Goal: Task Accomplishment & Management: Use online tool/utility

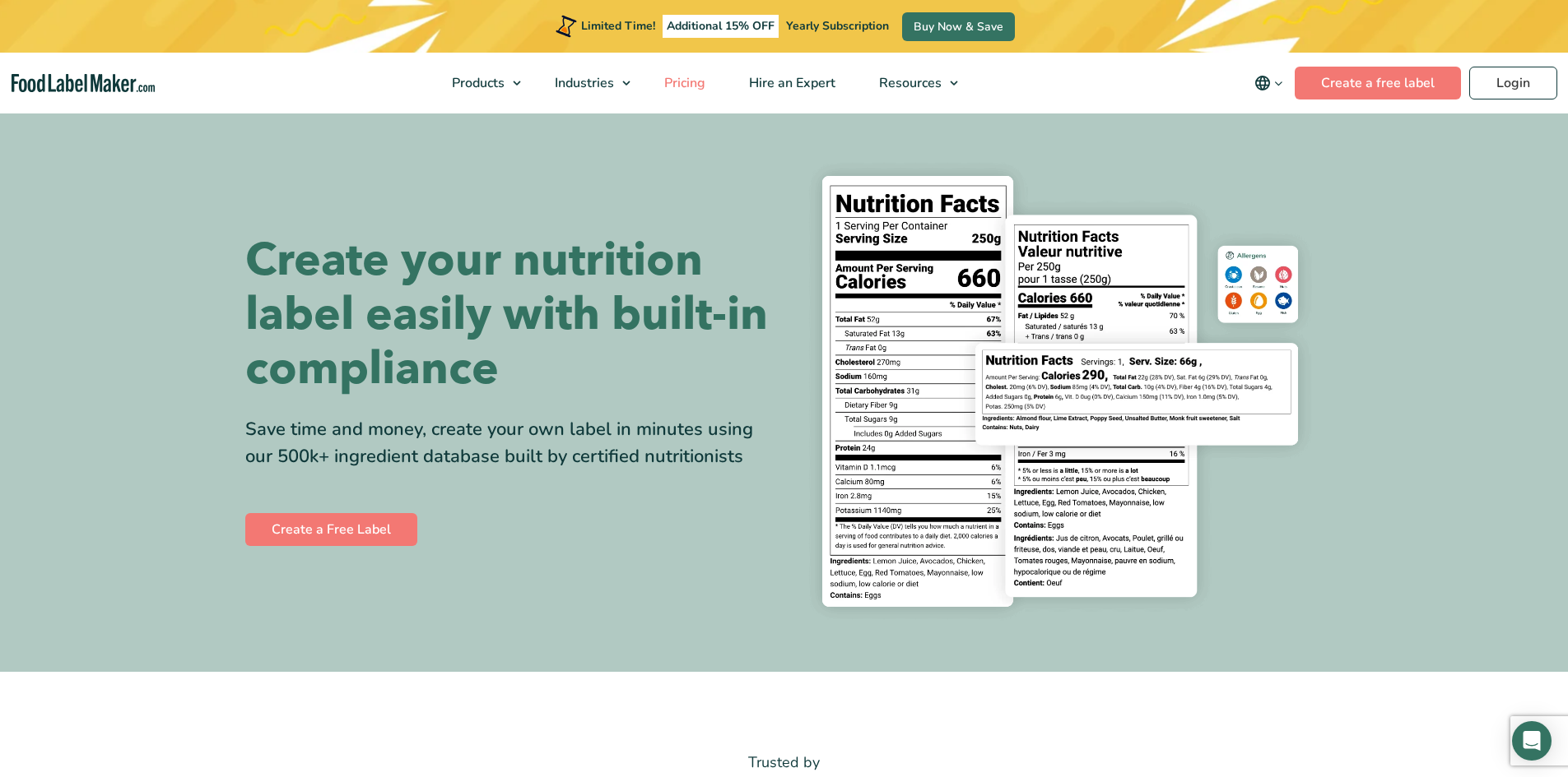
click at [673, 82] on span "Pricing" at bounding box center [683, 83] width 48 height 18
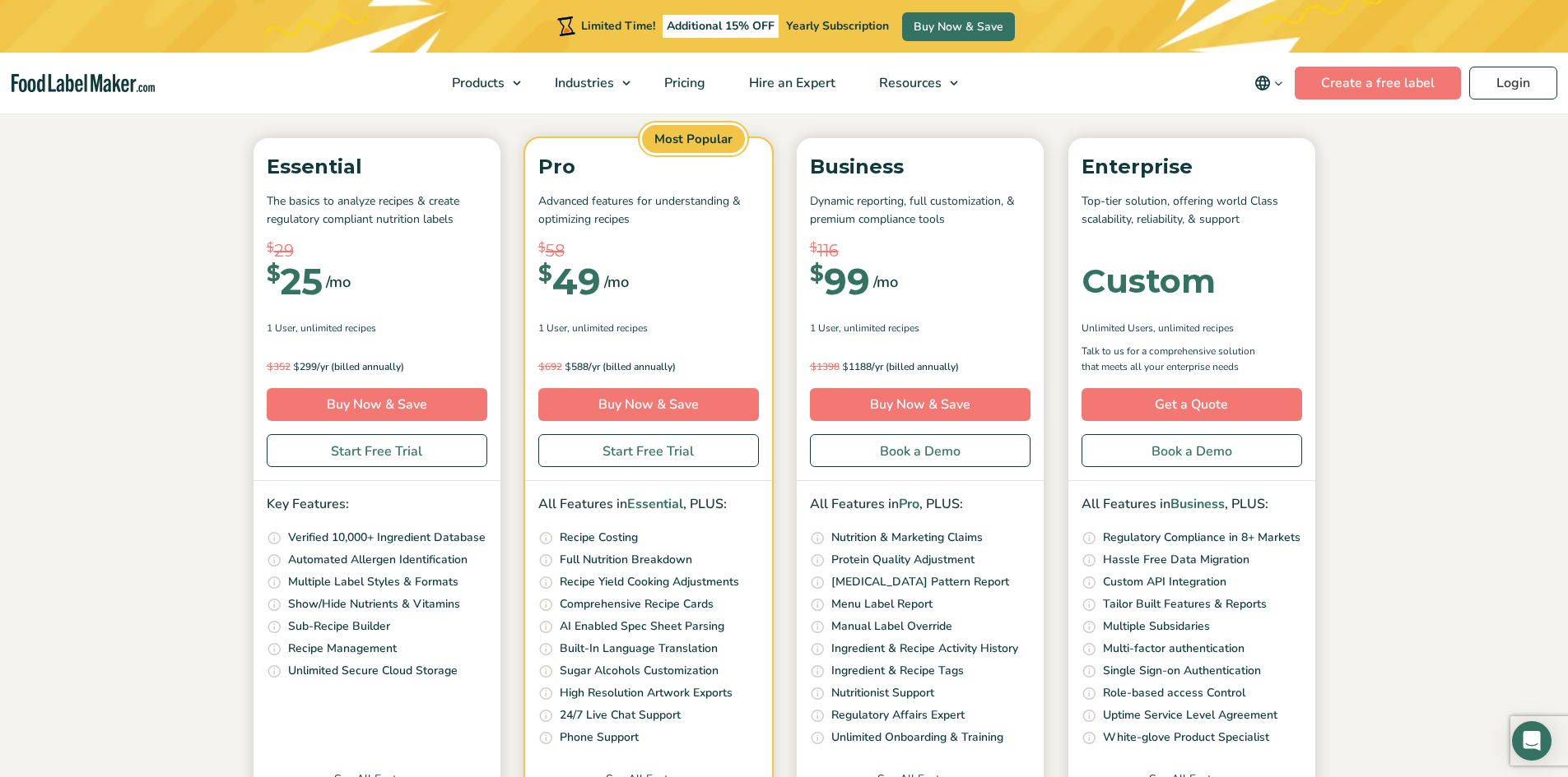
scroll to position [191, 0]
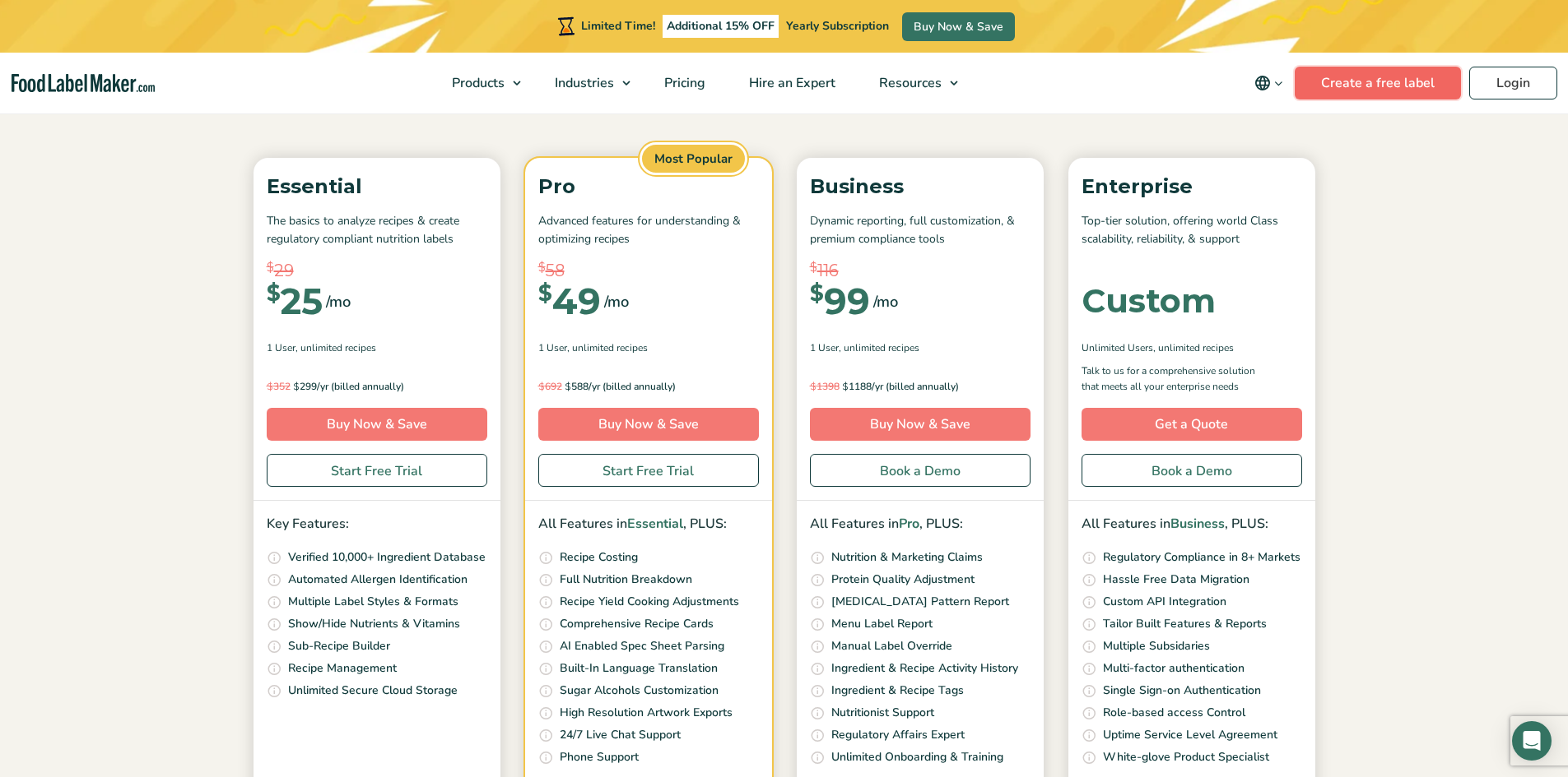
click at [1348, 84] on link "Create a free label" at bounding box center [1377, 83] width 166 height 33
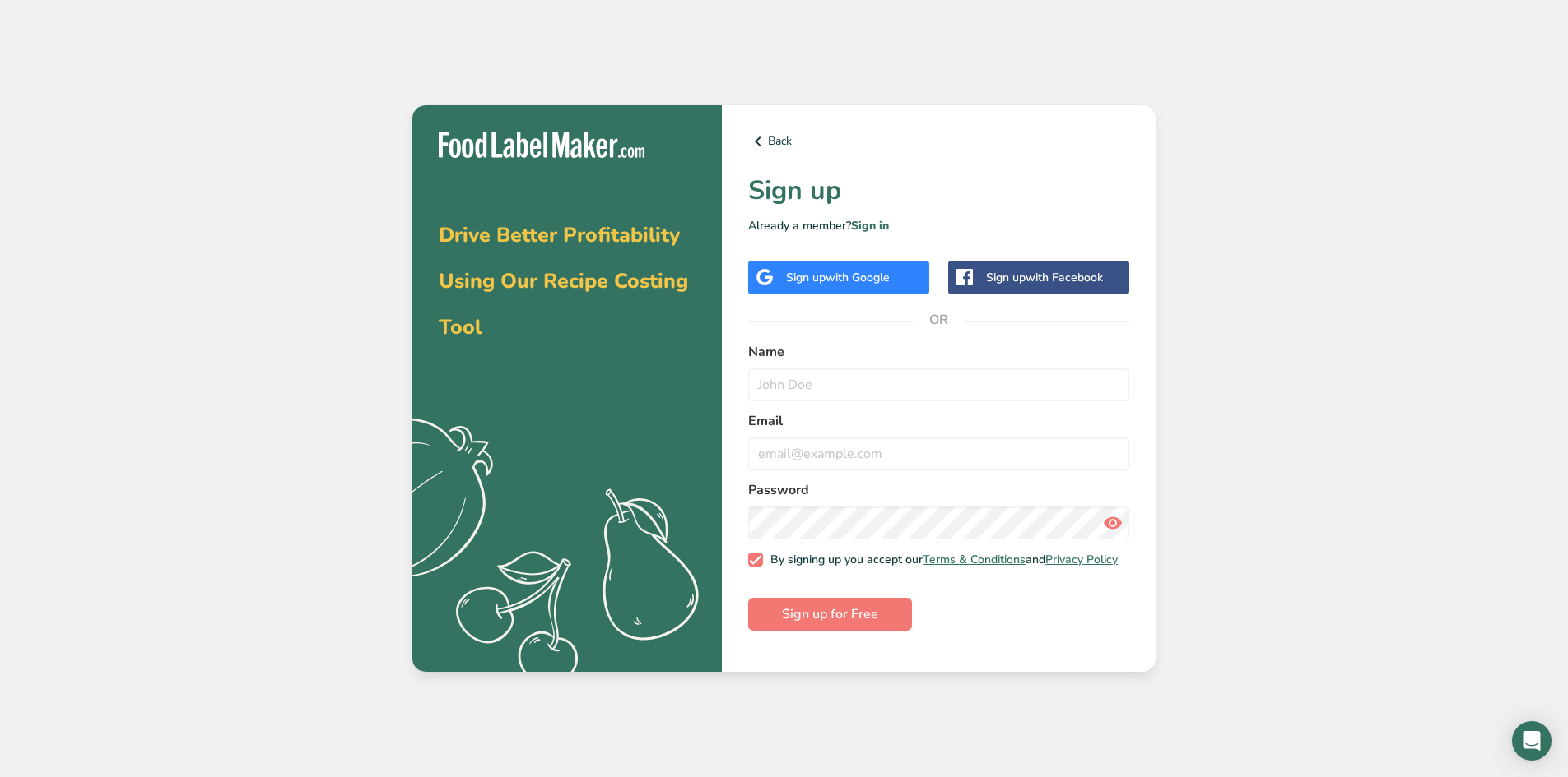
click at [1003, 275] on div "Sign up with Facebook" at bounding box center [1045, 277] width 117 height 17
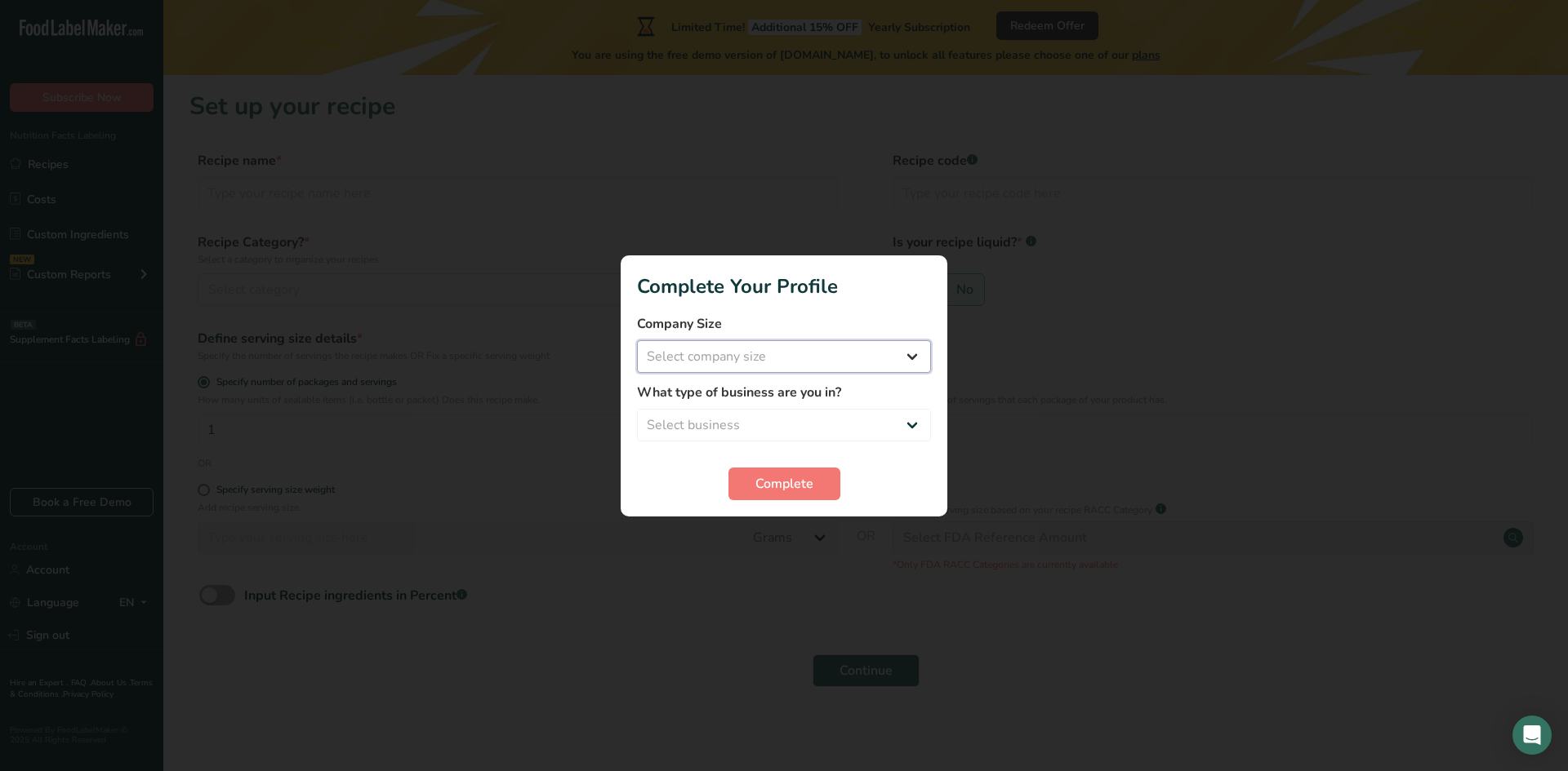
click at [752, 357] on select "Select company size Fewer than 10 Employees 10 to 50 Employees 51 to 500 Employ…" at bounding box center [784, 357] width 294 height 33
select select "1"
click at [637, 340] on select "Select company size Fewer than 10 Employees 10 to 50 Employees 51 to 500 Employ…" at bounding box center [784, 357] width 294 height 33
click at [739, 431] on select "Select business Packaged Food Manufacturer Restaurant & Cafe Bakery Meal Plans …" at bounding box center [784, 426] width 294 height 33
select select "1"
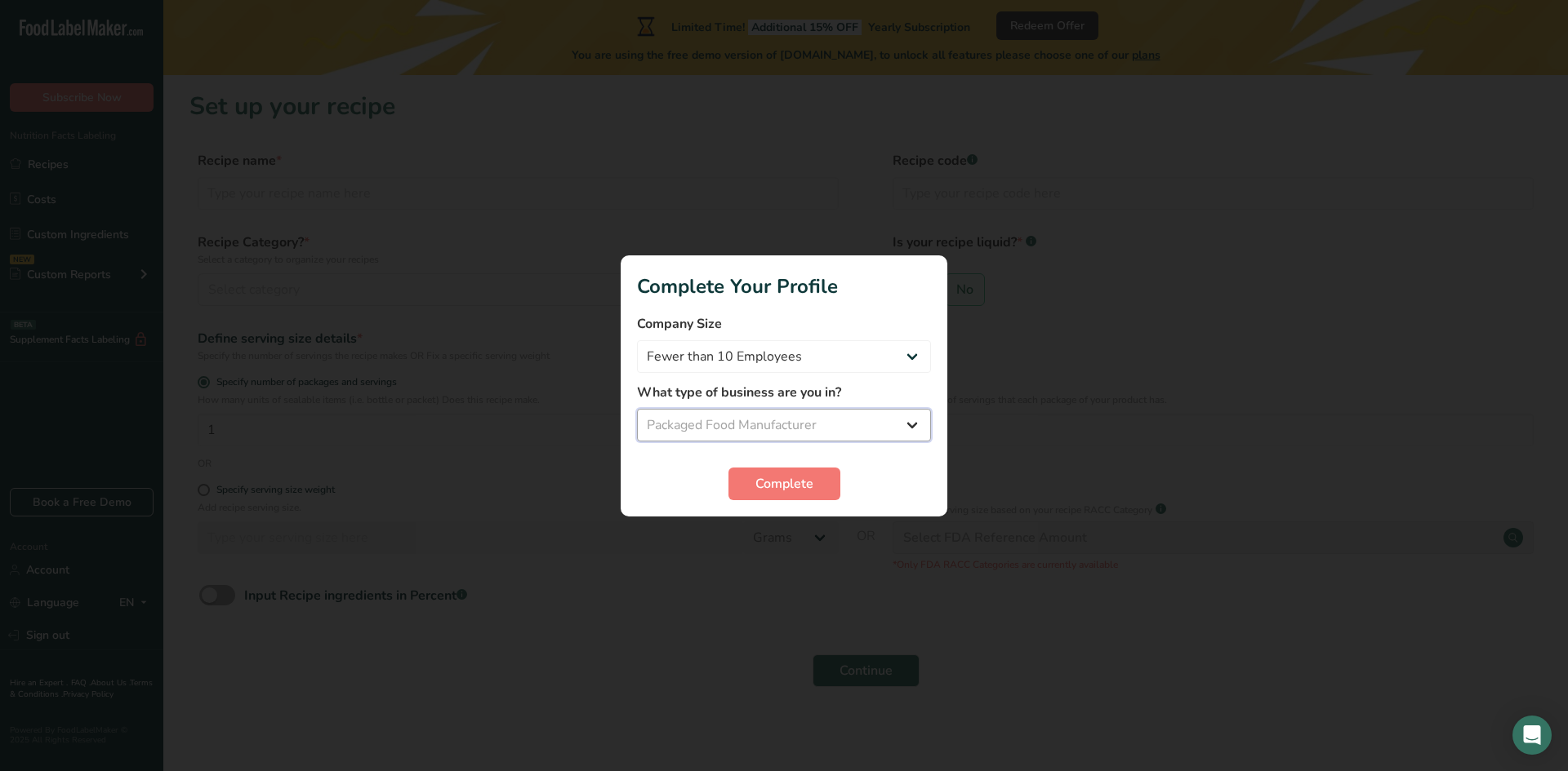
click at [637, 409] on select "Select business Packaged Food Manufacturer Restaurant & Cafe Bakery Meal Plans …" at bounding box center [784, 426] width 294 height 33
click at [766, 483] on span "Complete" at bounding box center [784, 484] width 58 height 20
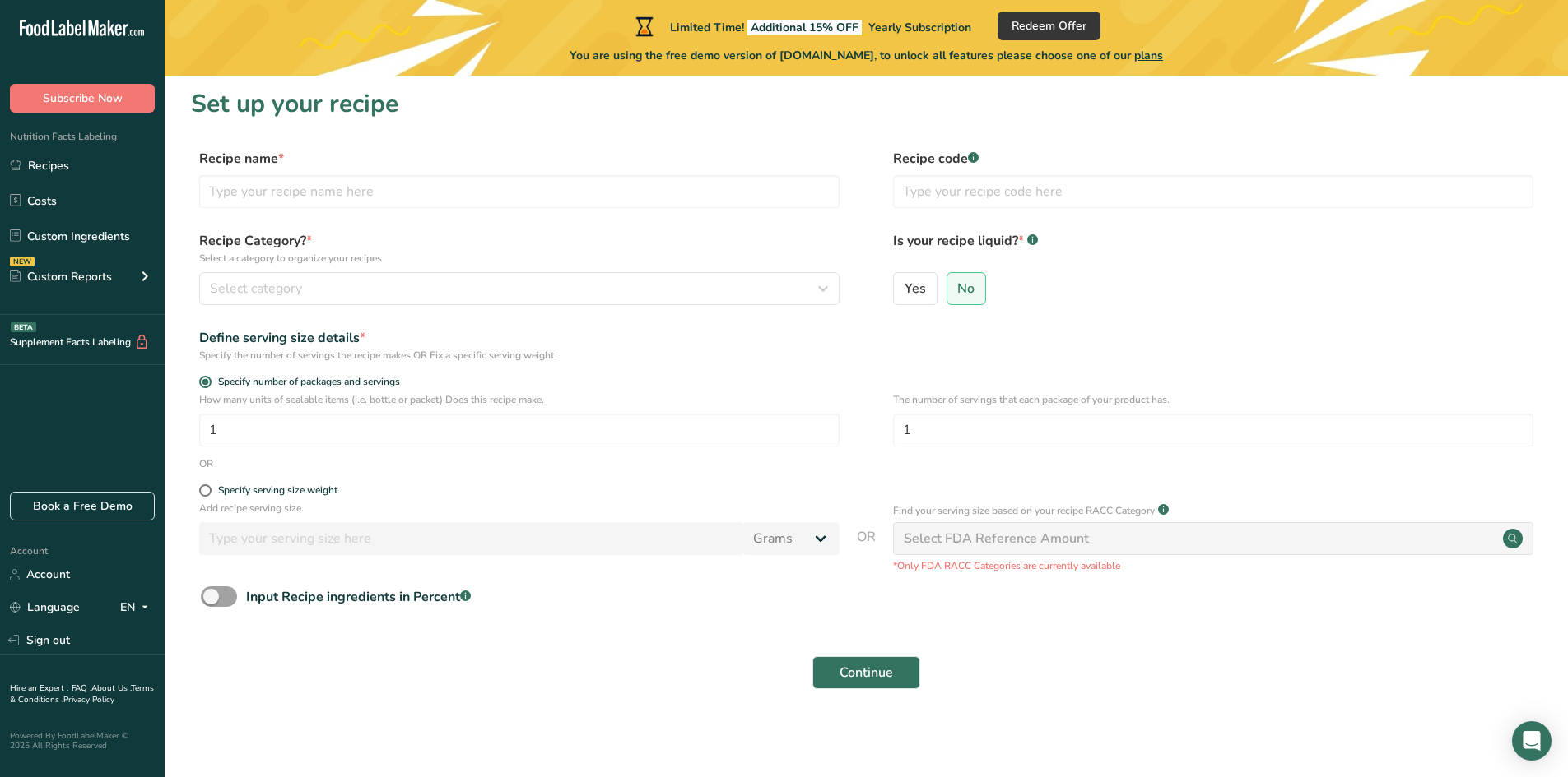
scroll to position [4, 0]
click at [741, 152] on label "Recipe name *" at bounding box center [519, 158] width 640 height 20
click at [528, 196] on input "text" at bounding box center [519, 191] width 640 height 33
type input "Chocolate Chip"
click at [686, 290] on div "Select category" at bounding box center [514, 288] width 609 height 20
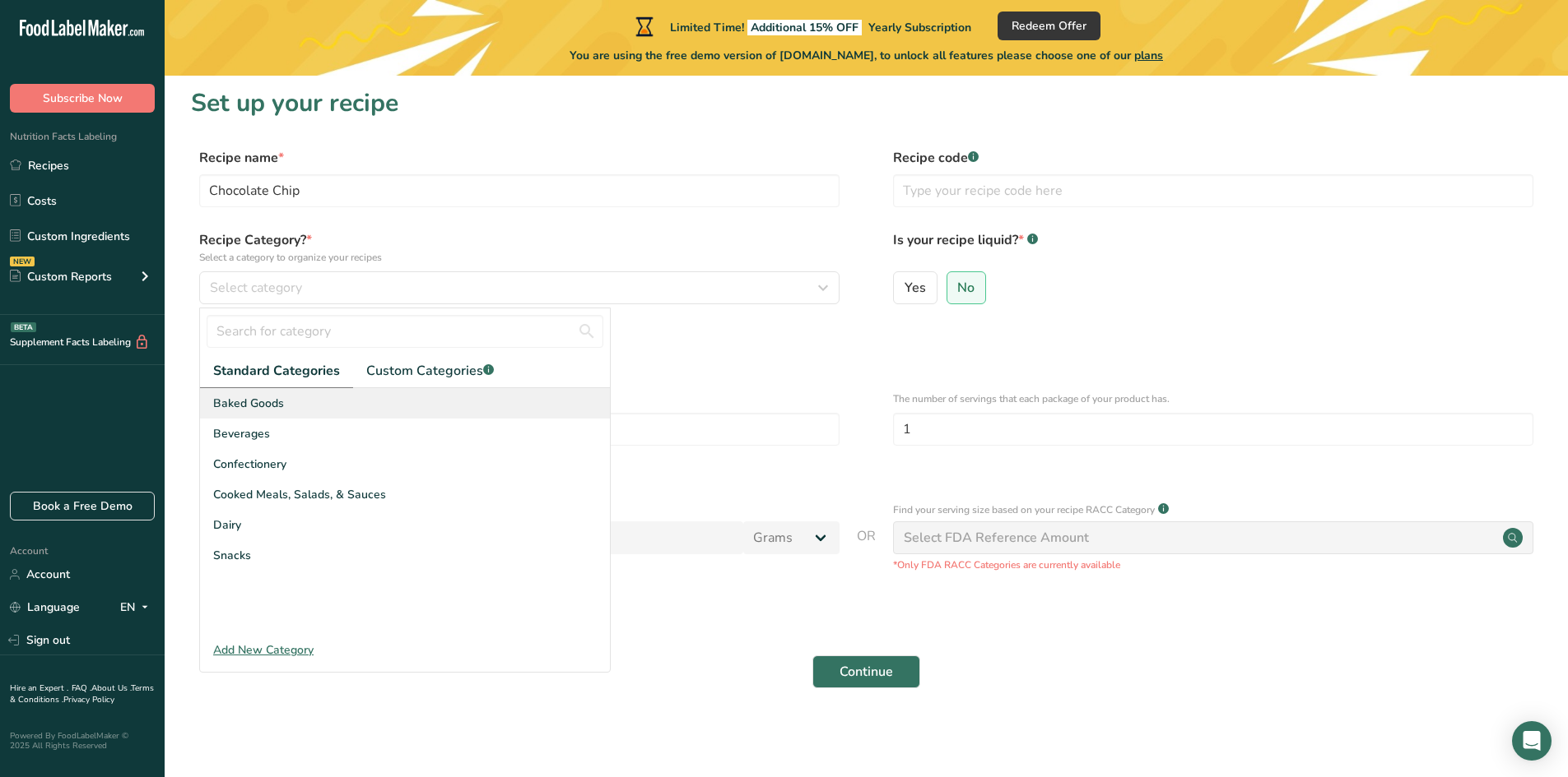
click at [471, 410] on div "Baked Goods" at bounding box center [404, 403] width 410 height 31
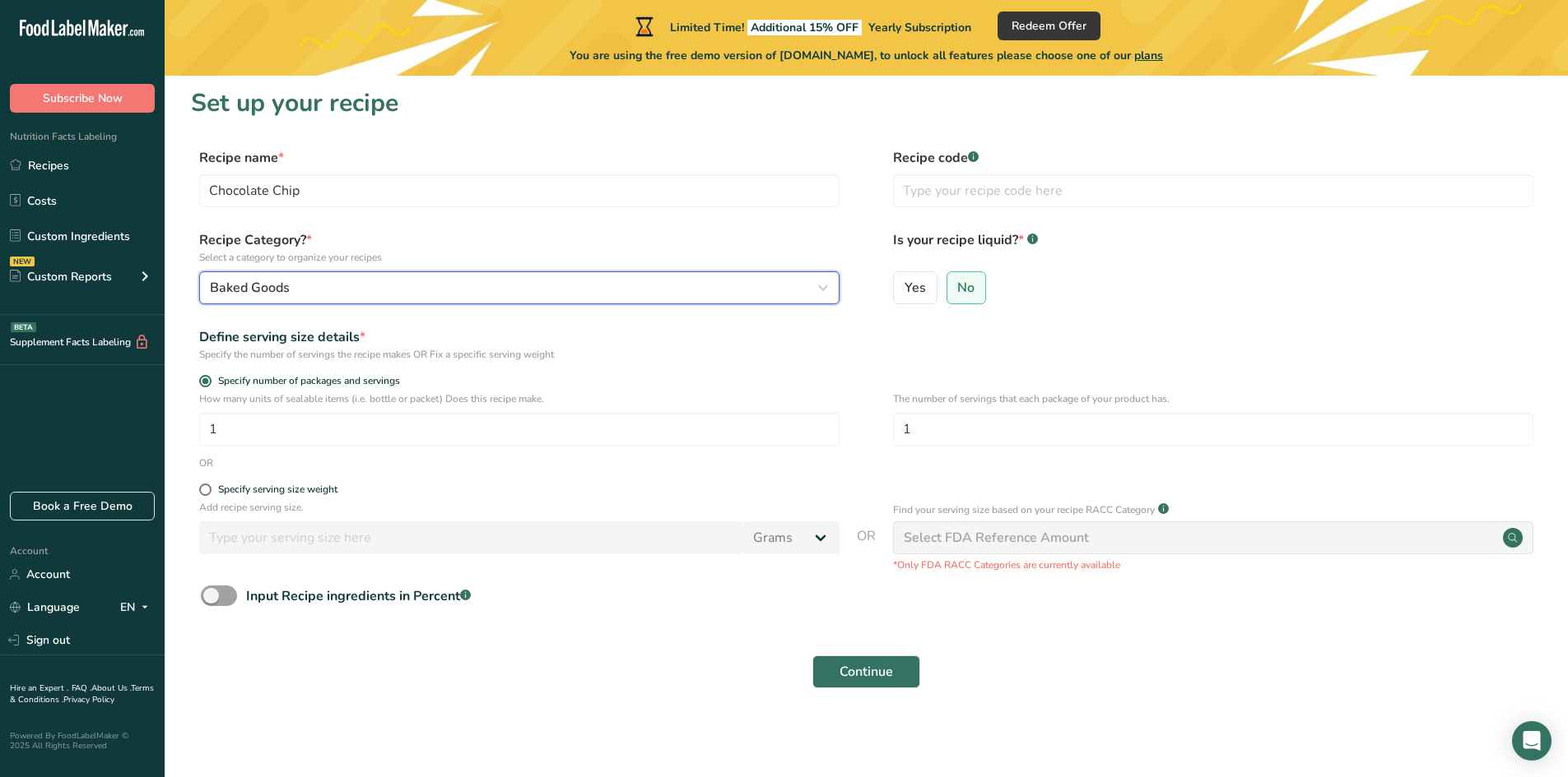
click at [612, 284] on div "Baked Goods" at bounding box center [514, 288] width 609 height 20
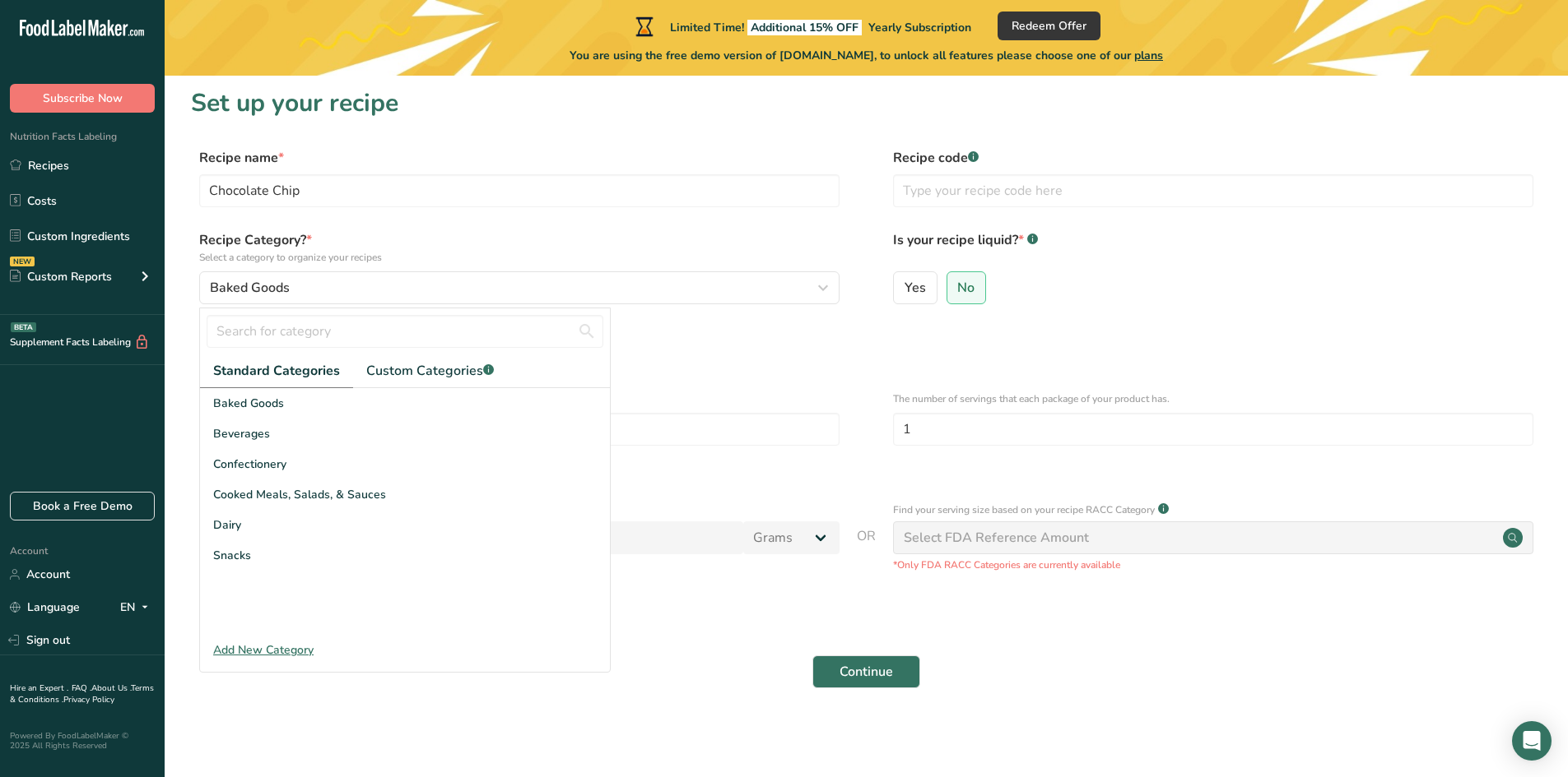
click at [735, 329] on div "Define serving size details *" at bounding box center [519, 337] width 640 height 20
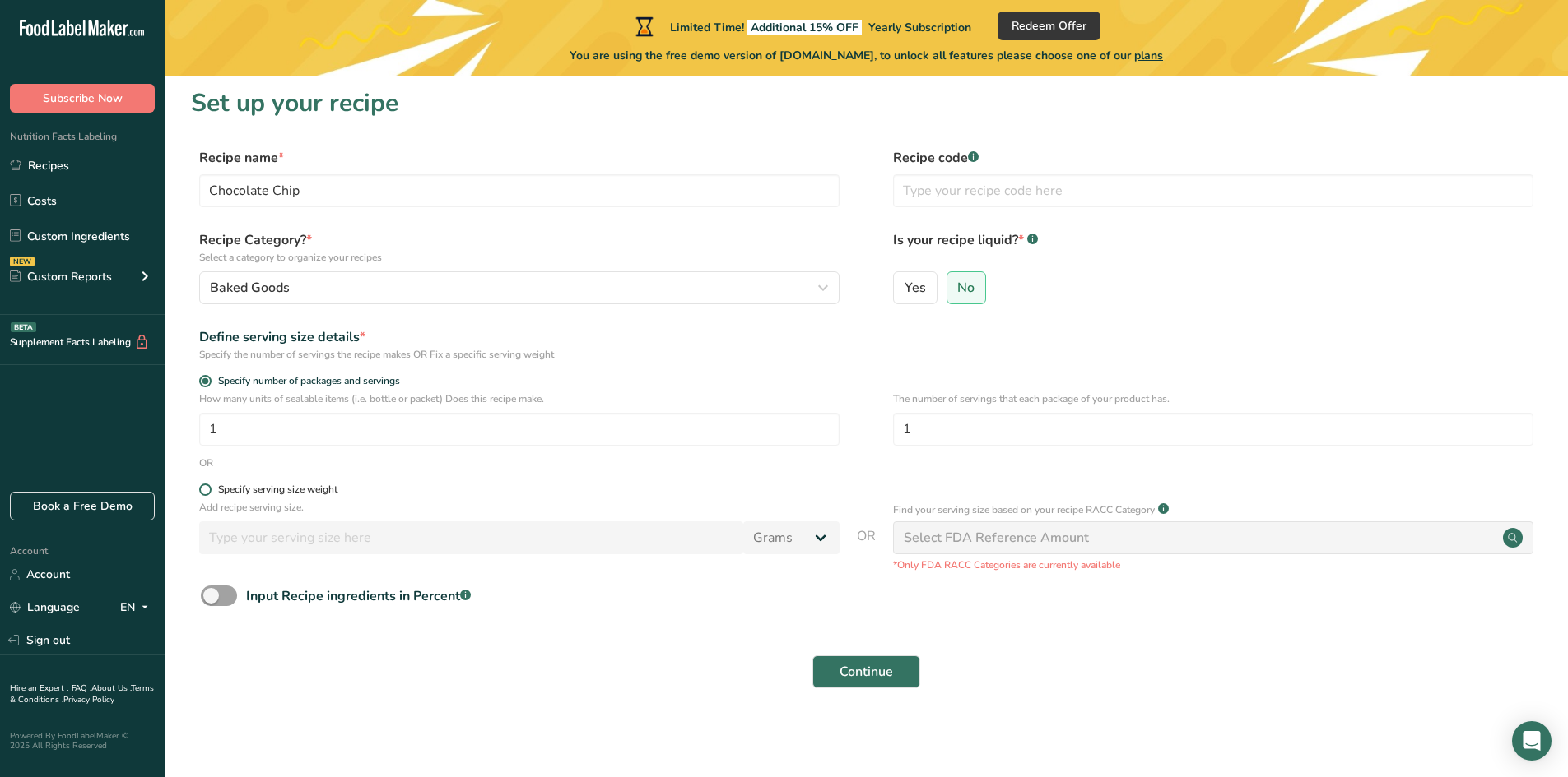
click at [200, 491] on span at bounding box center [205, 489] width 12 height 12
click at [200, 491] on input "Specify serving size weight" at bounding box center [204, 489] width 11 height 11
radio input "true"
radio input "false"
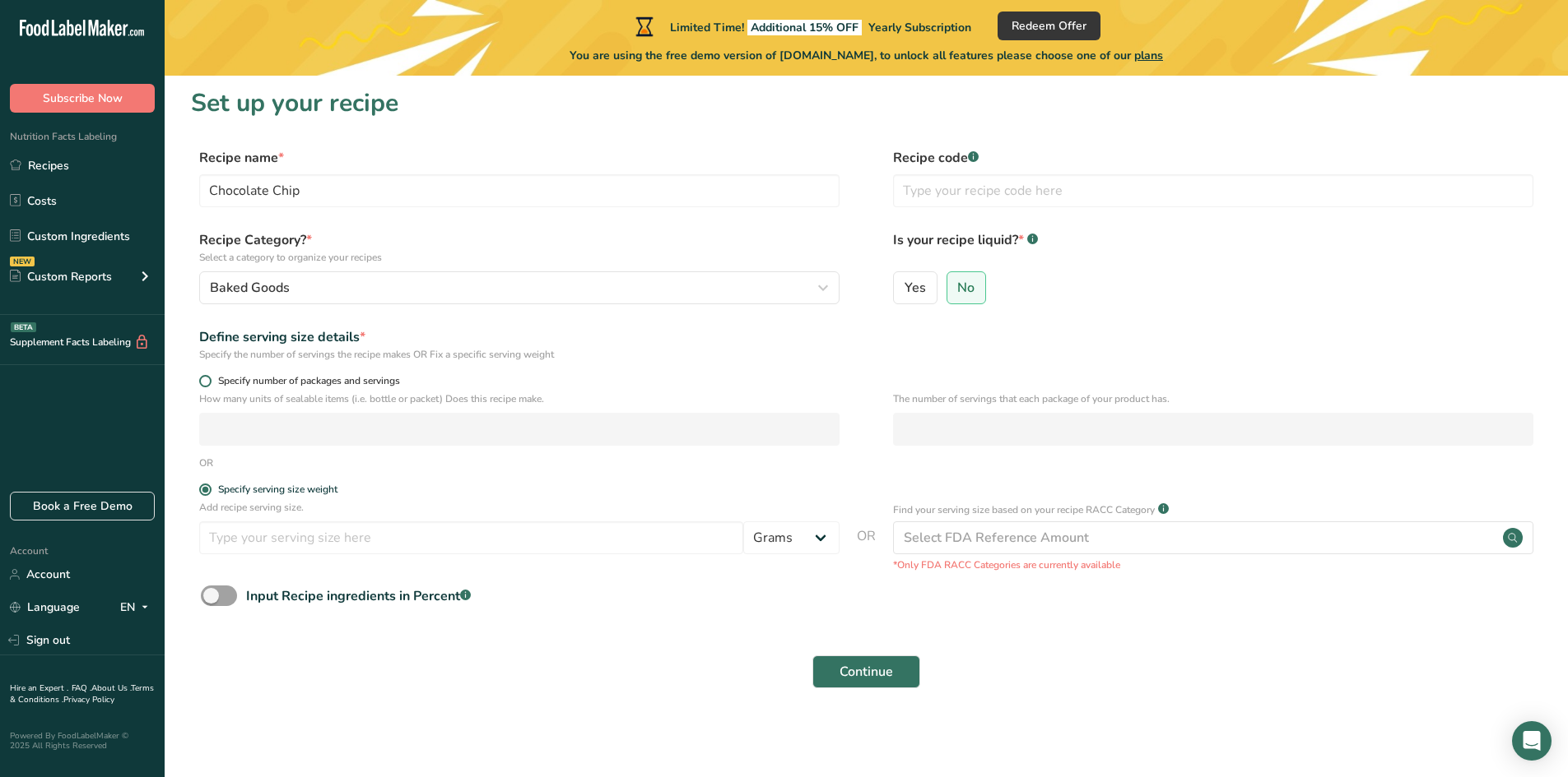
click at [202, 382] on span at bounding box center [205, 381] width 12 height 12
click at [202, 382] on input "Specify number of packages and servings" at bounding box center [204, 381] width 11 height 11
radio input "true"
radio input "false"
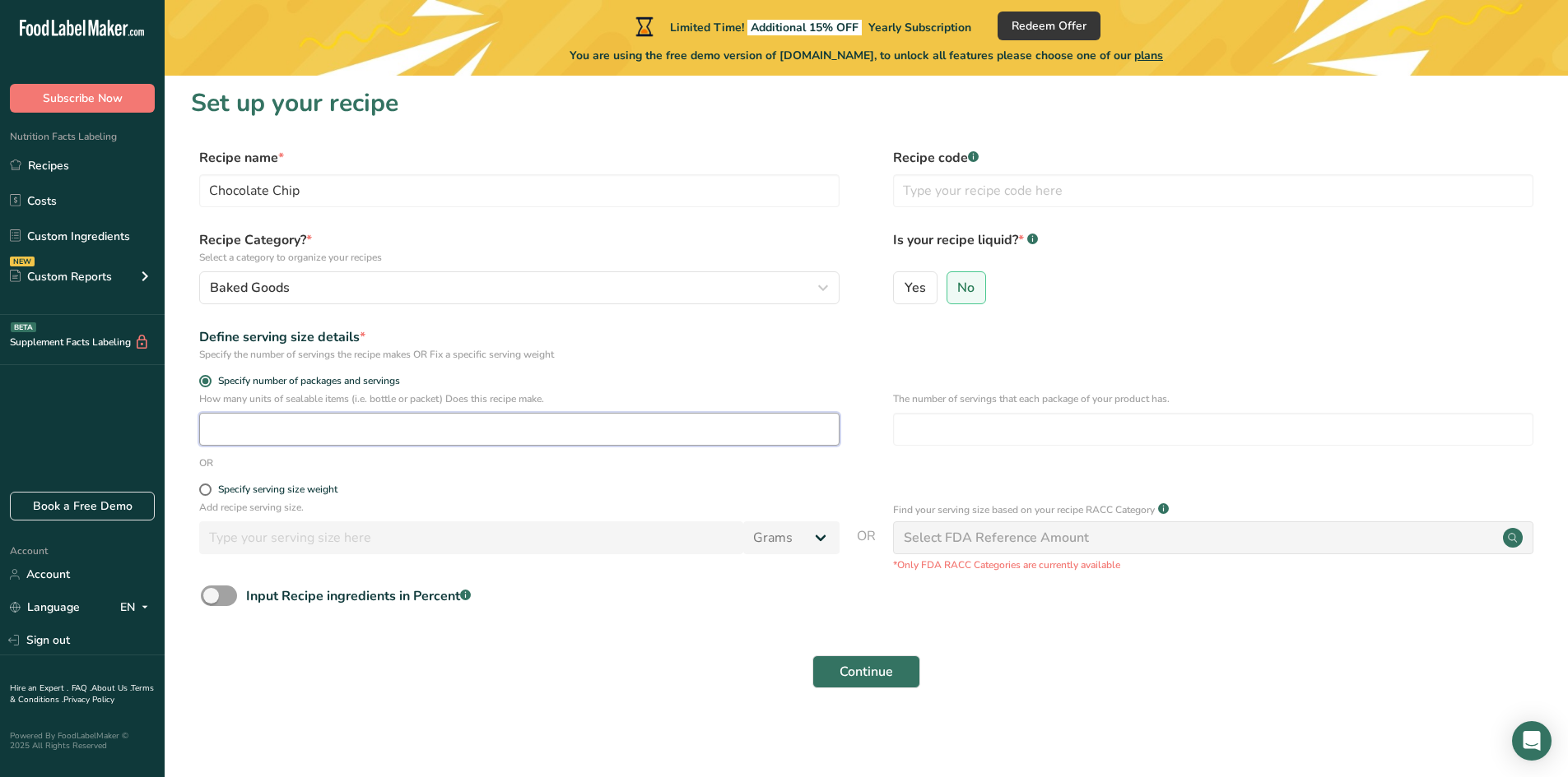
click at [260, 435] on input "number" at bounding box center [519, 430] width 640 height 33
type input "1"
click at [937, 433] on input "number" at bounding box center [1213, 430] width 640 height 33
type input "1"
click at [857, 676] on span "Continue" at bounding box center [866, 672] width 54 height 20
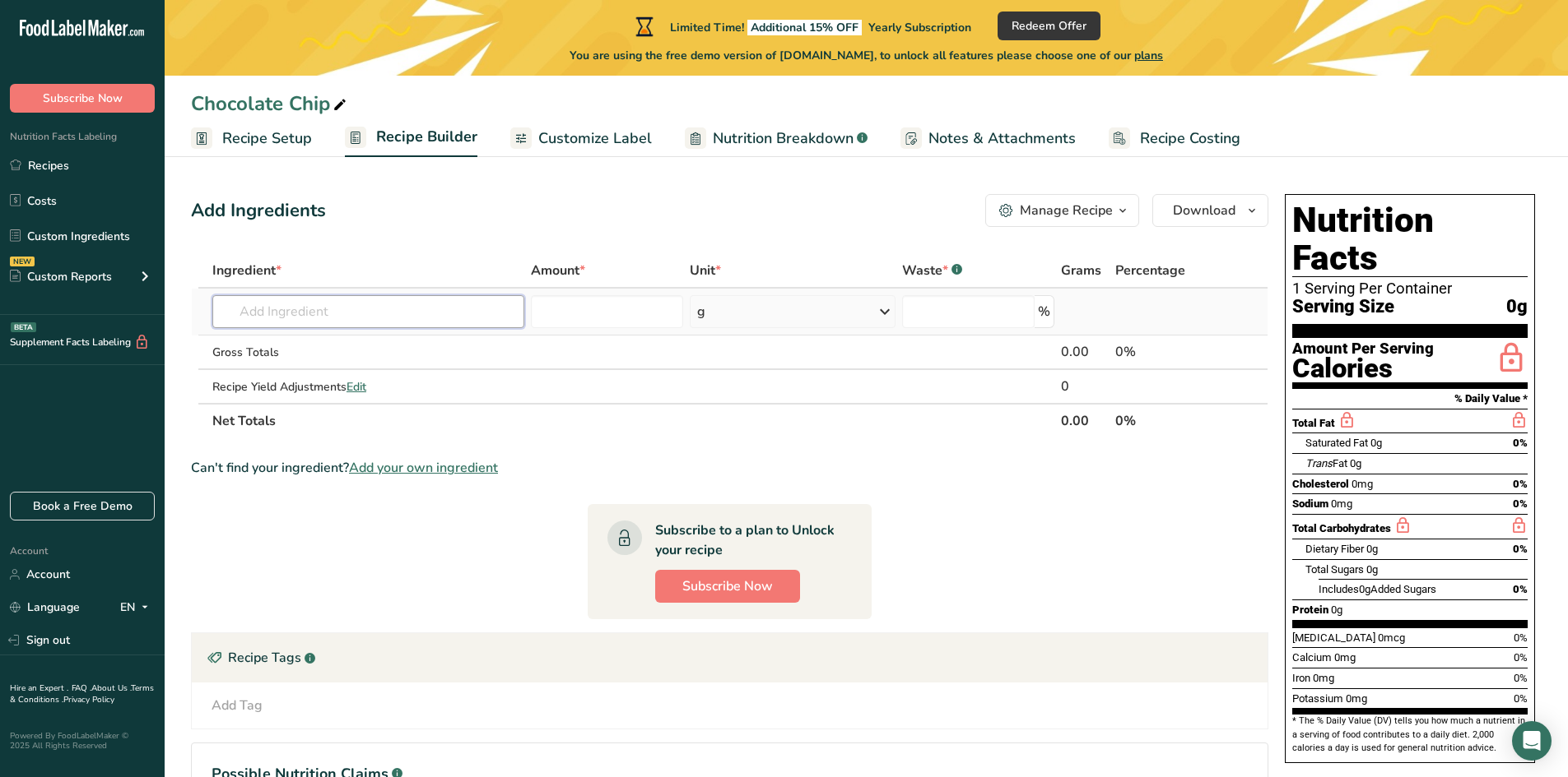
click at [406, 318] on input "text" at bounding box center [368, 312] width 312 height 33
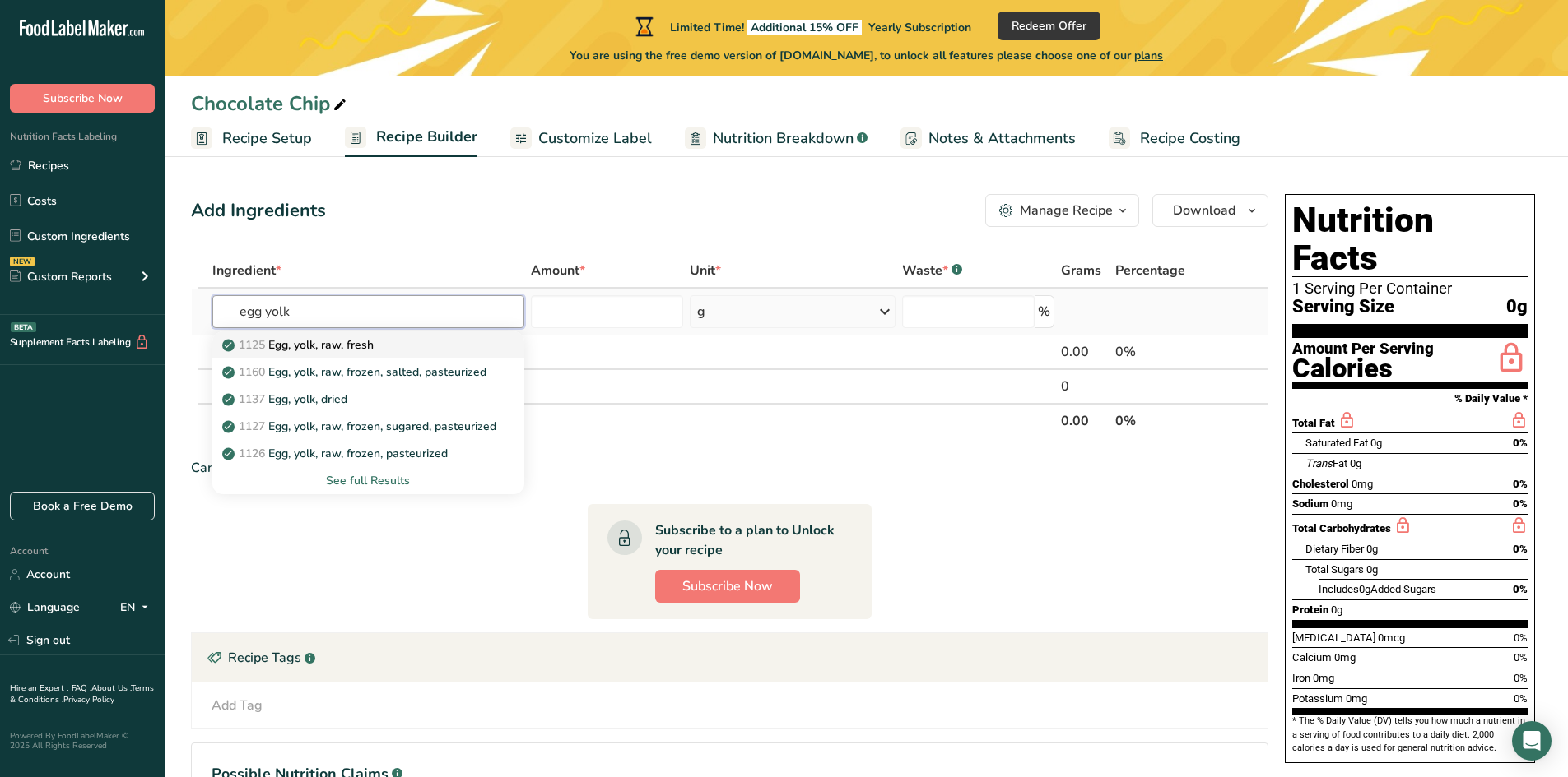
type input "egg yolk"
click at [374, 337] on p "1125 Egg, yolk, raw, fresh" at bounding box center [299, 345] width 148 height 17
type input "Egg, yolk, raw, fresh"
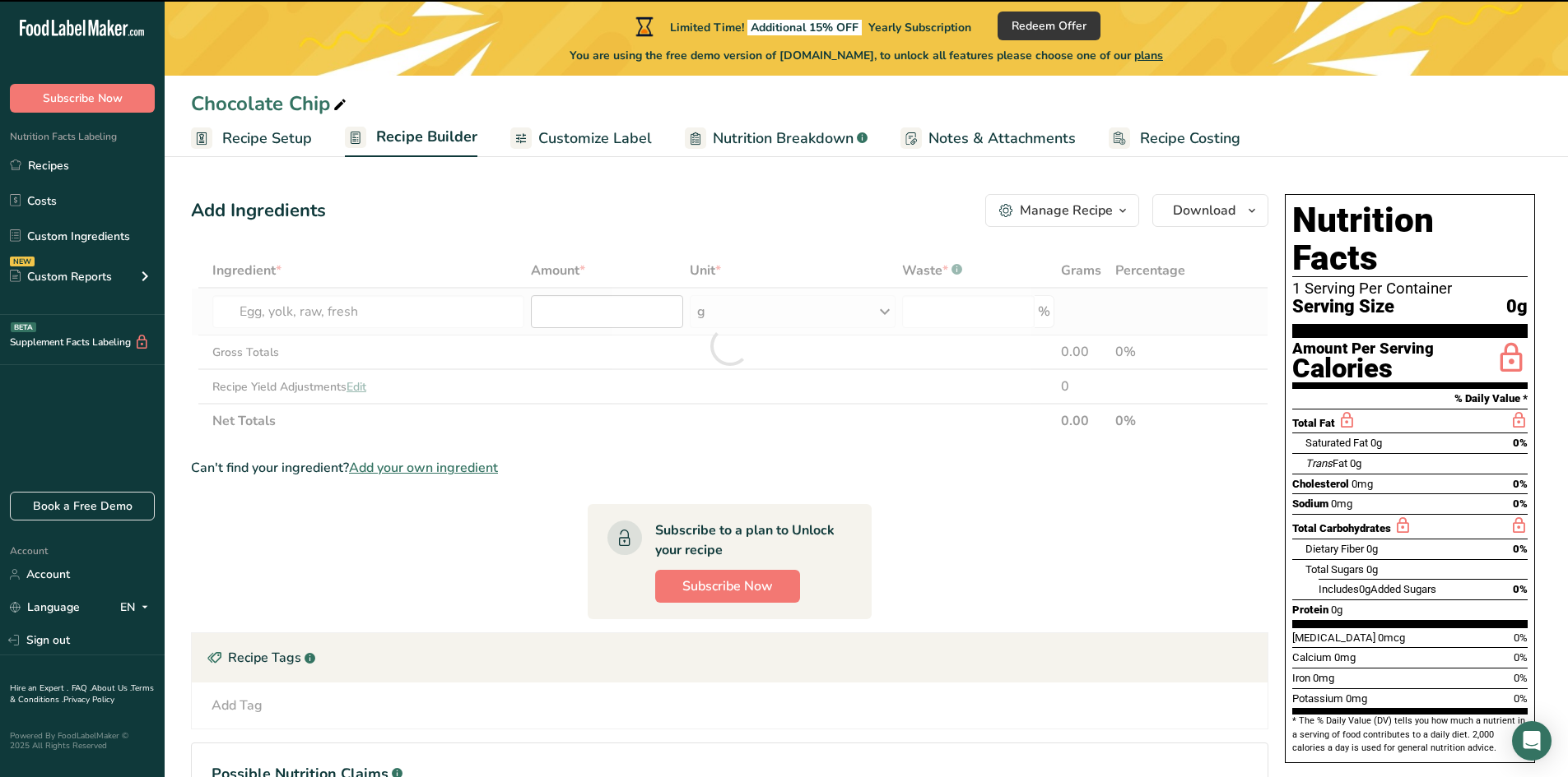
type input "0"
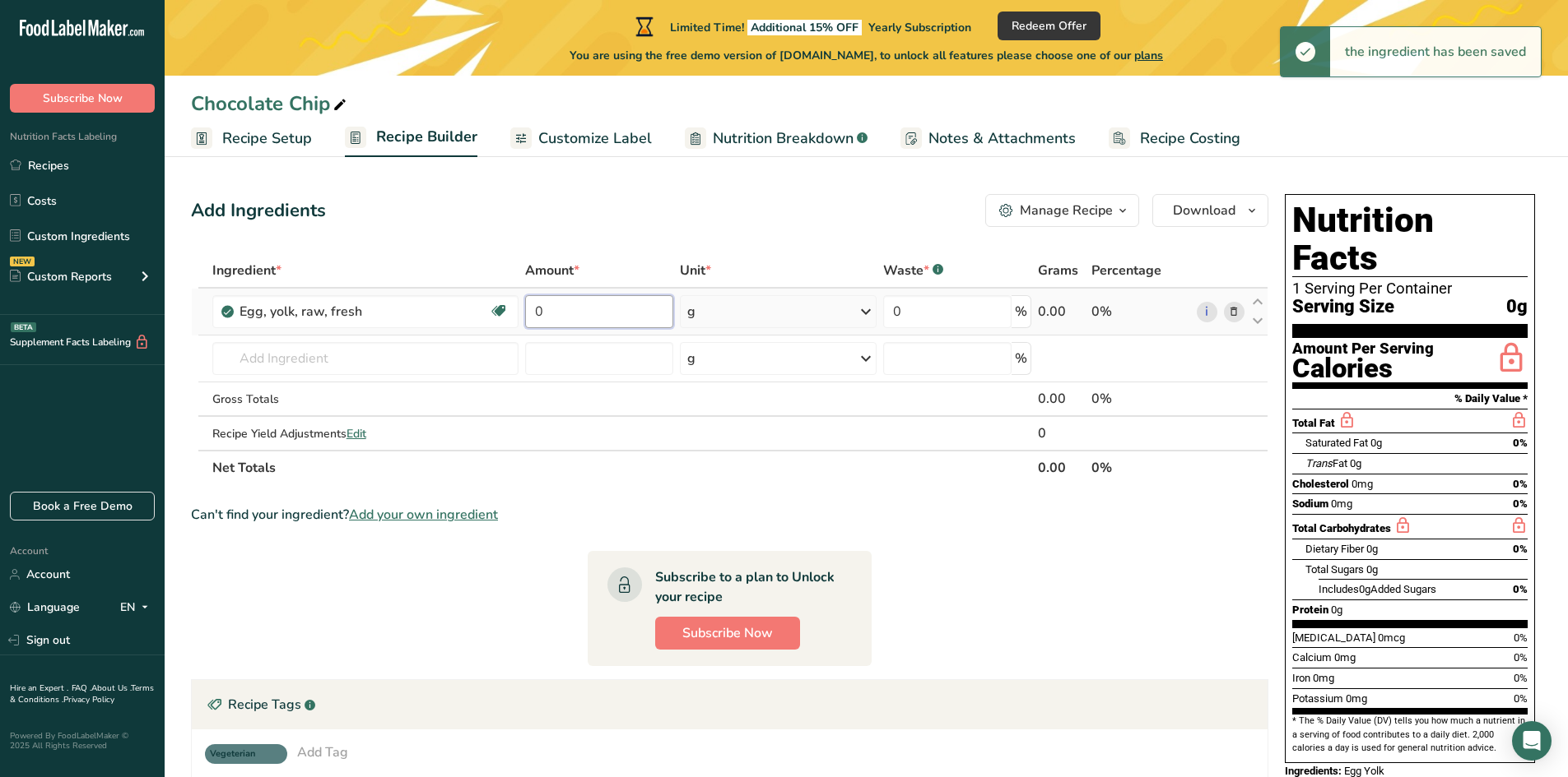
click at [584, 313] on input "0" at bounding box center [598, 312] width 148 height 33
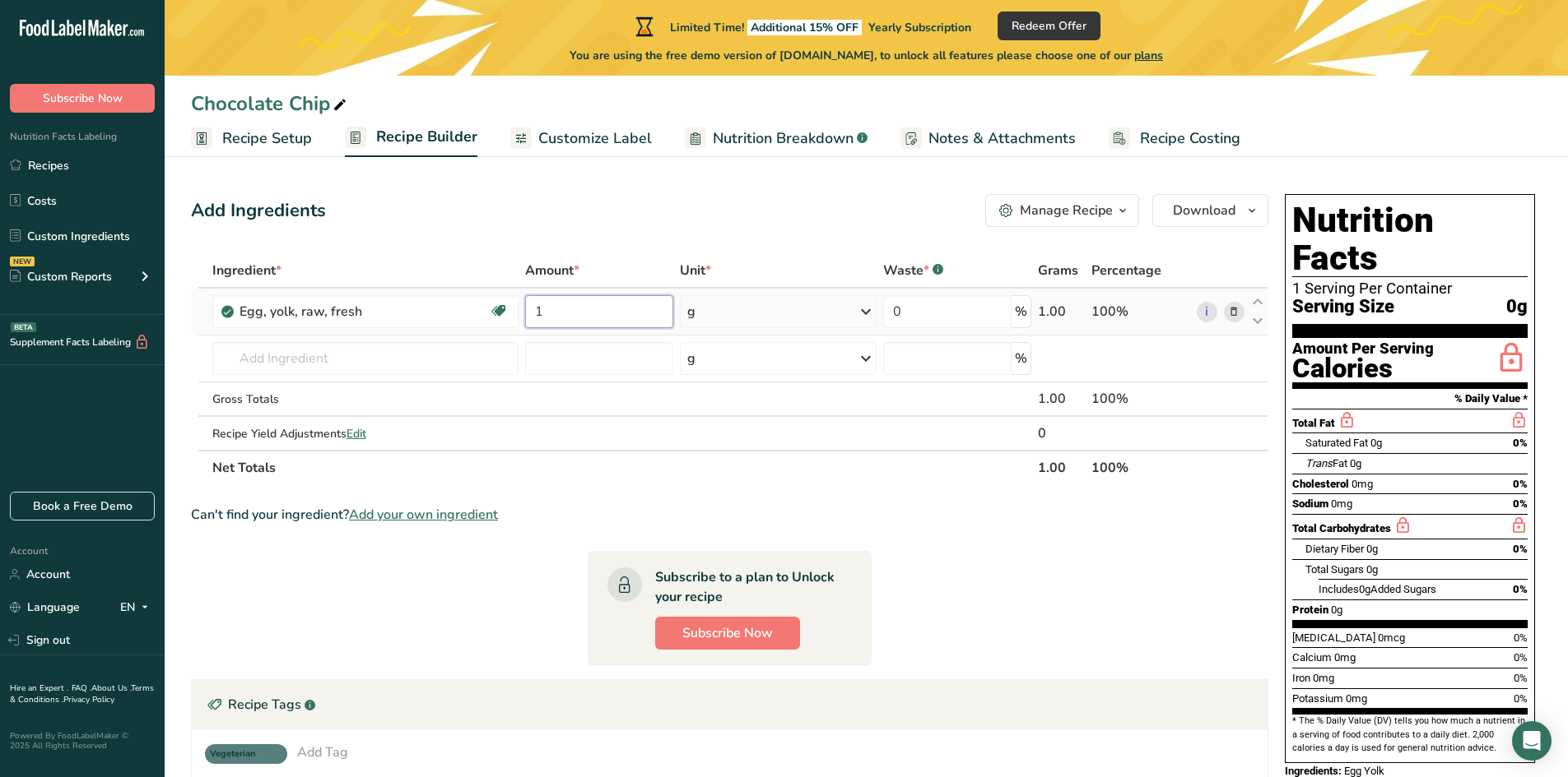
type input "1"
click at [450, 361] on input "text" at bounding box center [366, 359] width 307 height 33
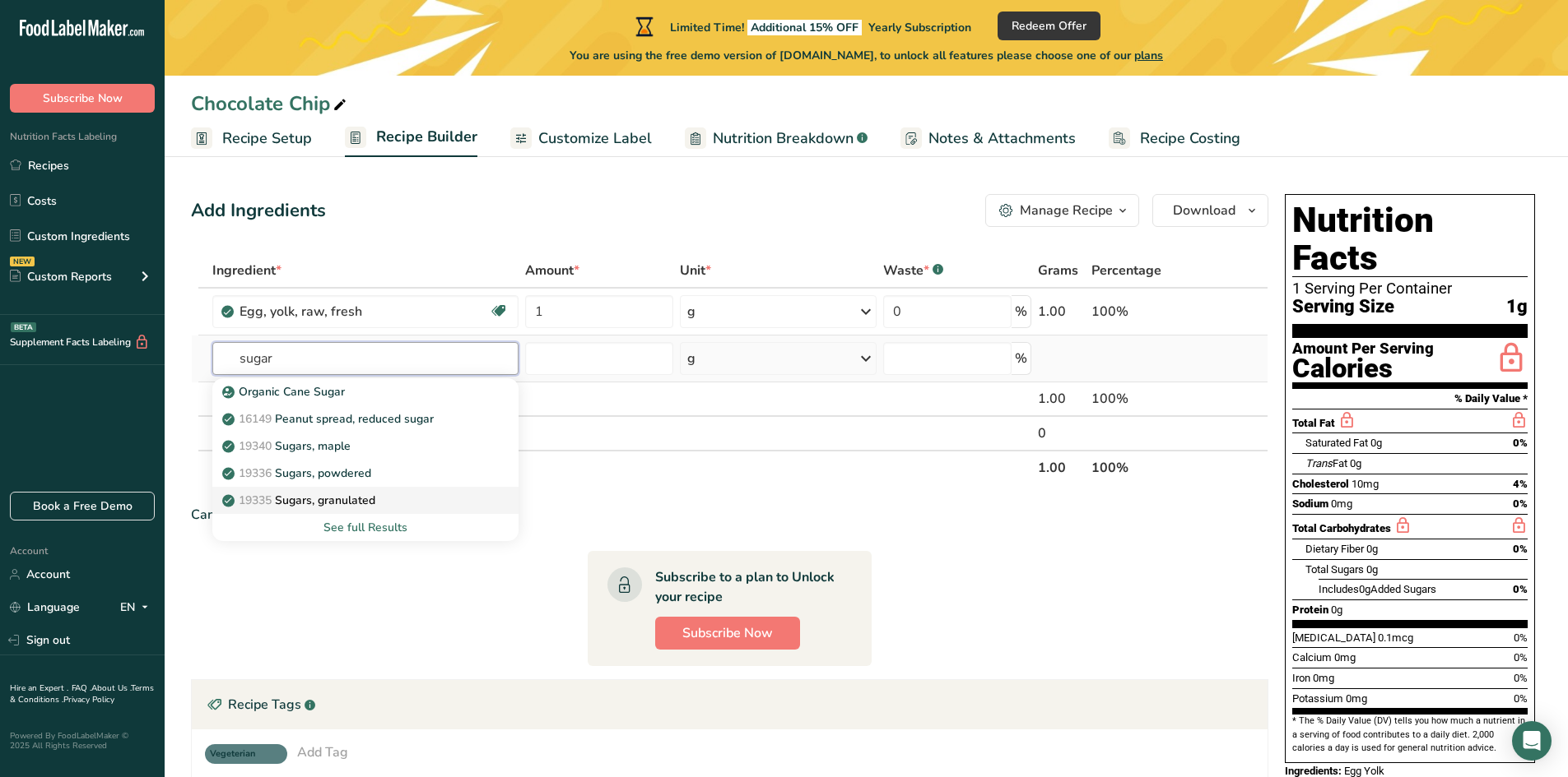
type input "sugar"
click at [391, 502] on div "19335 [GEOGRAPHIC_DATA], granulated" at bounding box center [352, 500] width 254 height 17
type input "Sugars, granulated"
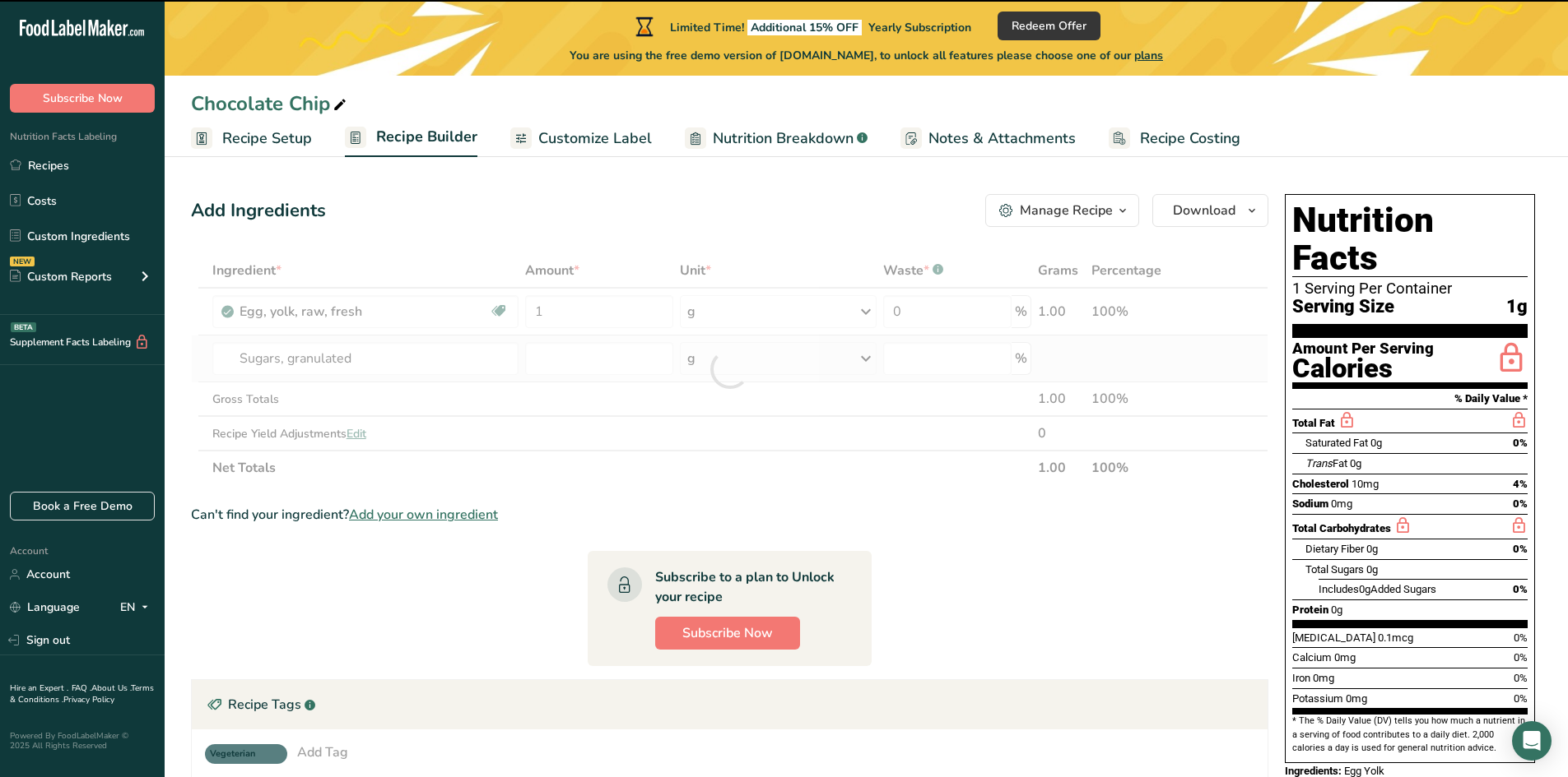
type input "0"
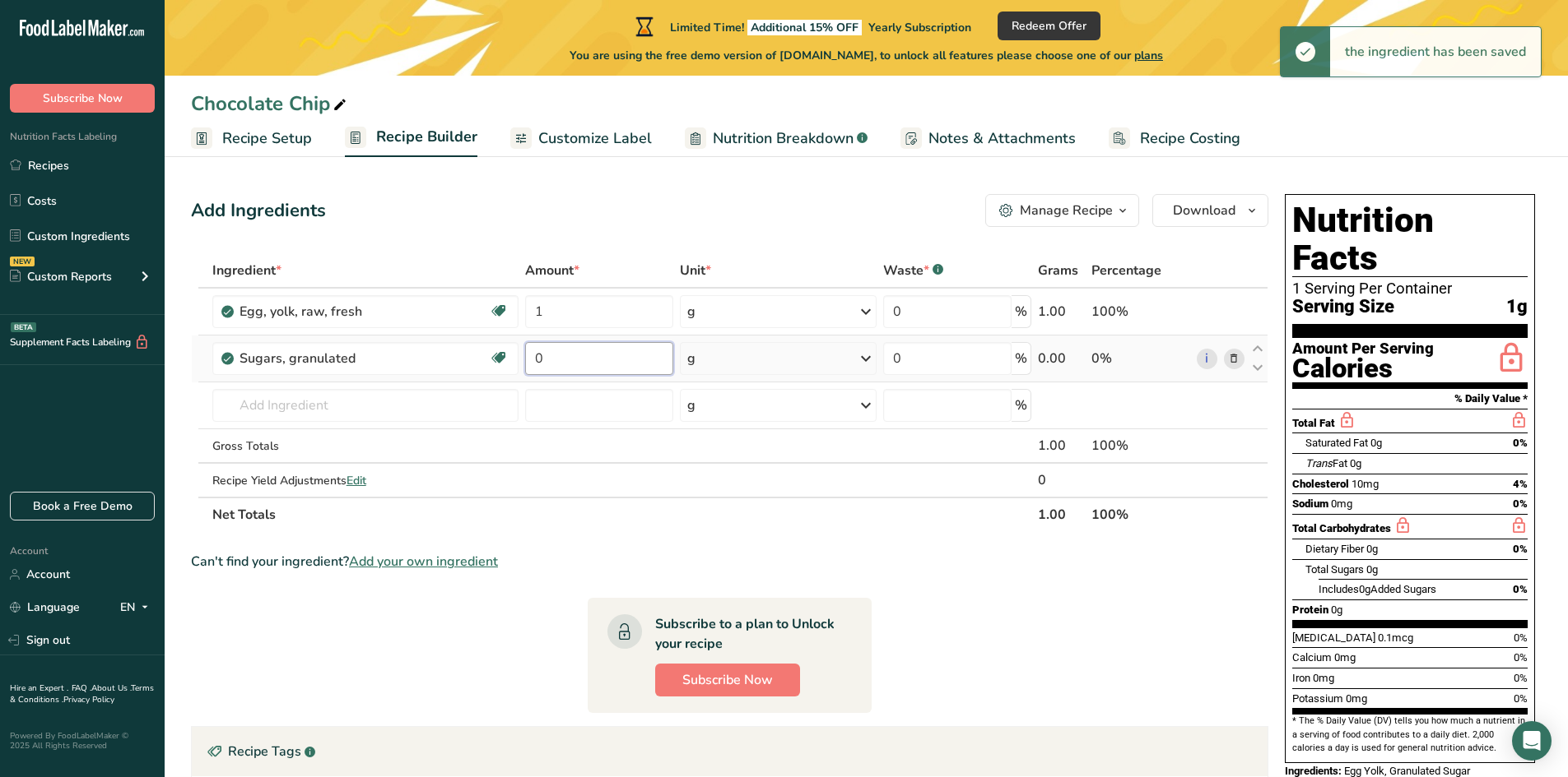
click at [570, 359] on input "0" at bounding box center [598, 359] width 148 height 33
type input "1"
click at [867, 360] on icon at bounding box center [866, 359] width 20 height 30
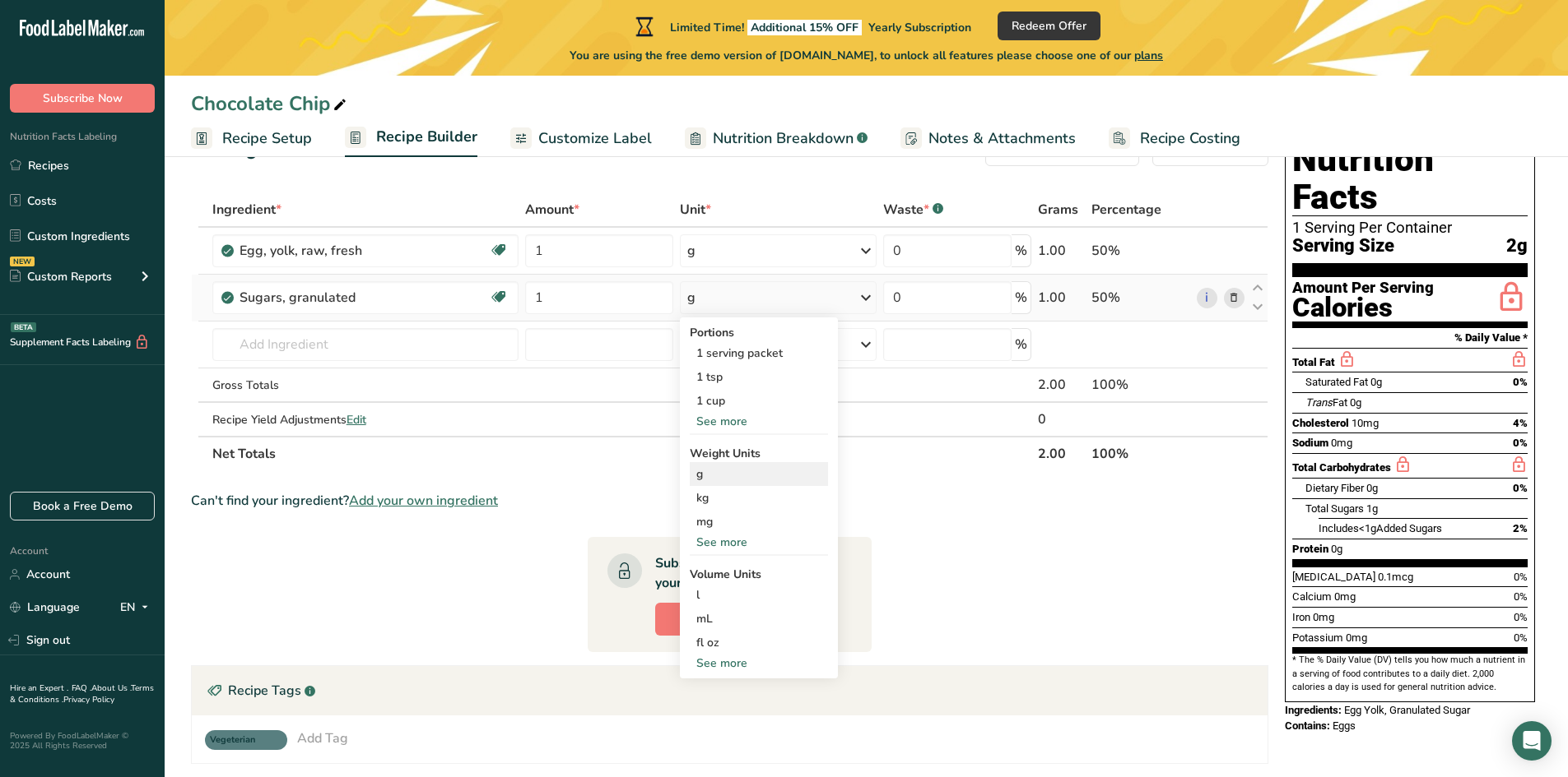
scroll to position [55, 0]
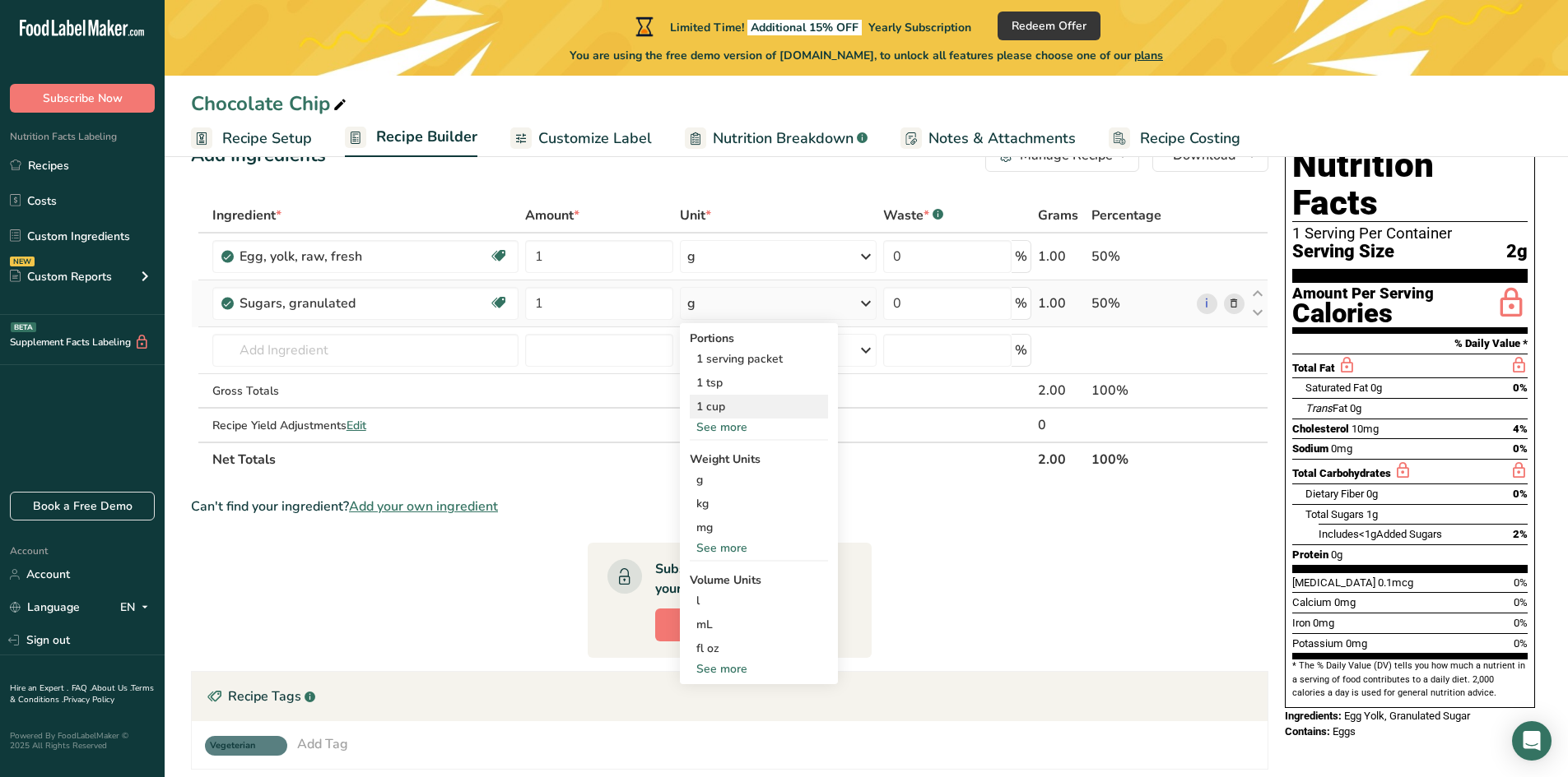
click at [725, 406] on div "1 cup" at bounding box center [759, 407] width 139 height 24
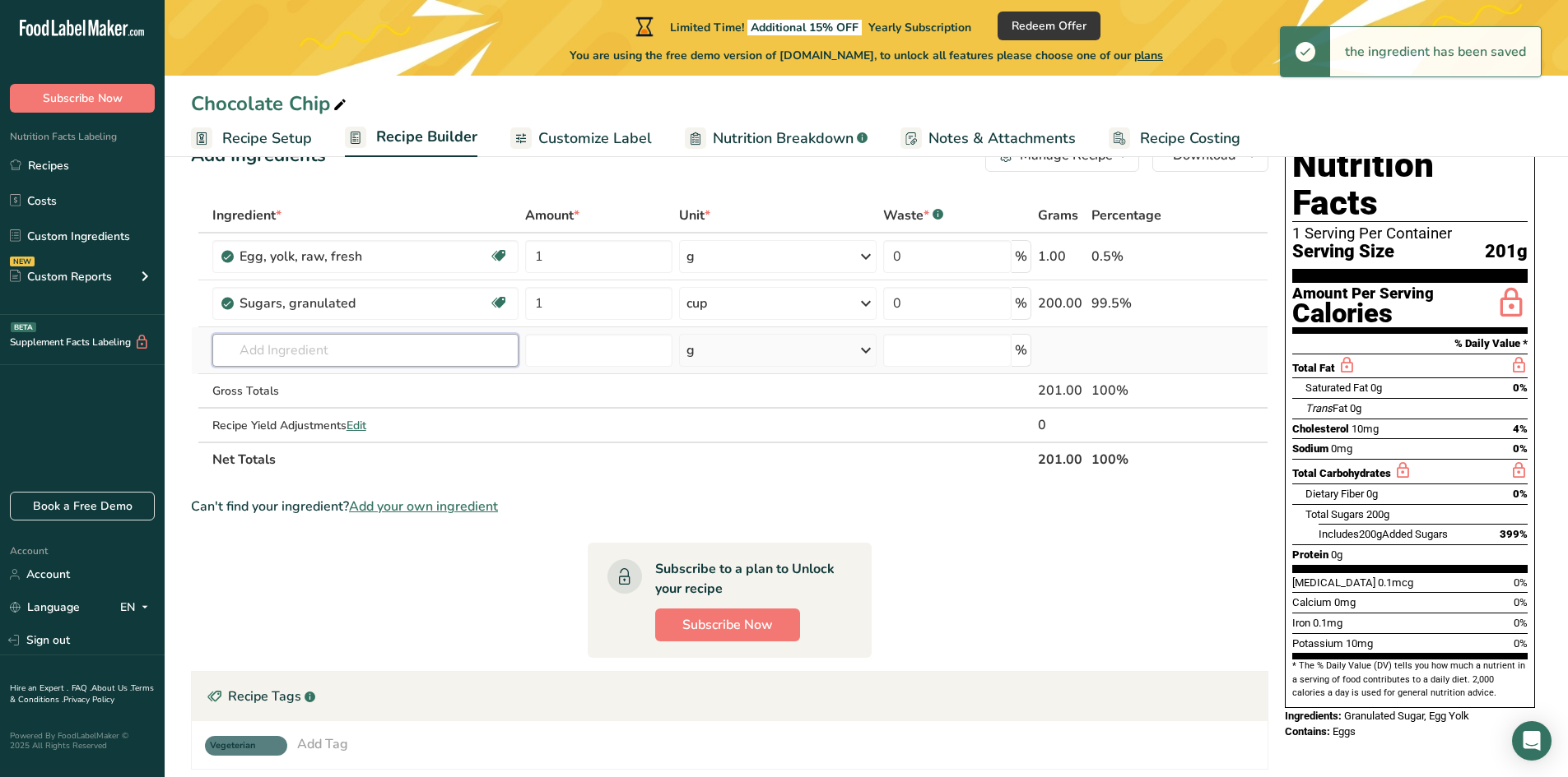
click at [334, 349] on input "text" at bounding box center [365, 351] width 306 height 33
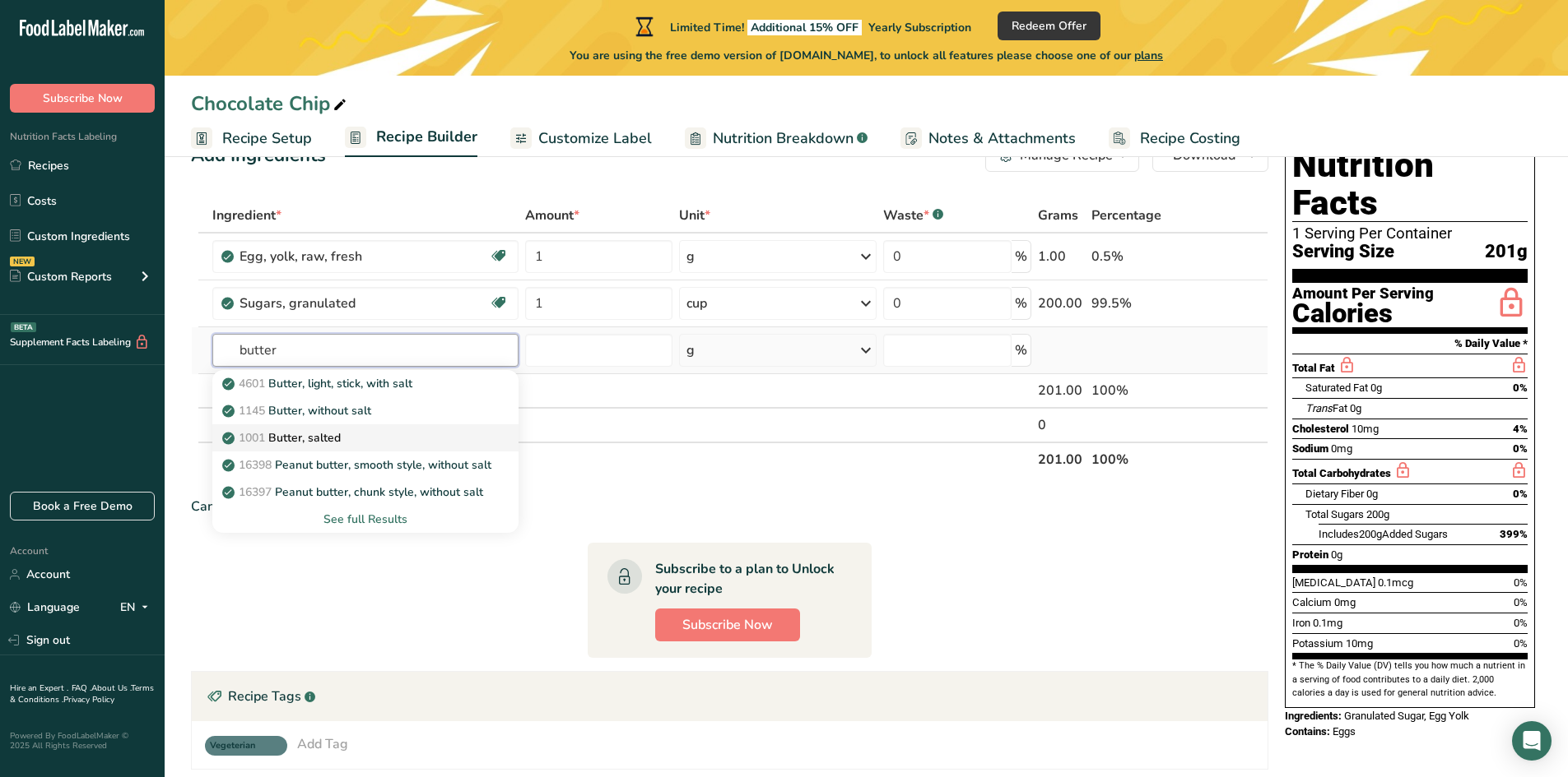
type input "butter"
click at [341, 432] on p "1001 Butter, salted" at bounding box center [283, 438] width 116 height 17
type input "Butter, salted"
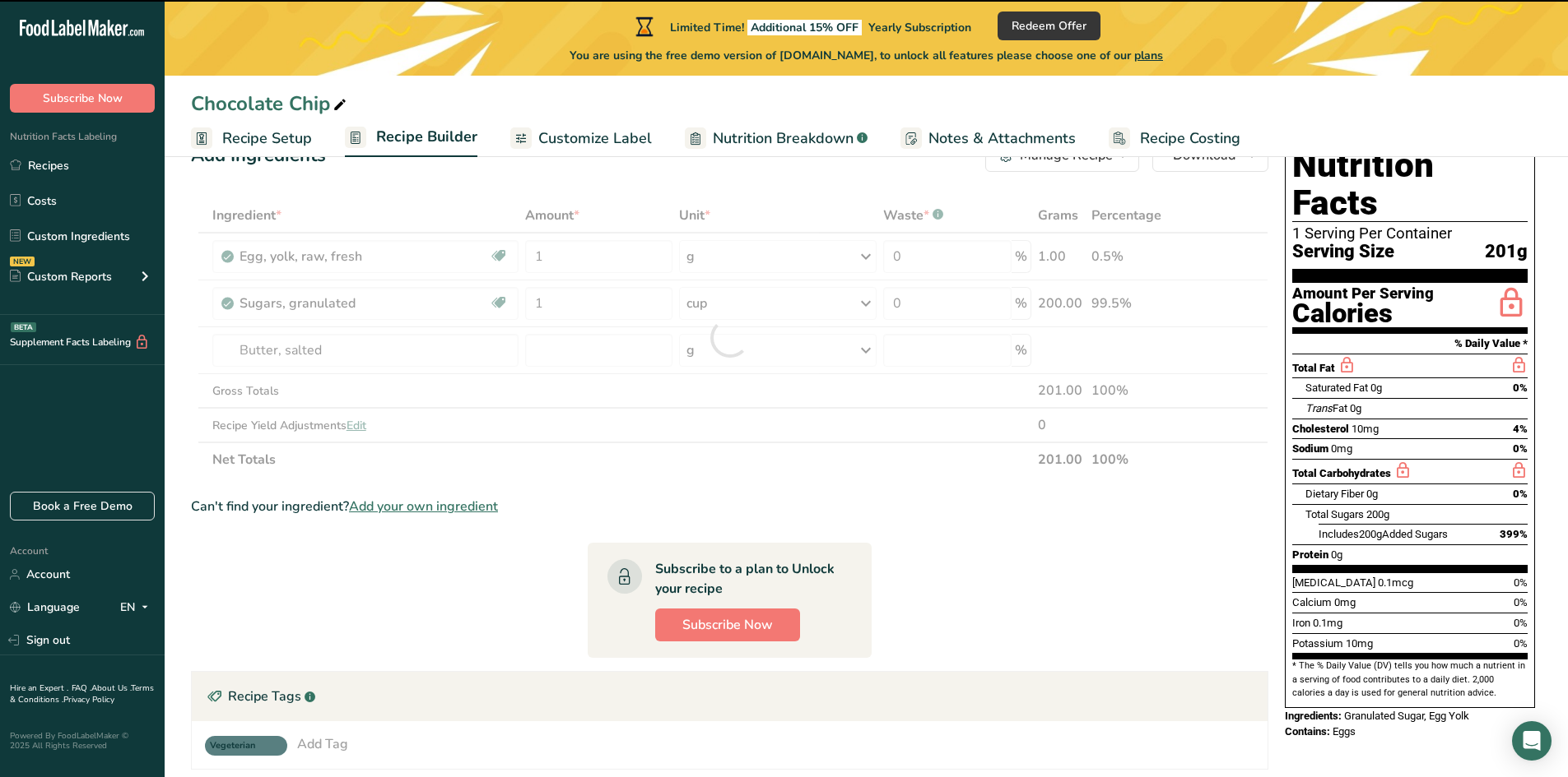
type input "0"
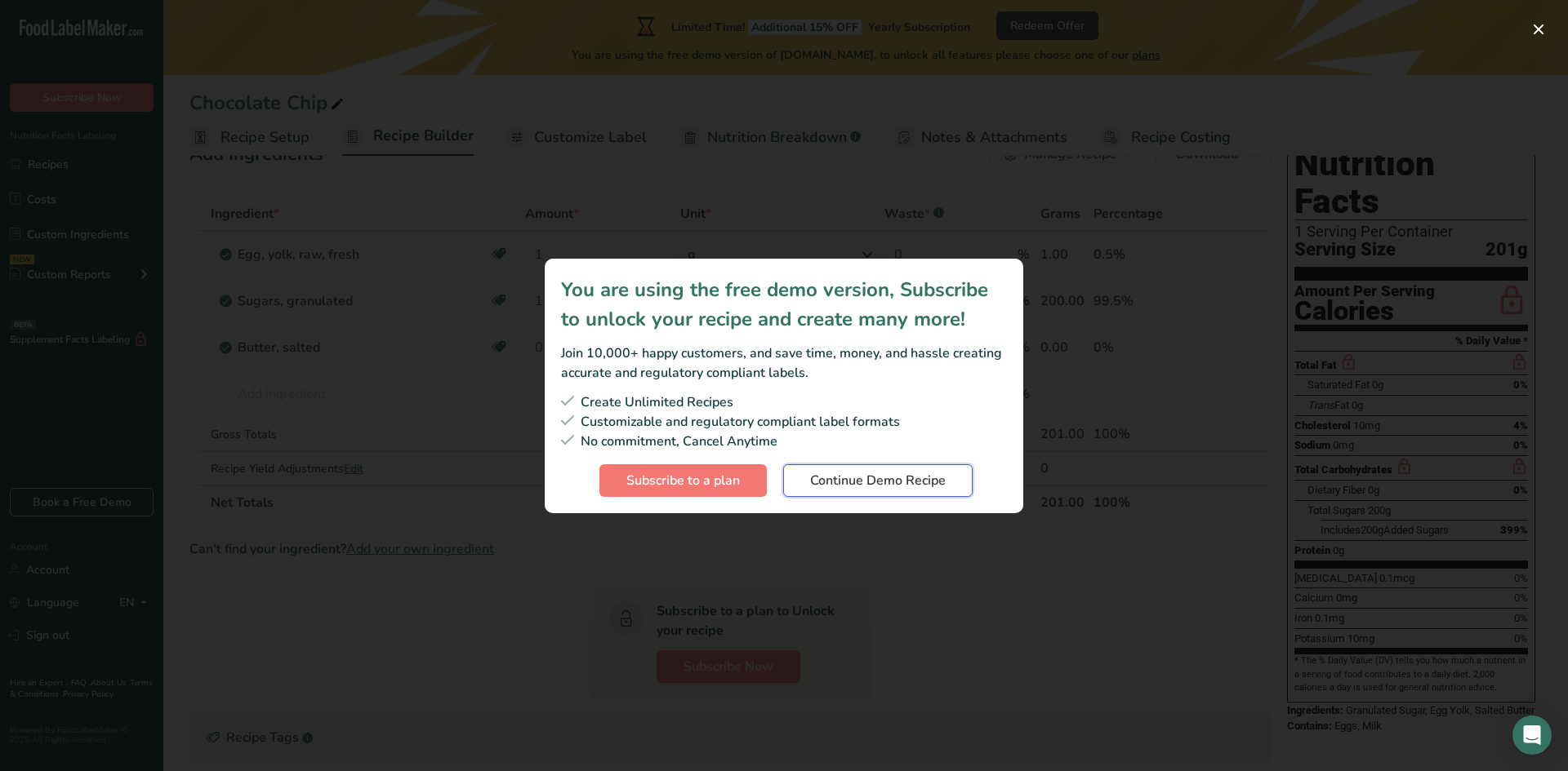
click at [904, 482] on span "Continue Demo Recipe" at bounding box center [878, 480] width 136 height 20
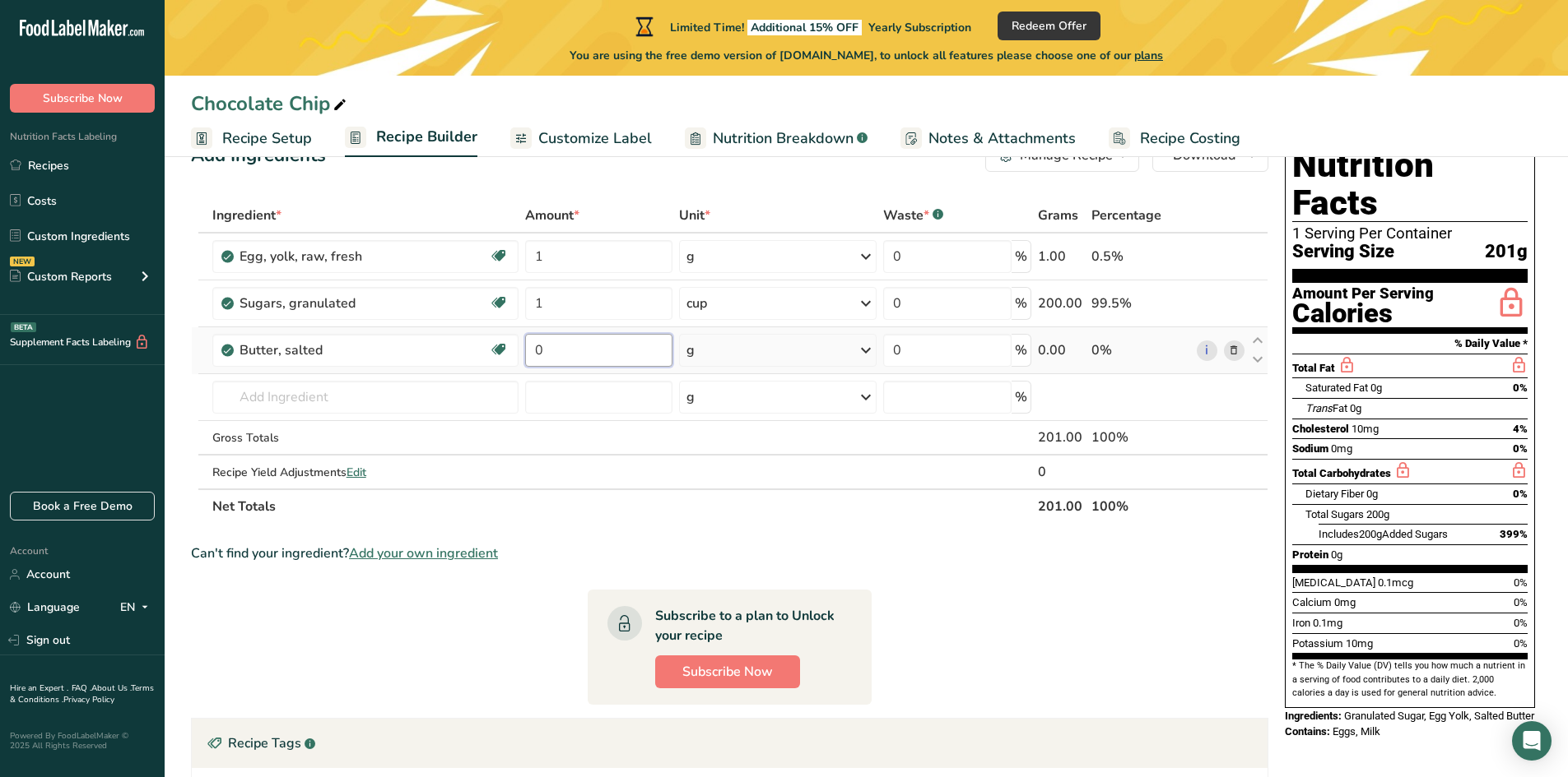
click at [625, 353] on input "0" at bounding box center [598, 351] width 147 height 33
type input "1"
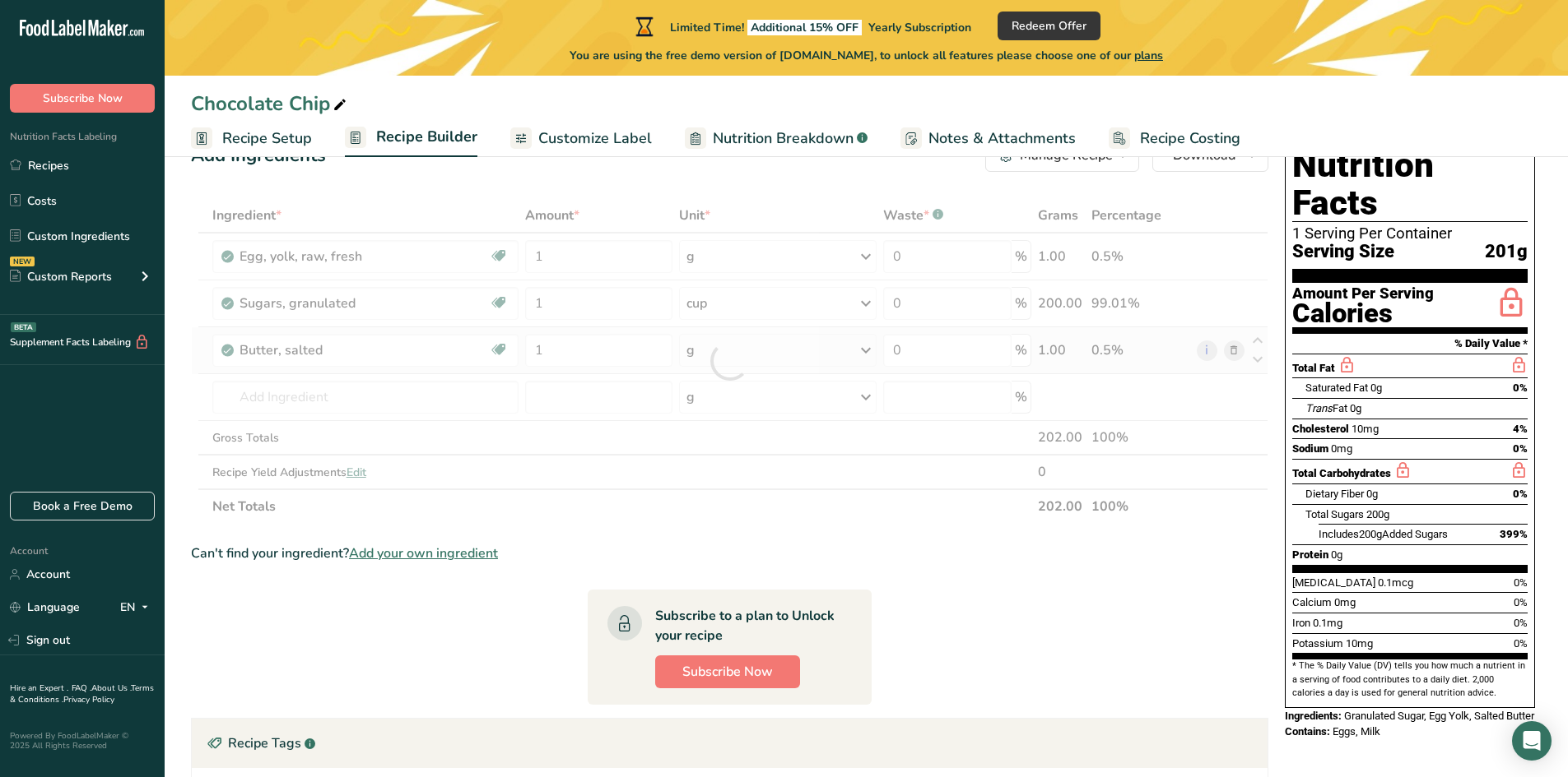
click at [725, 348] on div "Ingredient * Amount * Unit * Waste * .a-a{fill:#347362;}.b-a{fill:#fff;} Grams …" at bounding box center [729, 360] width 1077 height 326
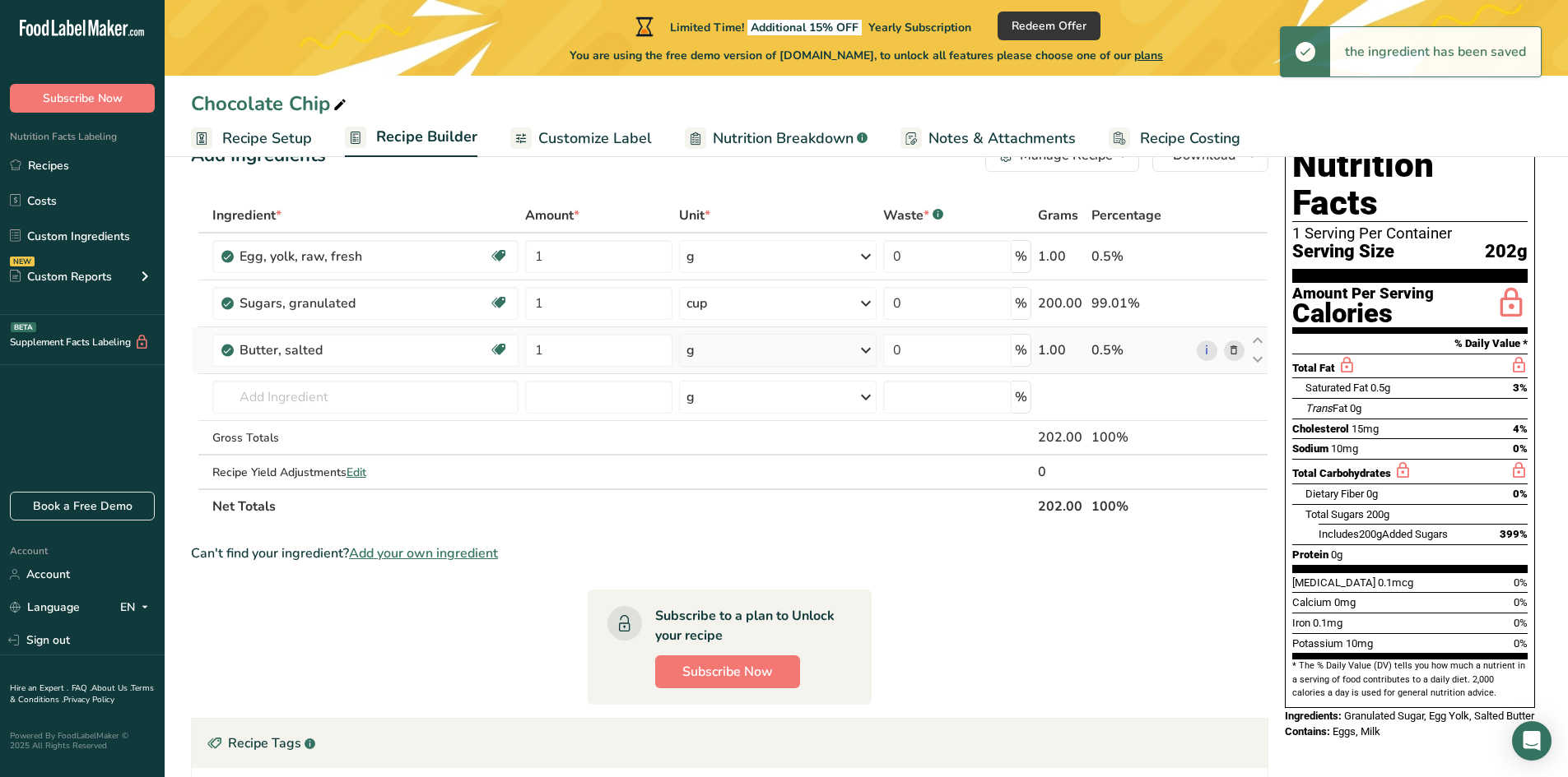
click at [766, 354] on div "g" at bounding box center [777, 351] width 197 height 33
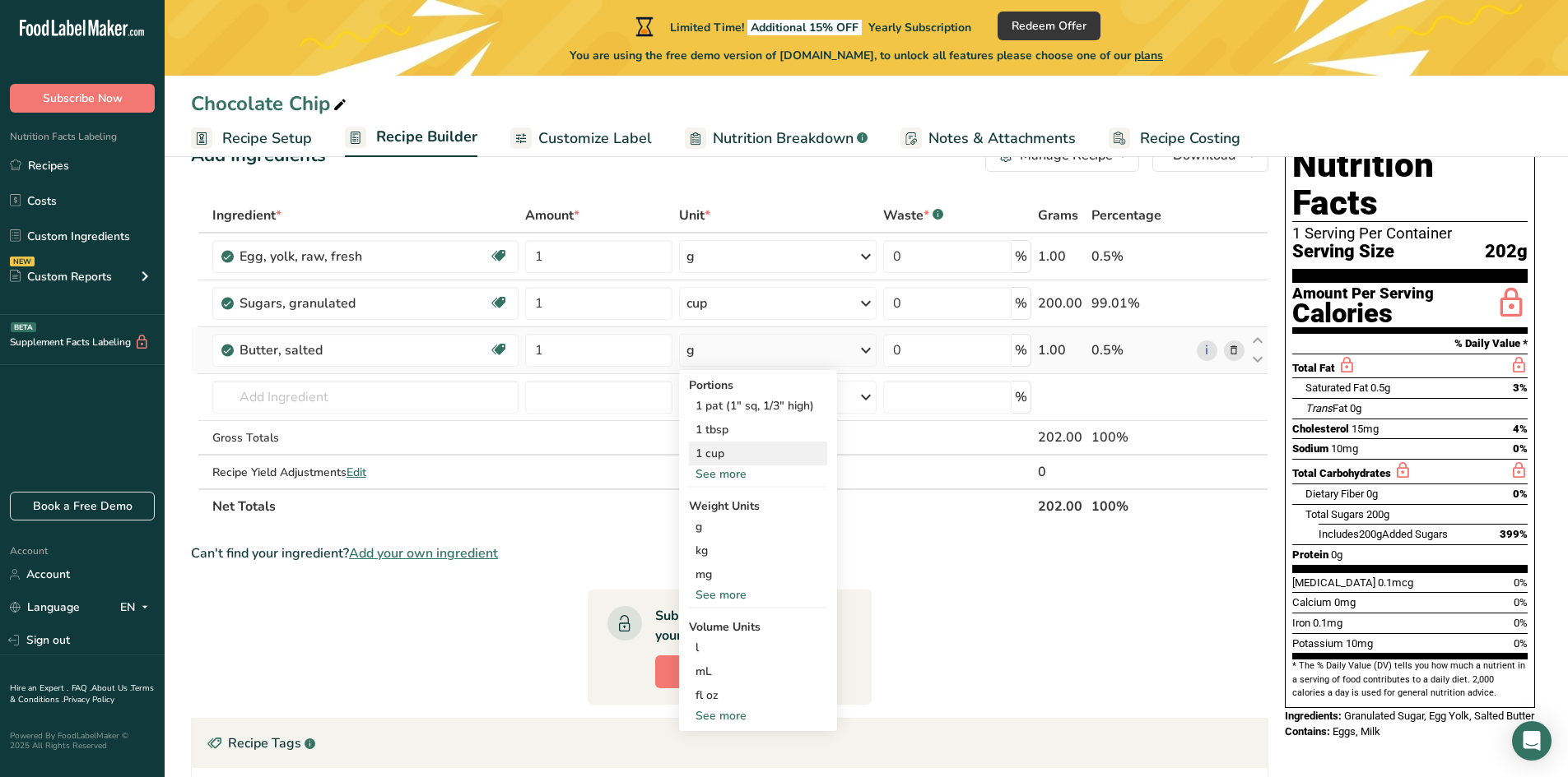
click at [730, 458] on div "1 cup" at bounding box center [758, 453] width 139 height 24
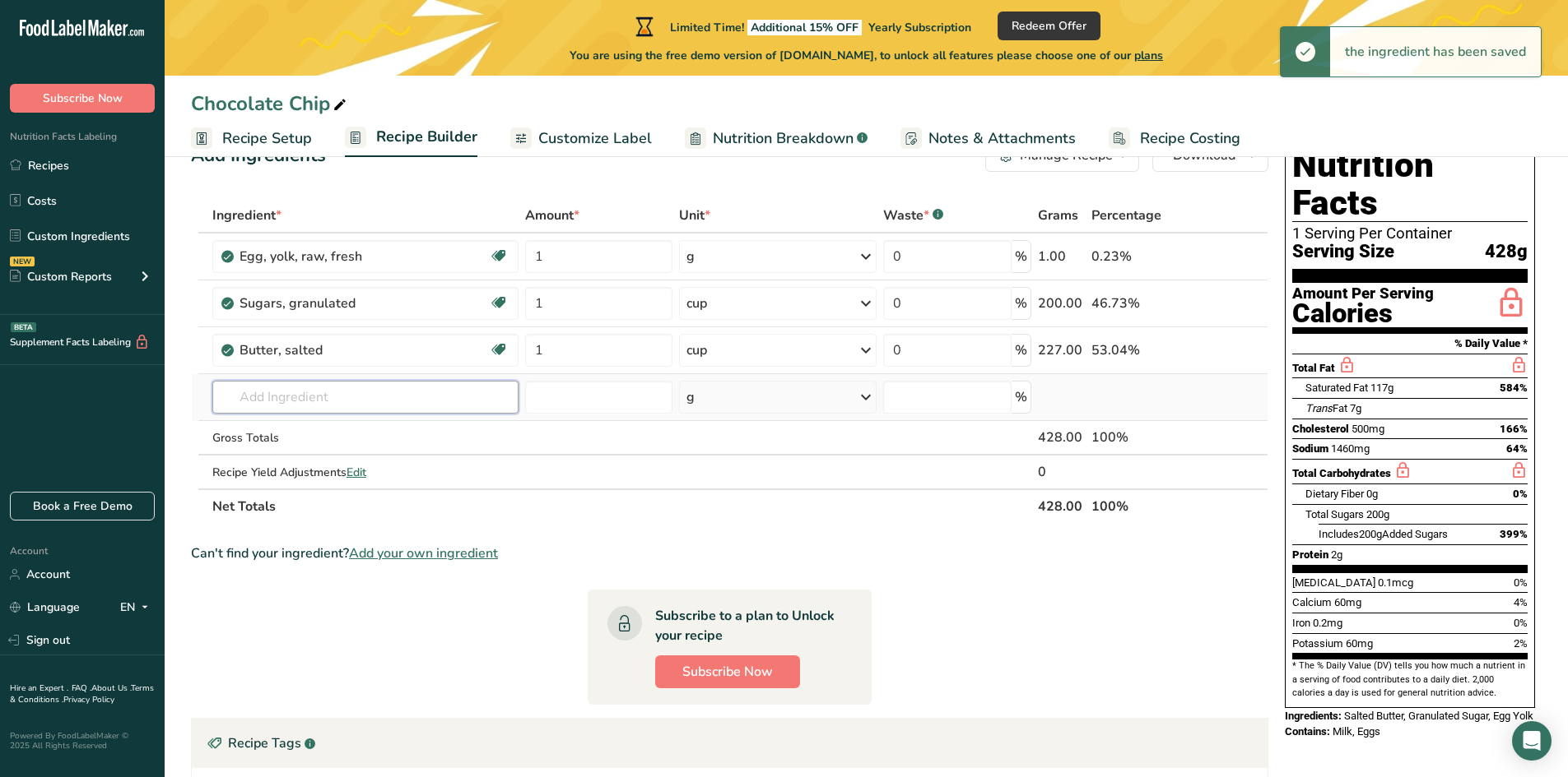
click at [394, 409] on input "text" at bounding box center [365, 398] width 306 height 33
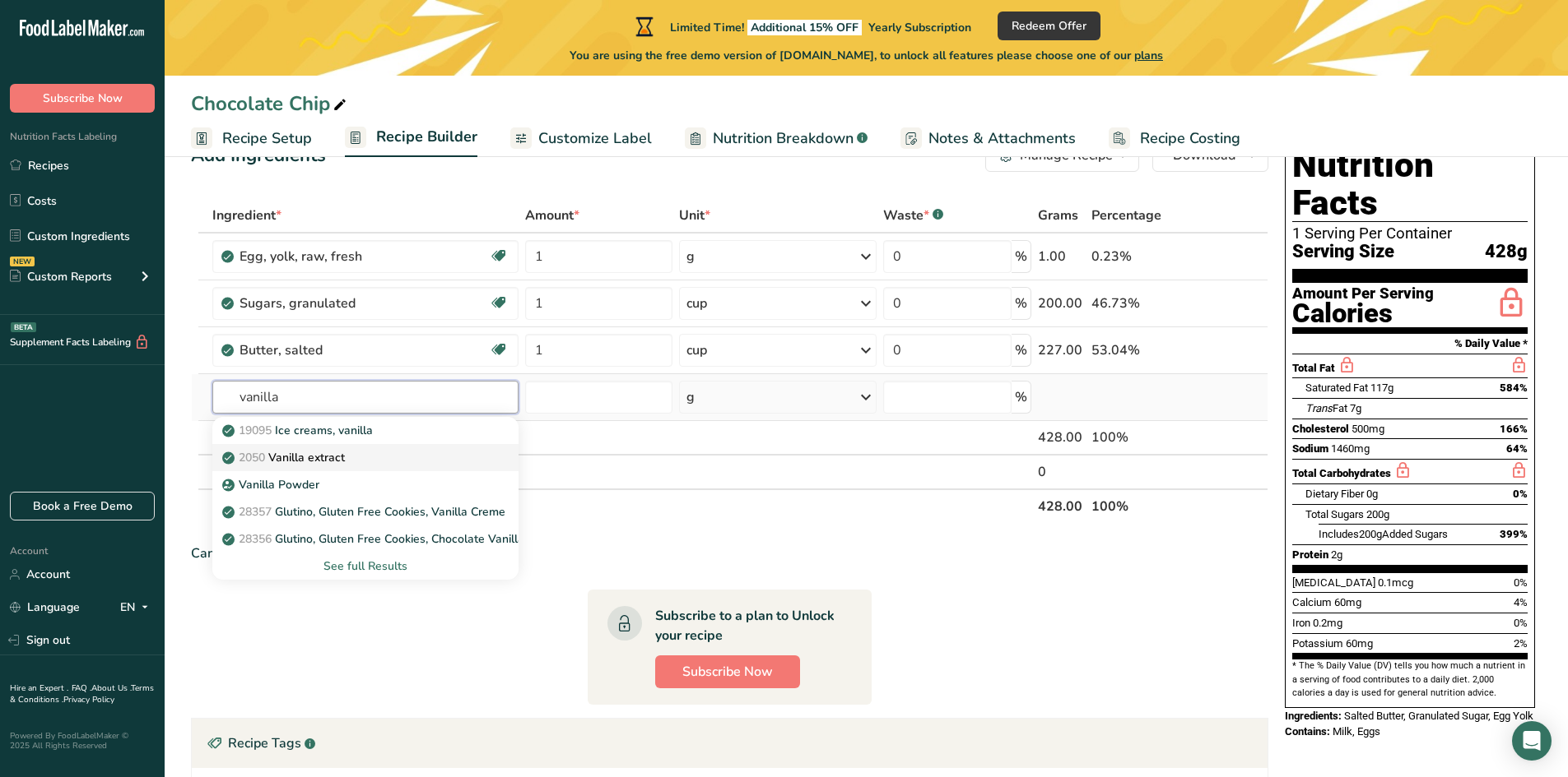
type input "vanilla"
click at [378, 455] on div "2050 Vanilla extract" at bounding box center [352, 457] width 253 height 17
type input "Vanilla extract"
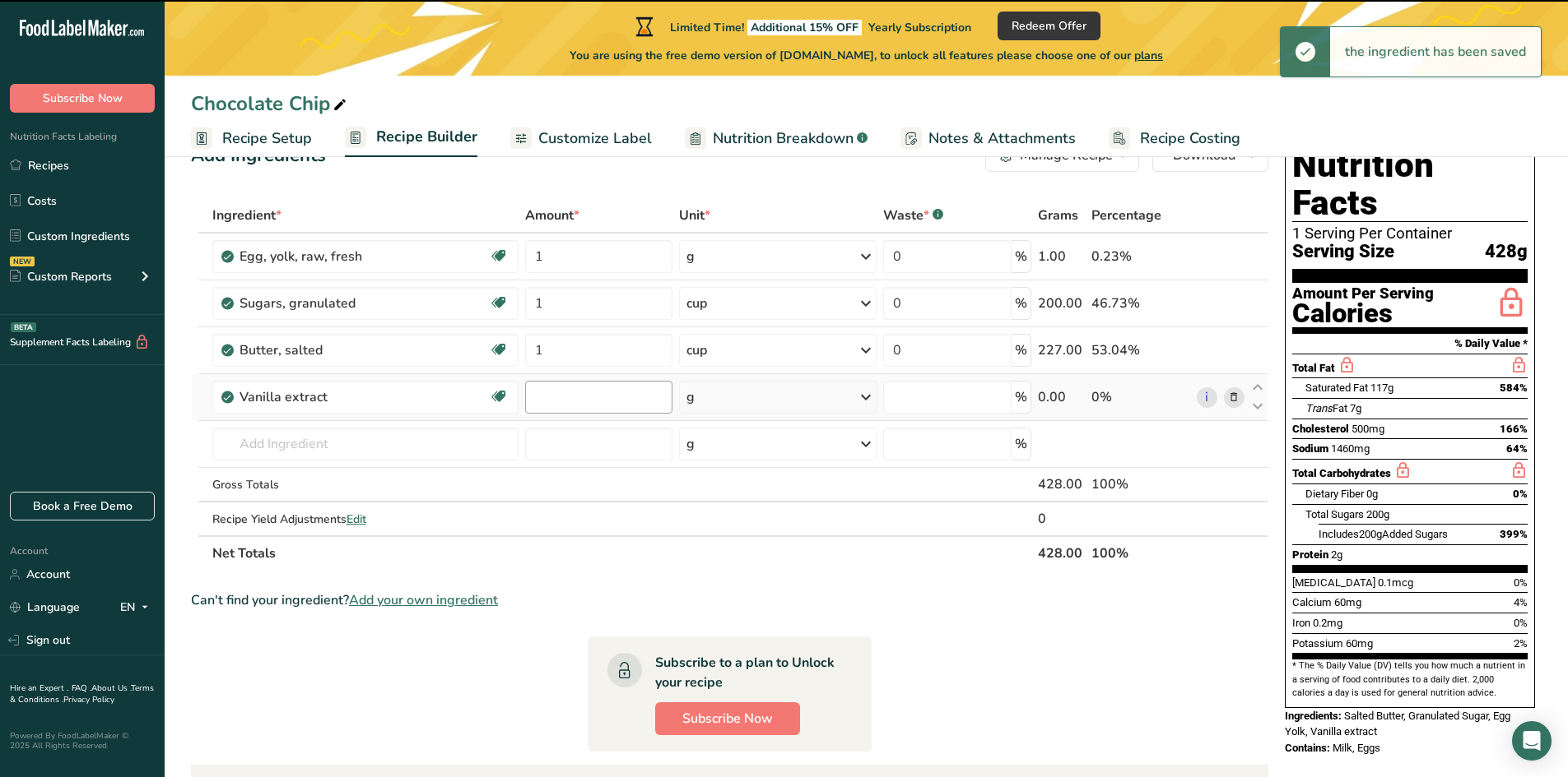
type input "0"
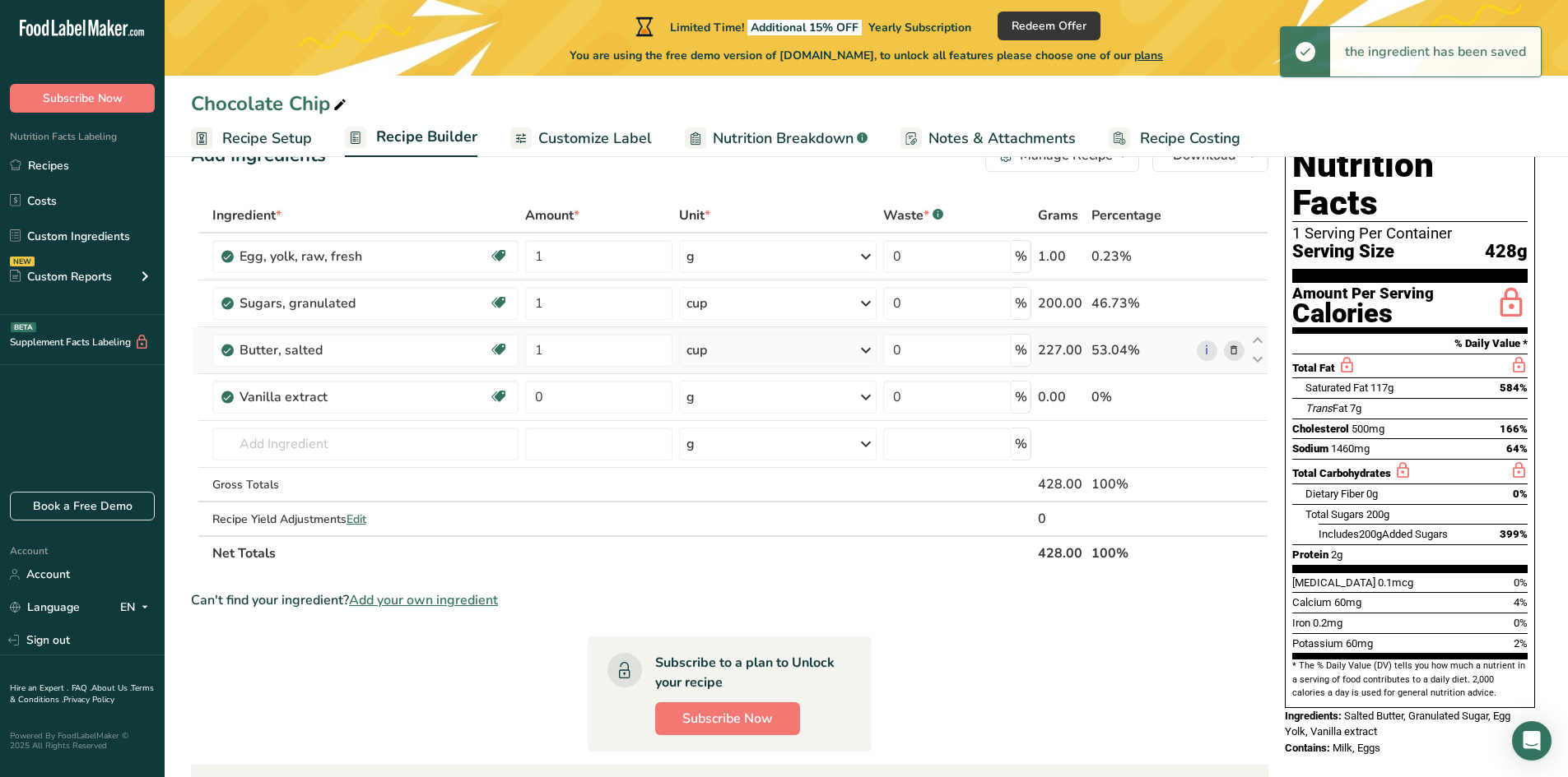
click at [851, 351] on div "cup" at bounding box center [777, 351] width 197 height 33
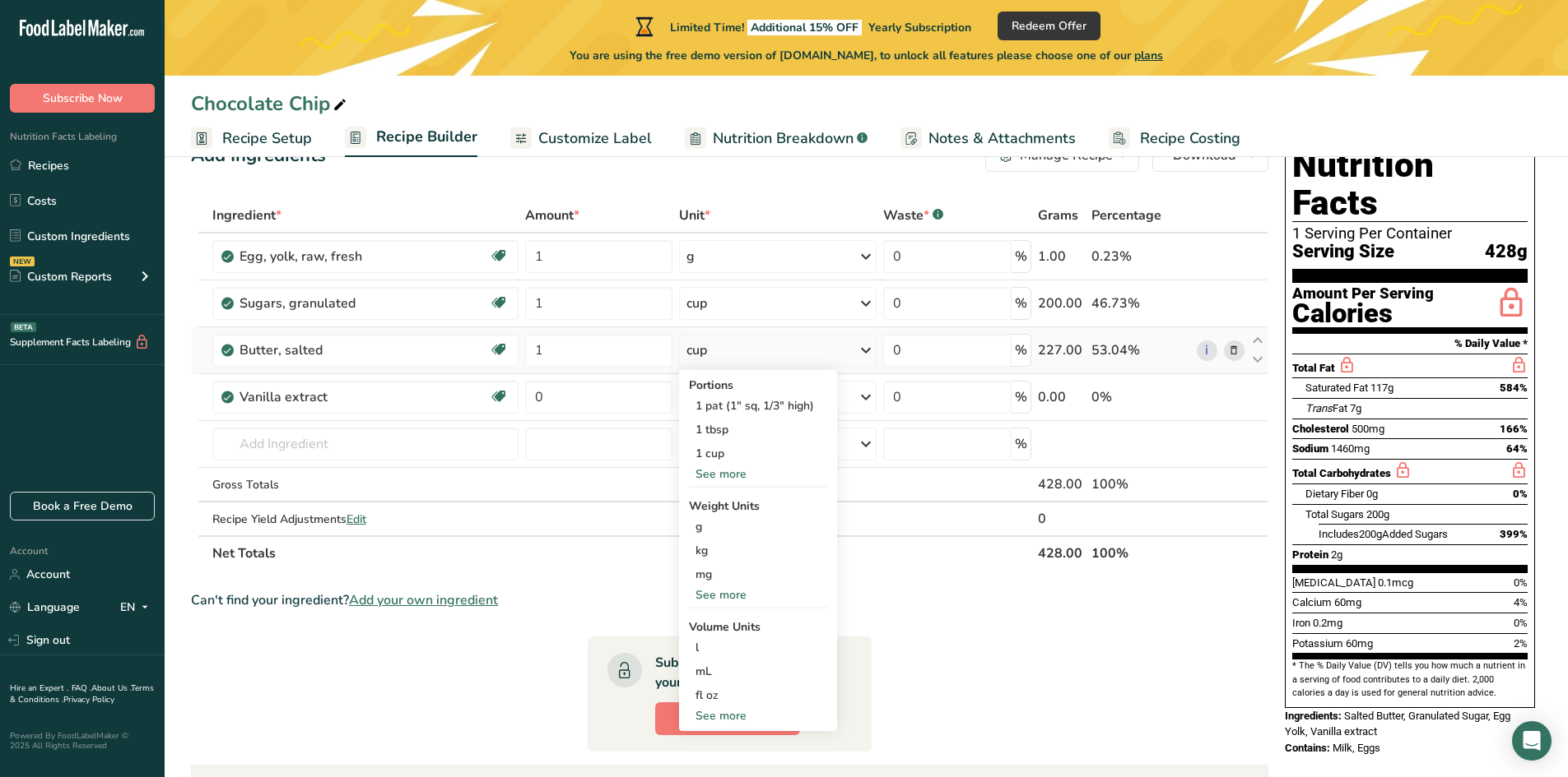
click at [730, 474] on div "See more" at bounding box center [758, 473] width 139 height 17
click at [719, 429] on div "1 tbsp" at bounding box center [758, 430] width 139 height 24
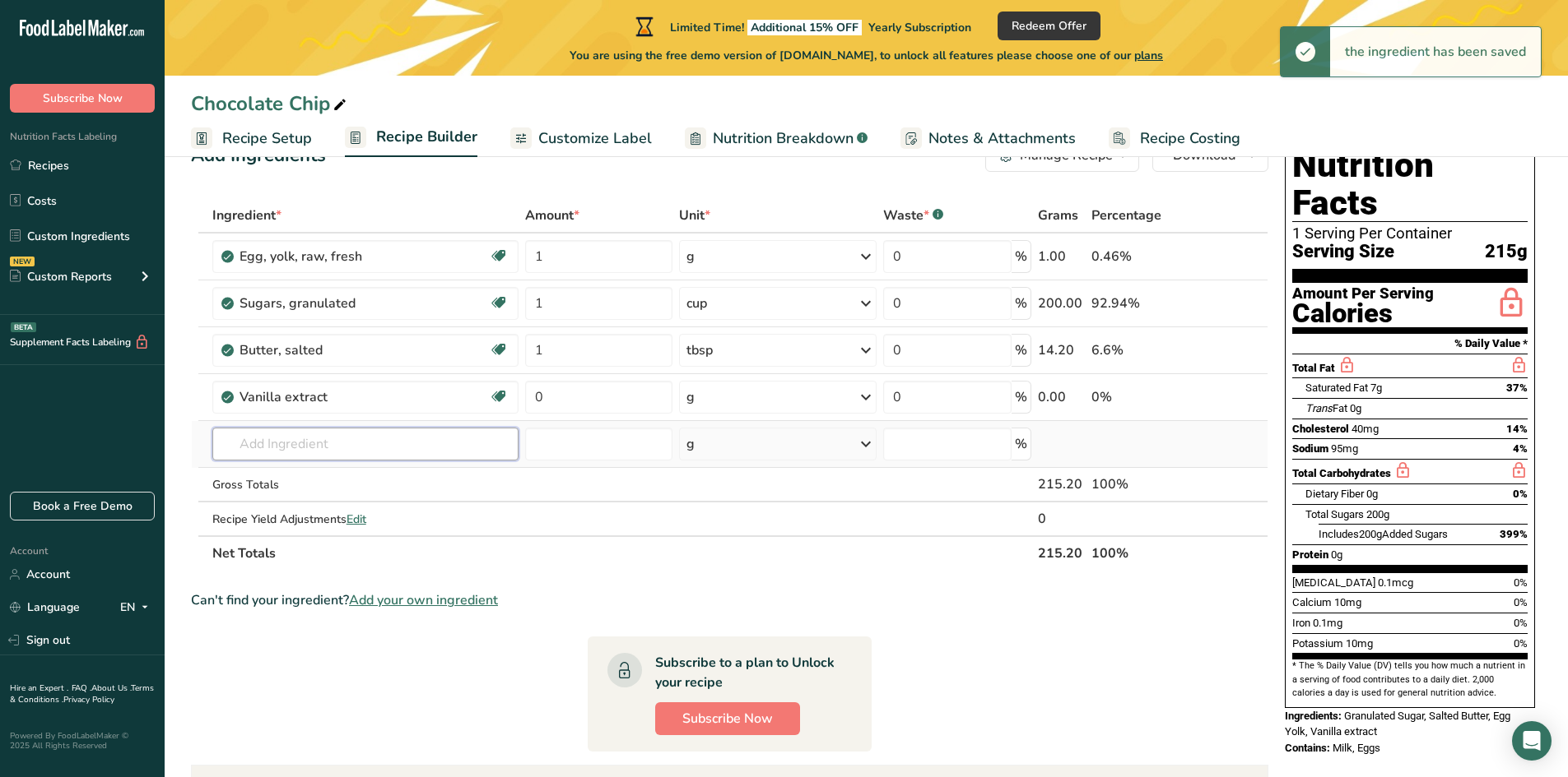
click at [418, 441] on input "text" at bounding box center [365, 445] width 306 height 33
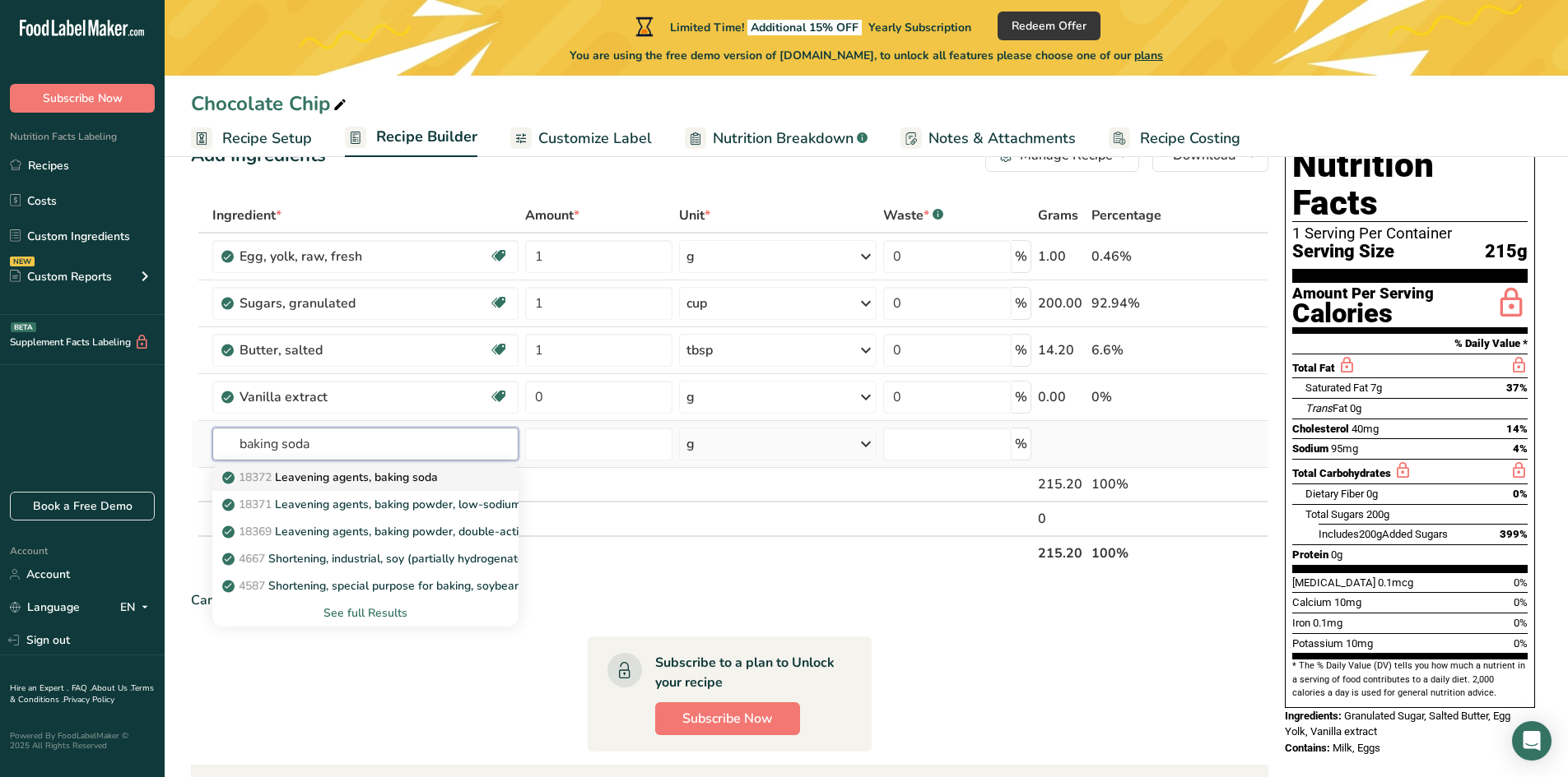
type input "baking soda"
click at [412, 479] on p "18372 Leavening agents, baking soda" at bounding box center [331, 477] width 212 height 17
type input "Leavening agents, baking soda"
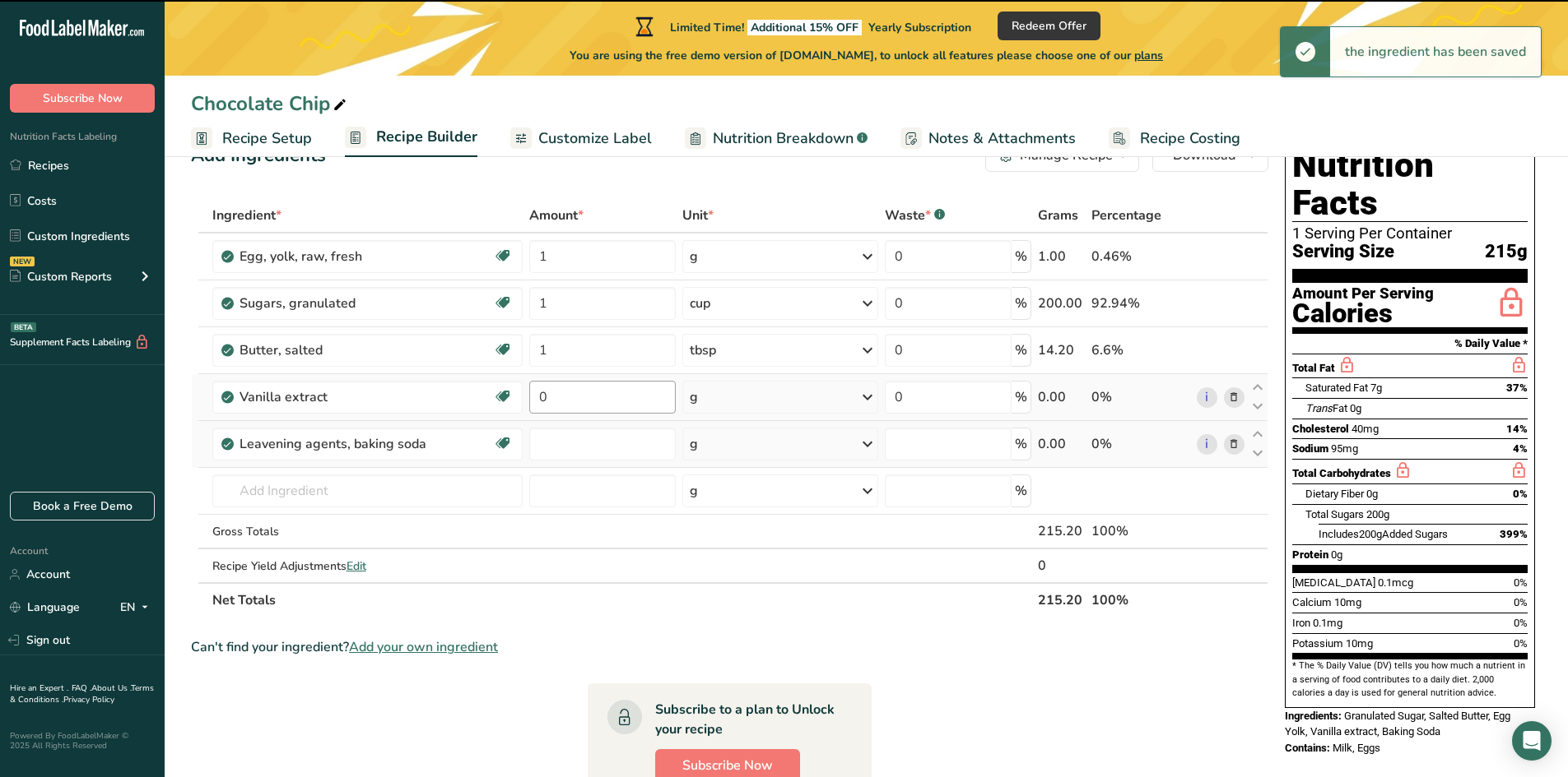
type input "0"
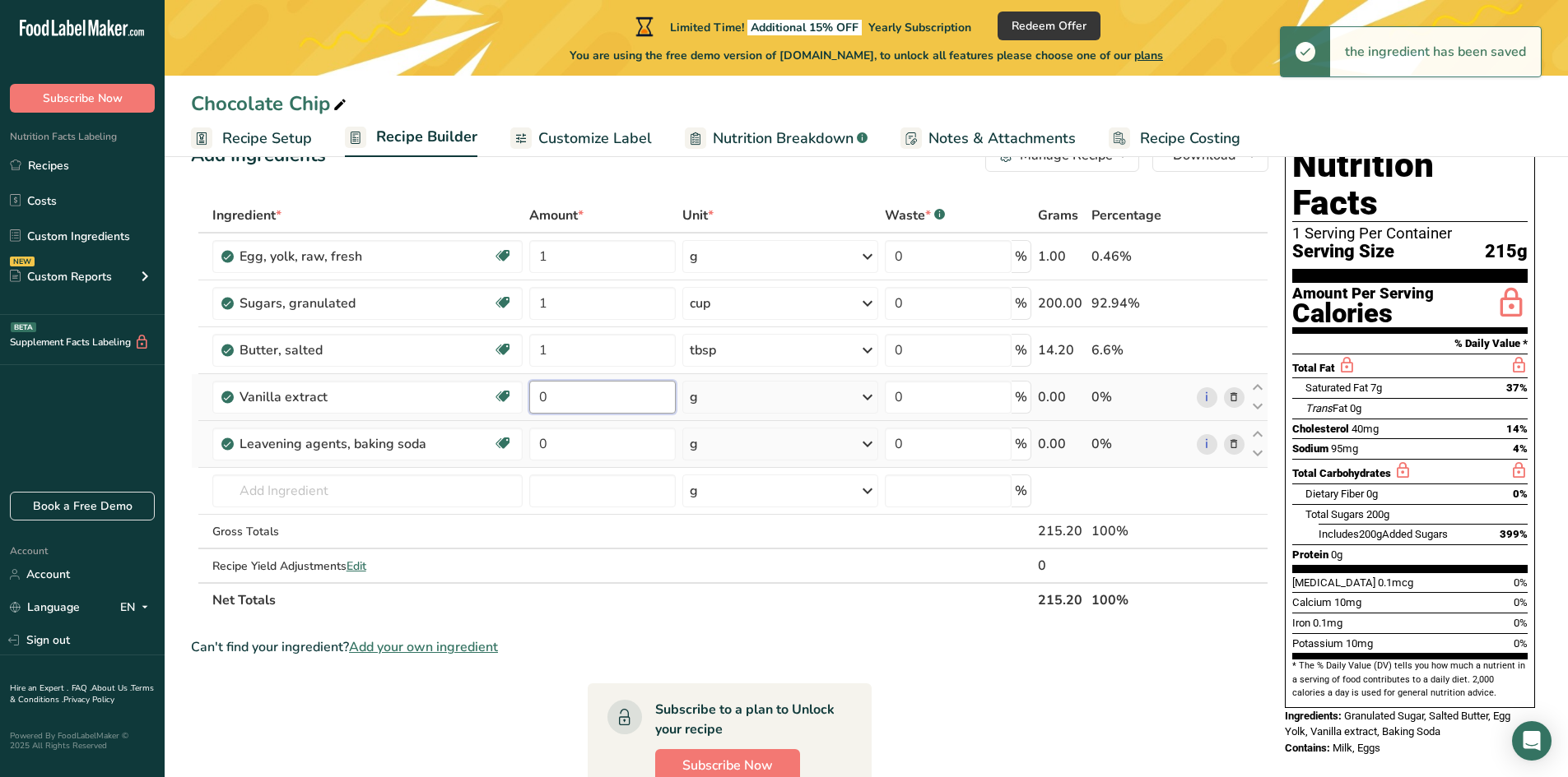
click at [560, 403] on input "0" at bounding box center [602, 398] width 147 height 33
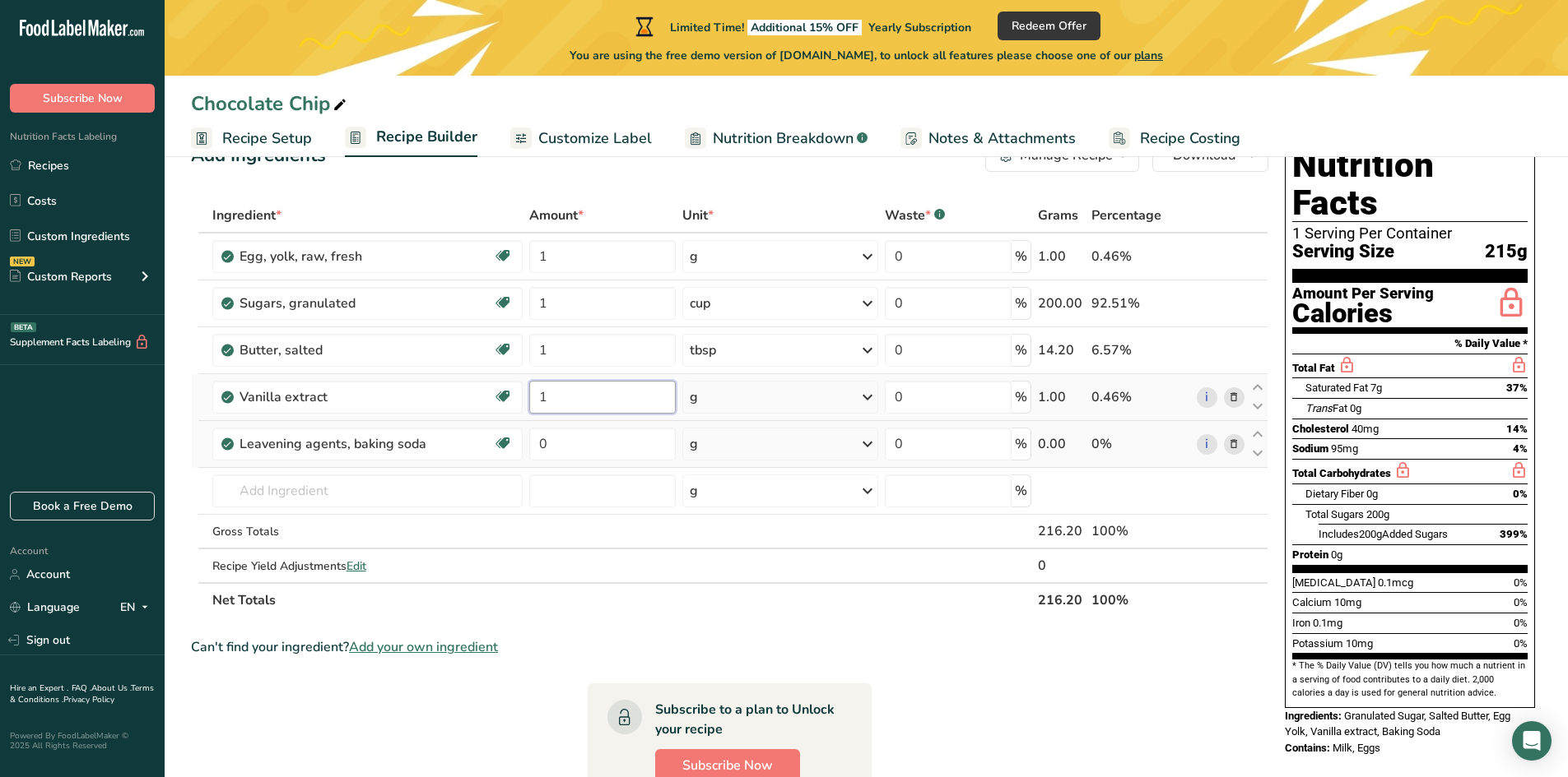
type input "1"
click at [777, 400] on div "Ingredient * Amount * Unit * Waste * .a-a{fill:#347362;}.b-a{fill:#fff;} Grams …" at bounding box center [729, 407] width 1077 height 420
click at [872, 403] on icon at bounding box center [867, 398] width 20 height 30
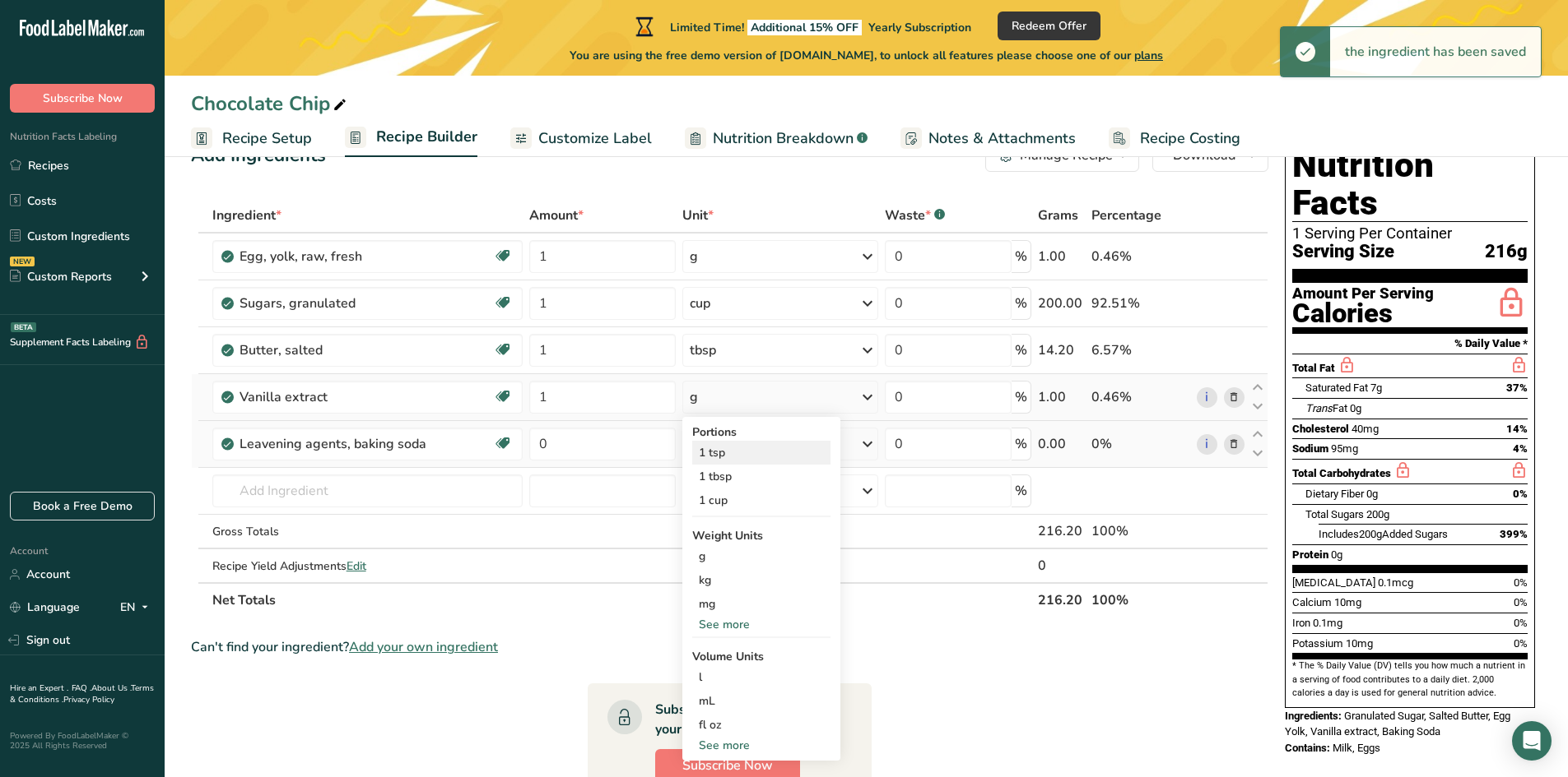
click at [809, 452] on div "1 tsp" at bounding box center [762, 453] width 139 height 24
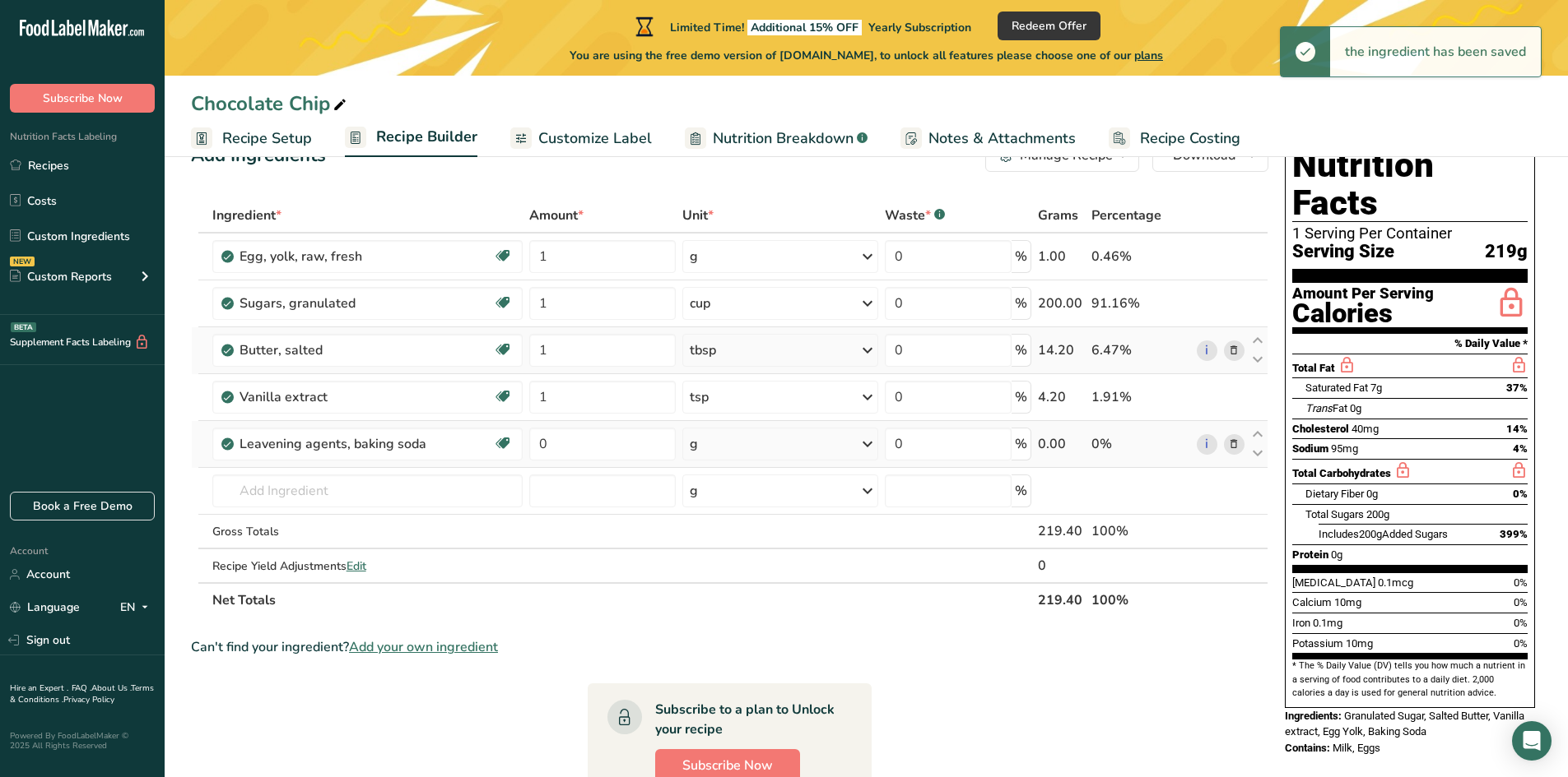
click at [871, 349] on icon at bounding box center [867, 351] width 20 height 30
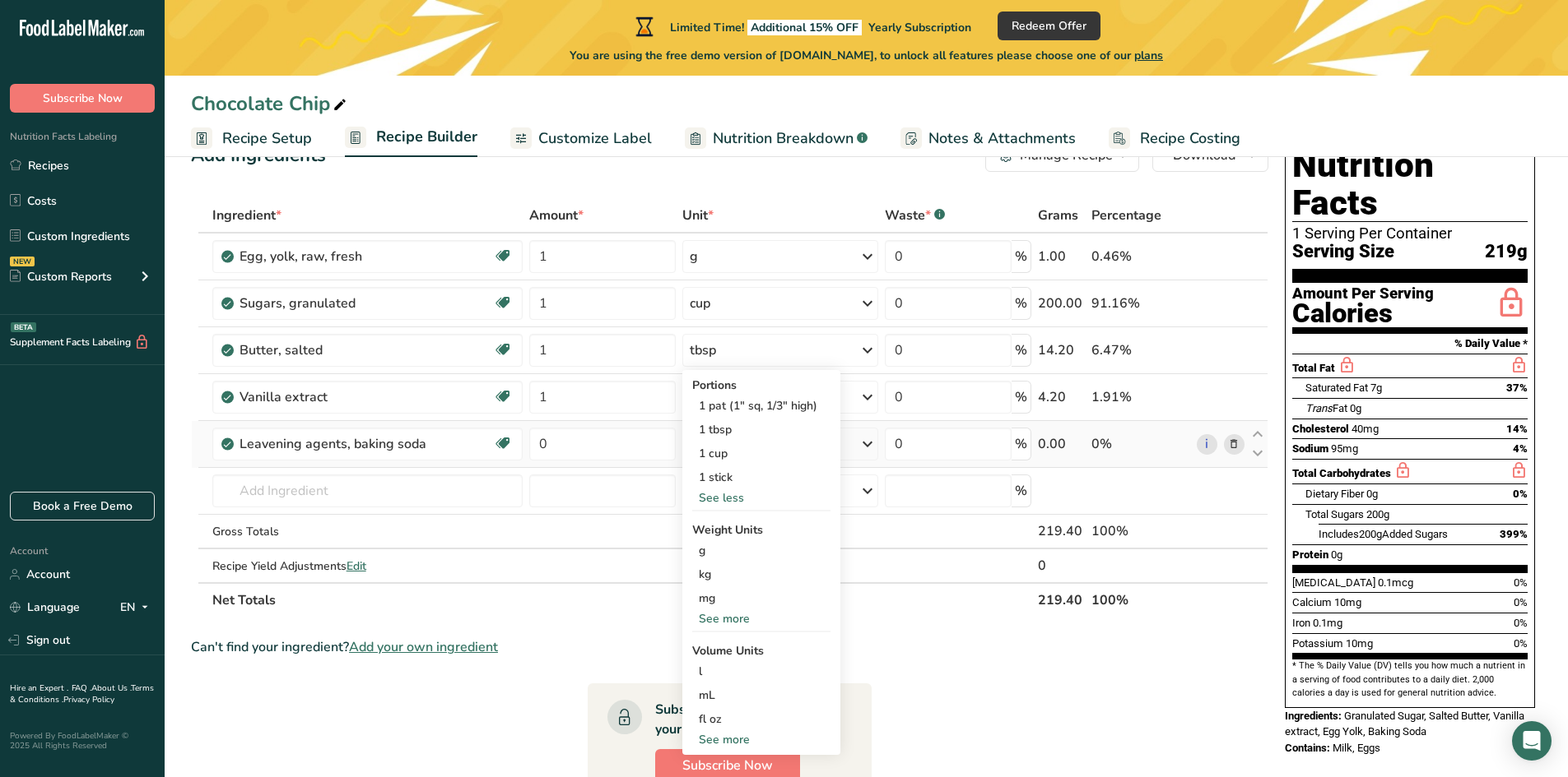
click at [968, 652] on div "Can't find your ingredient? Add your own ingredient" at bounding box center [729, 648] width 1077 height 20
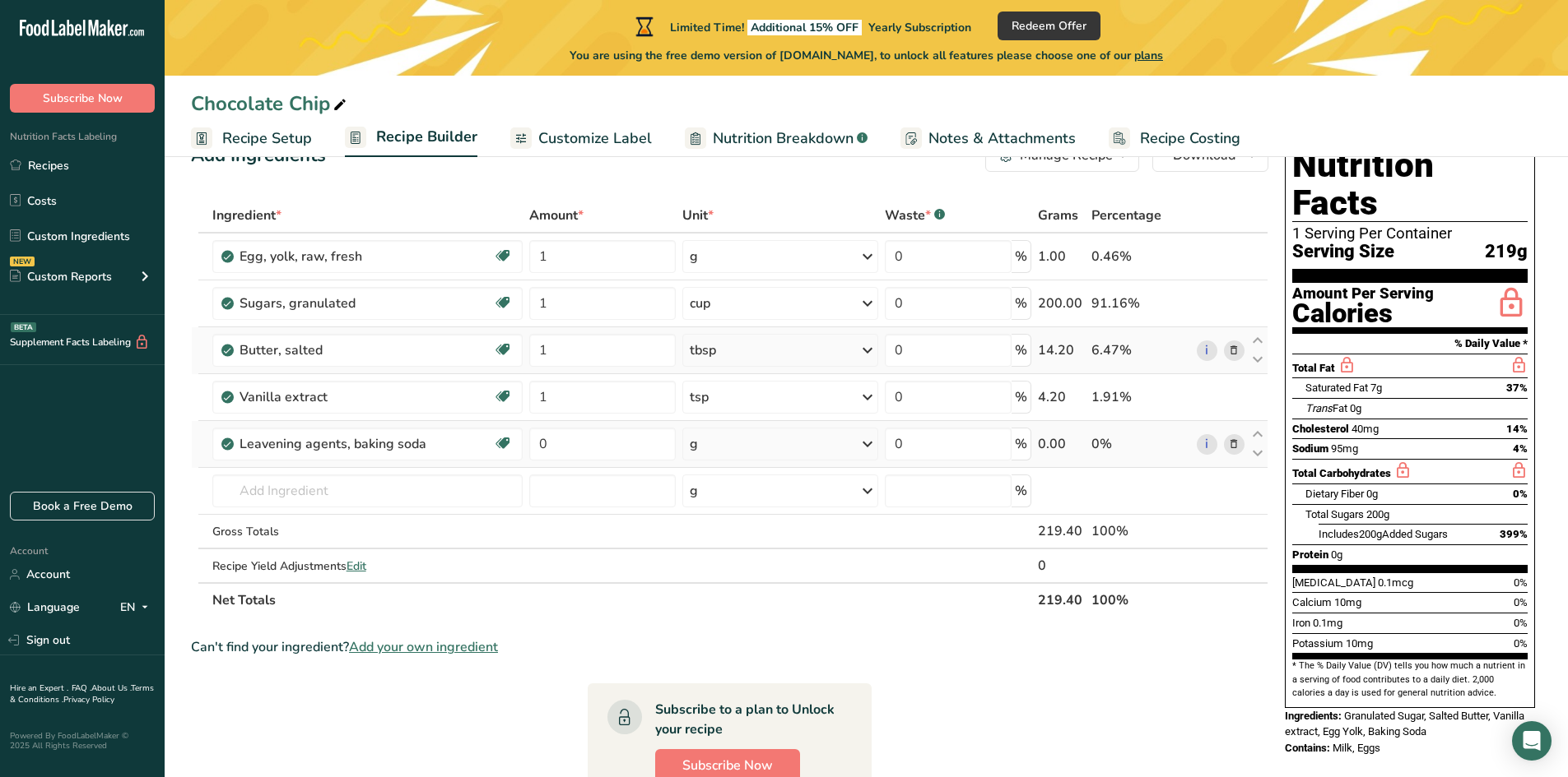
click at [844, 358] on div "tbsp" at bounding box center [780, 351] width 196 height 33
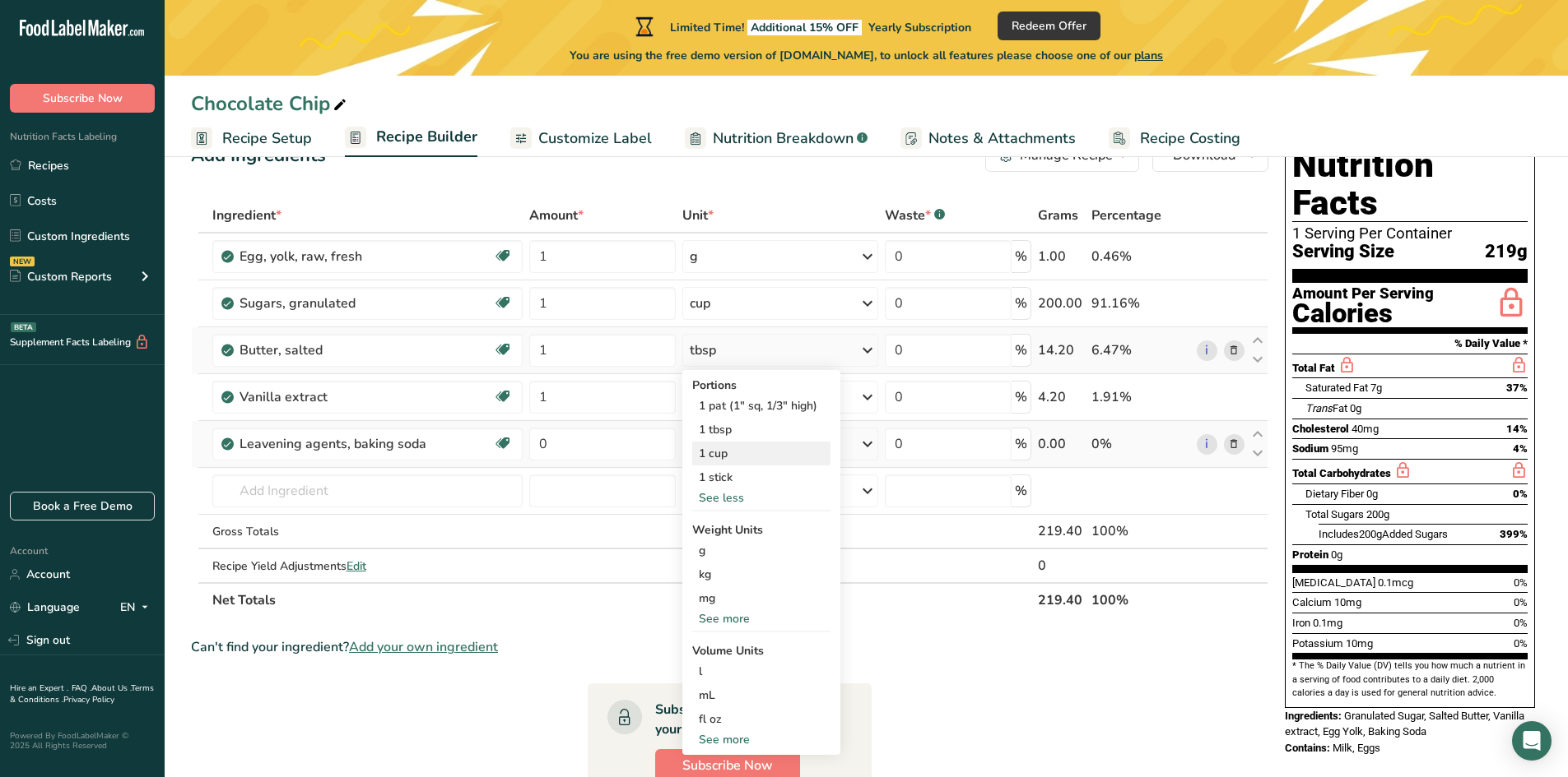
click at [759, 458] on div "1 cup" at bounding box center [762, 453] width 139 height 24
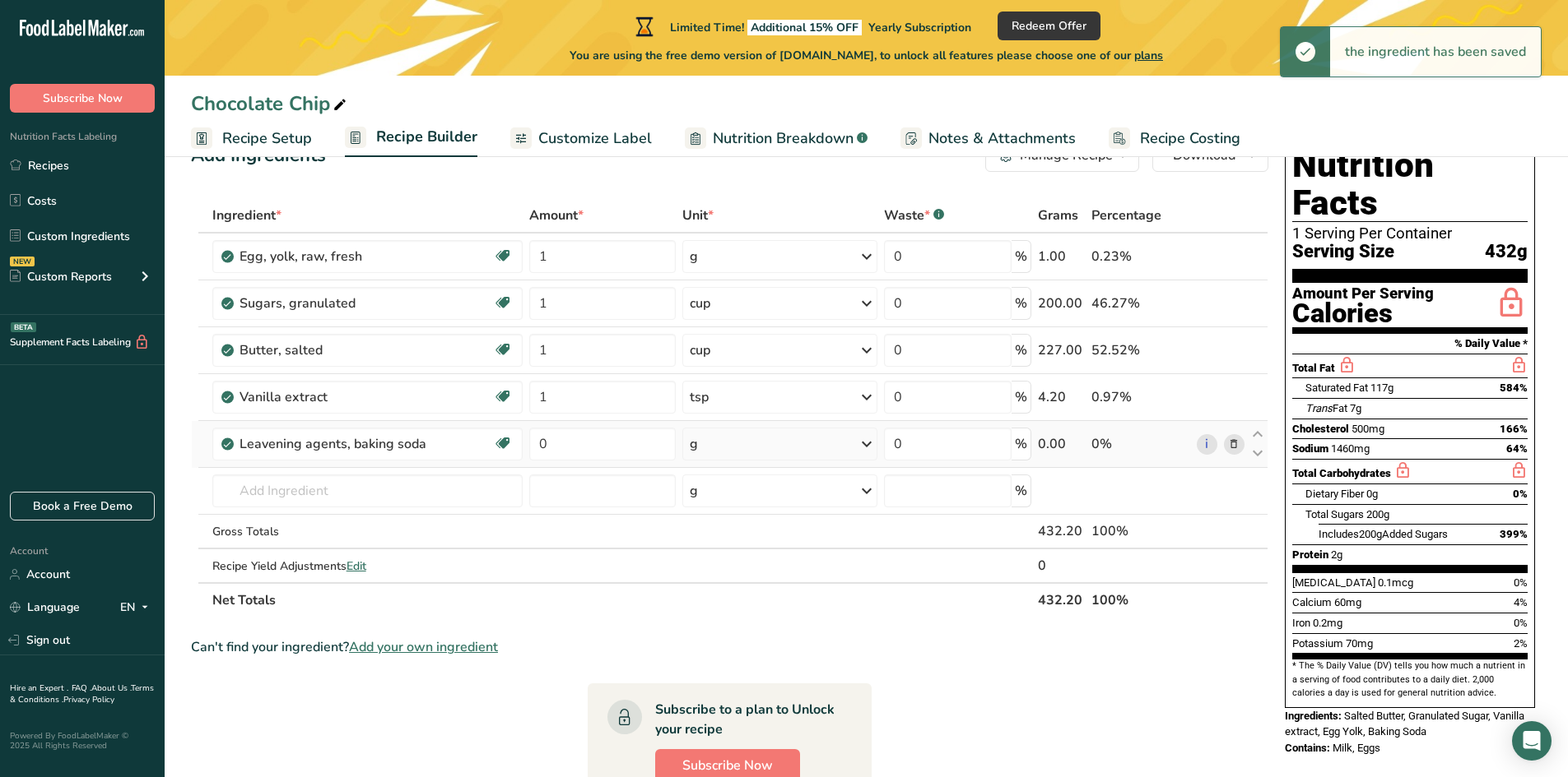
click at [796, 444] on div "g" at bounding box center [780, 445] width 196 height 33
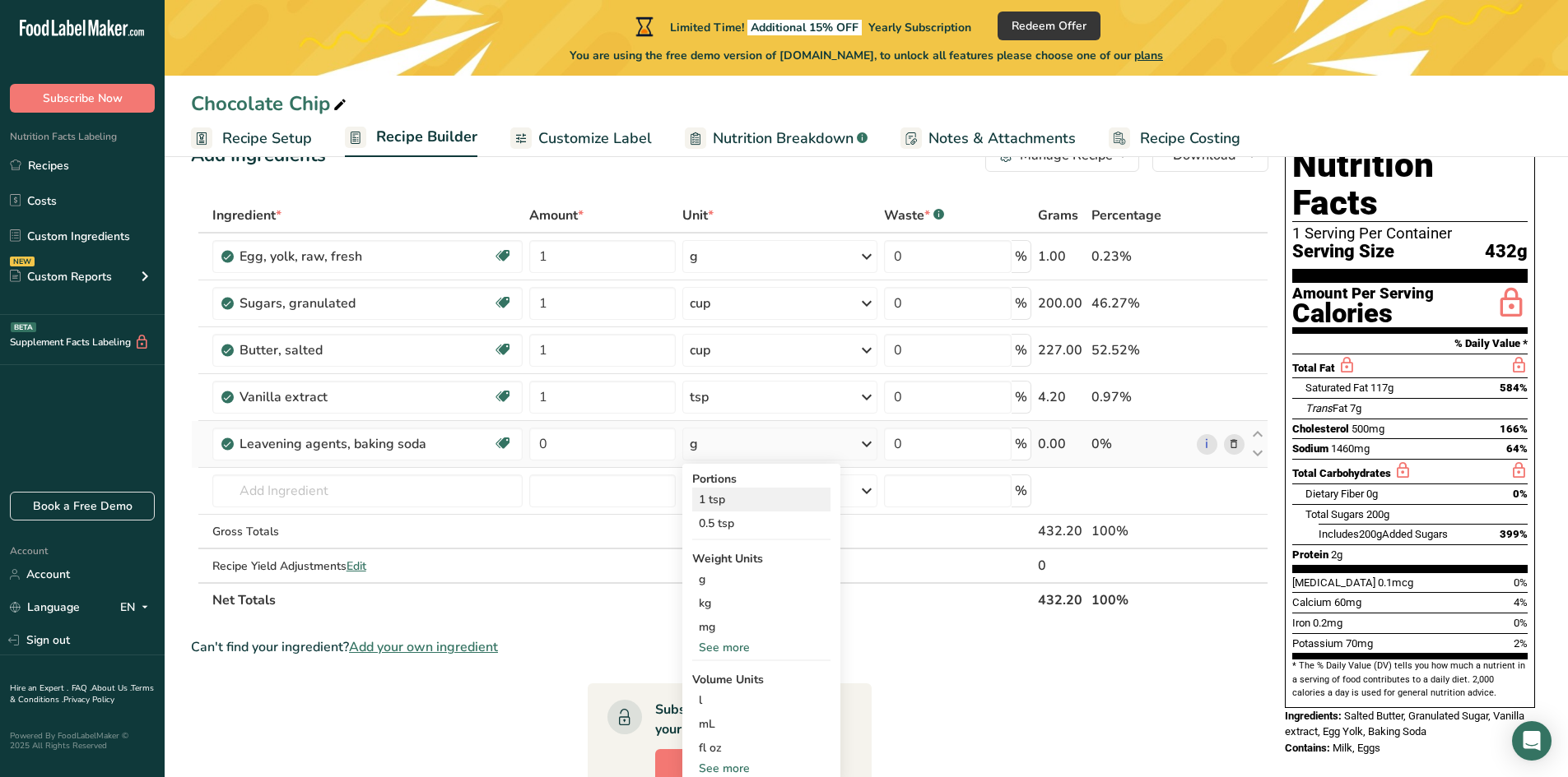
click at [771, 502] on div "1 tsp" at bounding box center [762, 499] width 139 height 24
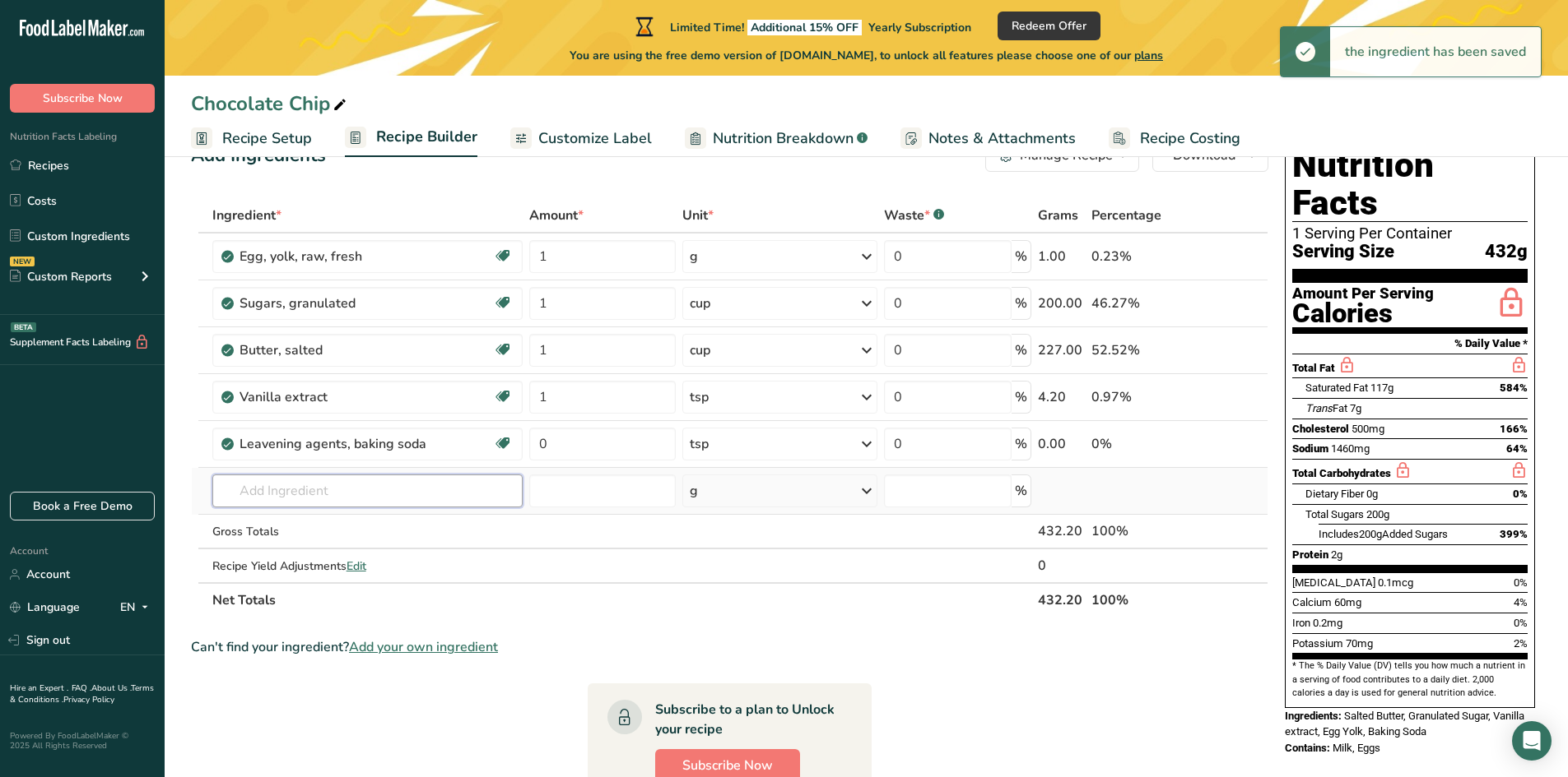
click at [295, 489] on input "text" at bounding box center [367, 491] width 310 height 33
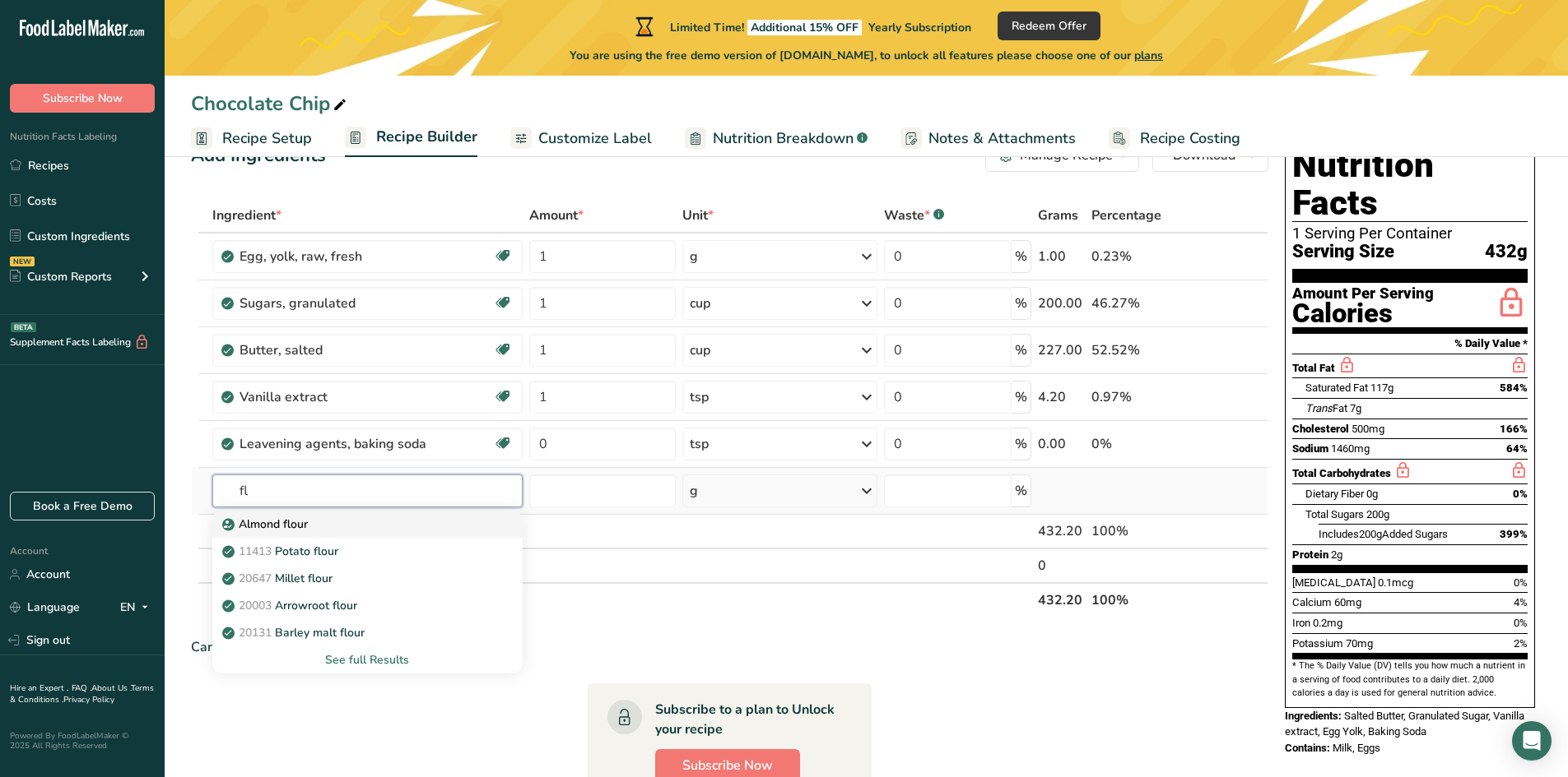
type input "f"
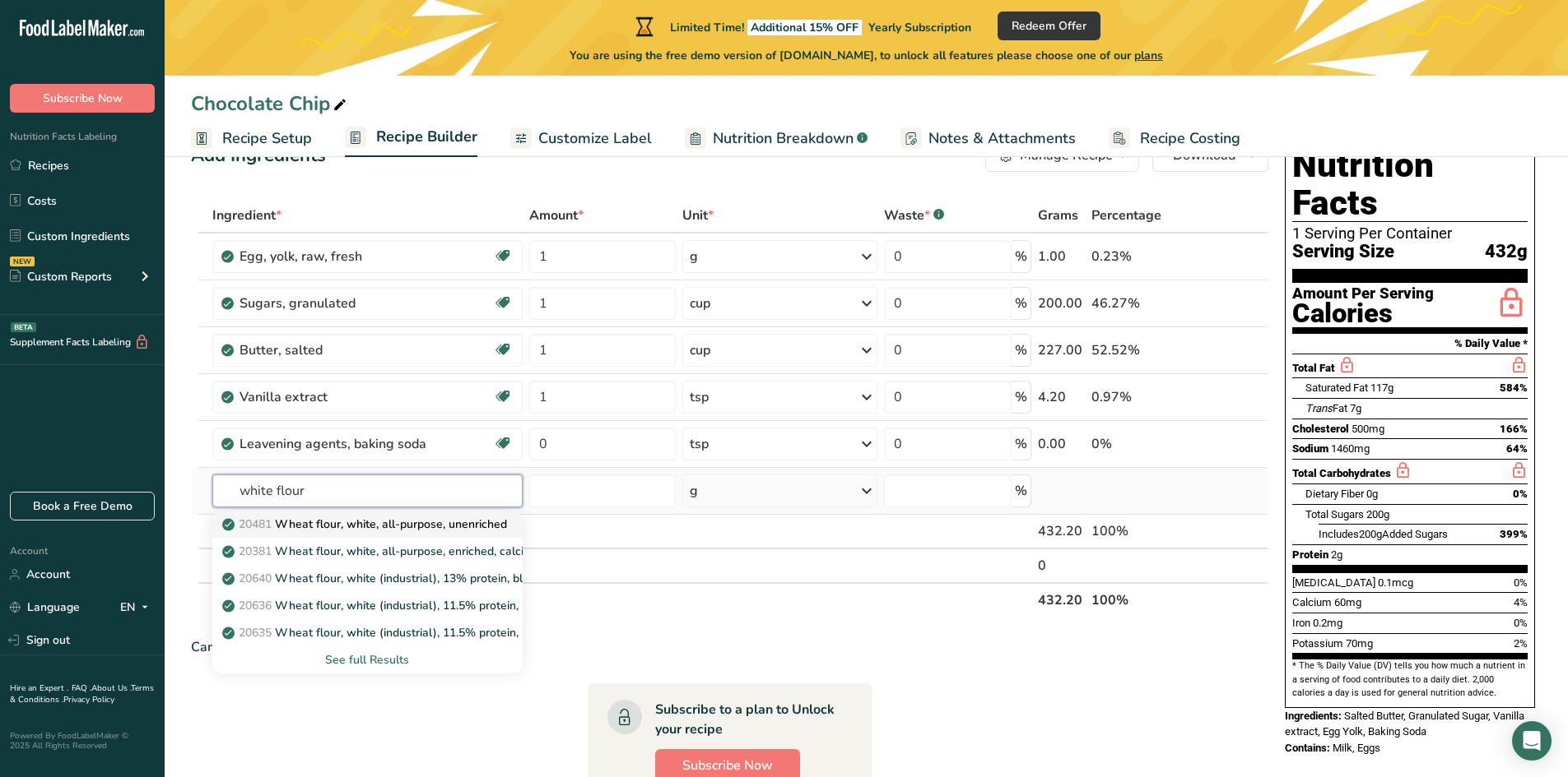
type input "white flour"
click at [456, 525] on p "20481 Wheat flour, white, all-purpose, unenriched" at bounding box center [366, 524] width 281 height 17
type input "Wheat flour, white, all-purpose, unenriched"
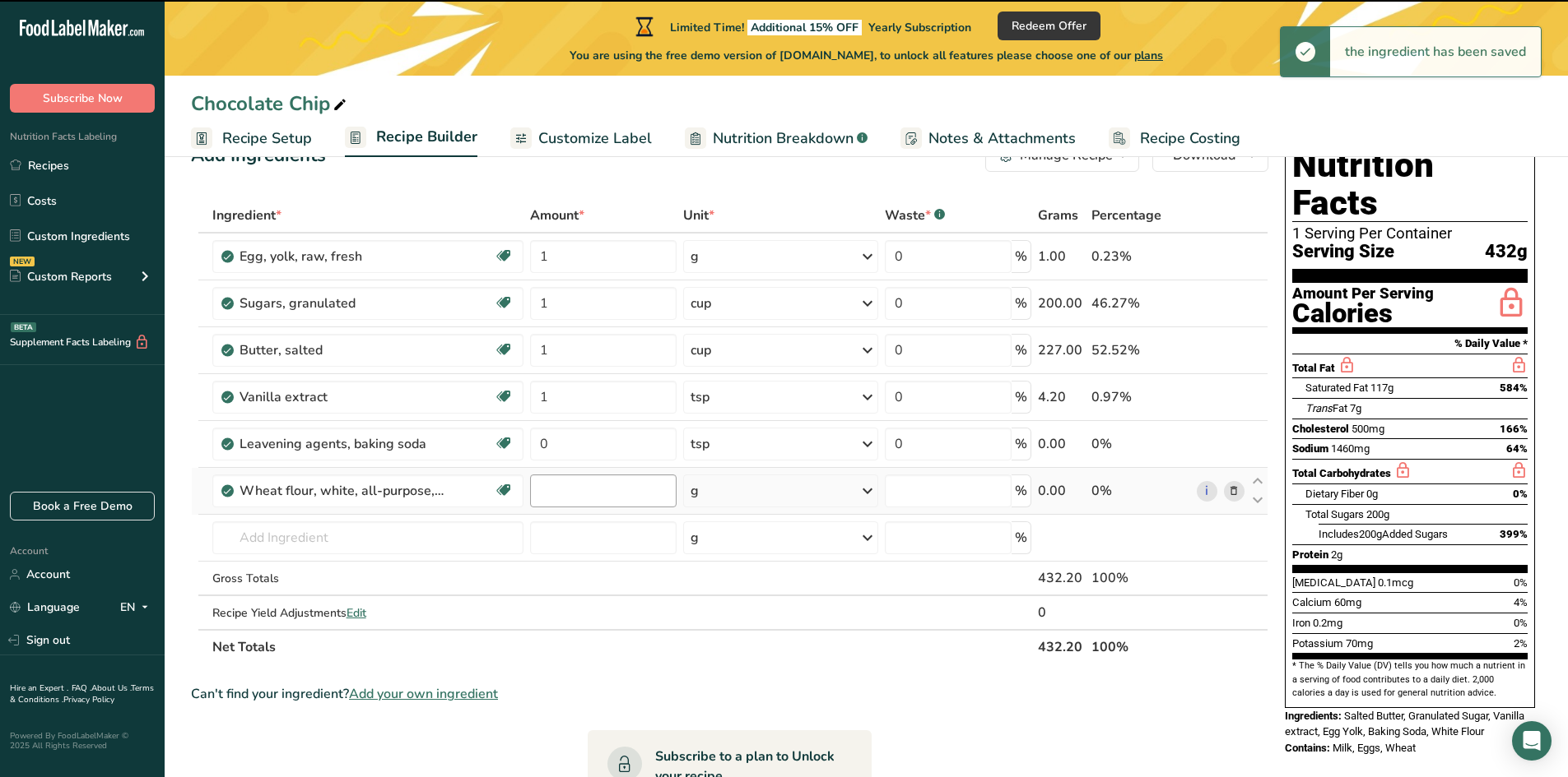
type input "0"
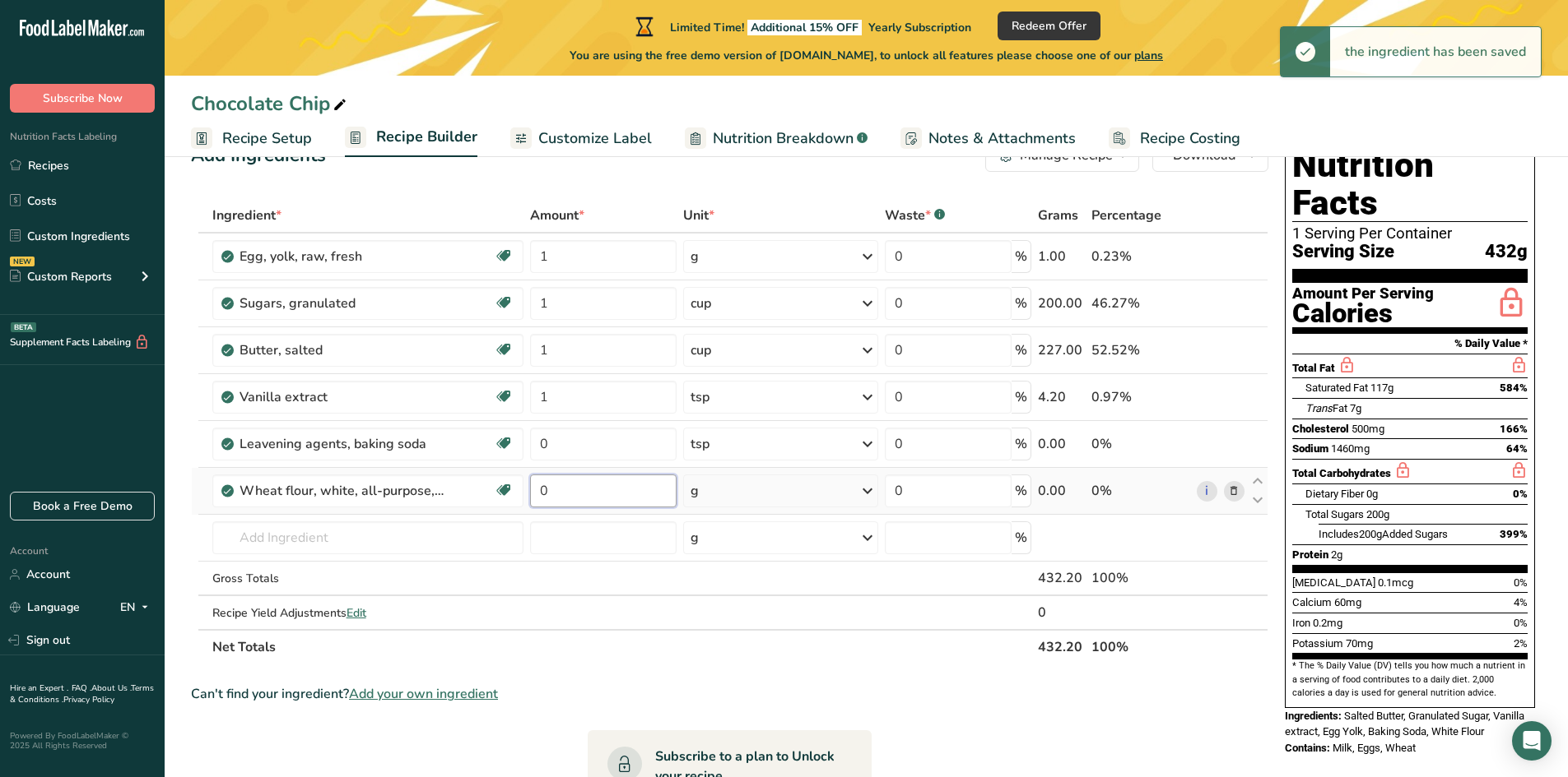
click at [594, 492] on input "0" at bounding box center [603, 491] width 147 height 33
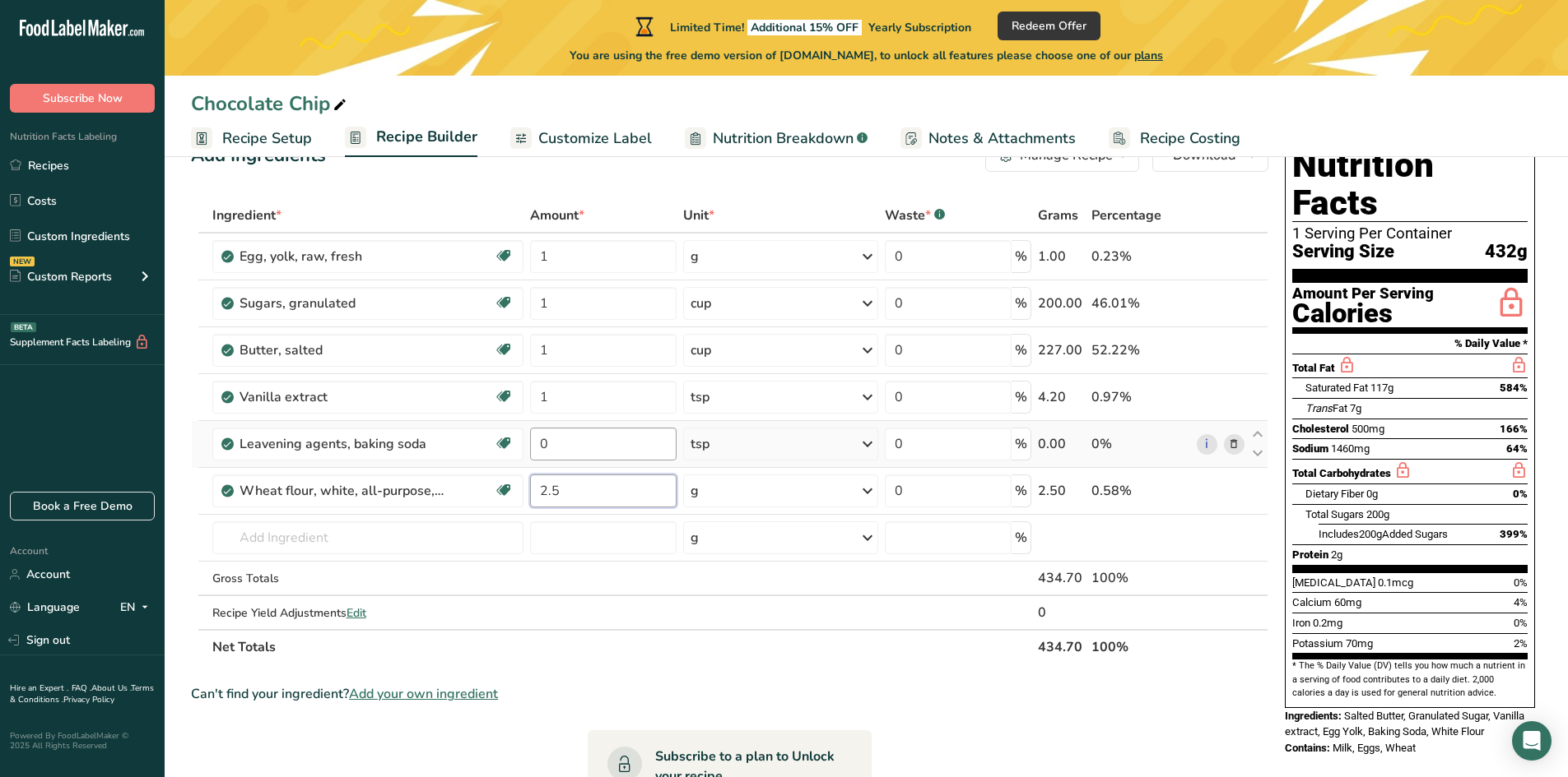
type input "2.5"
click at [587, 443] on div "Ingredient * Amount * Unit * Waste * .a-a{fill:#347362;}.b-a{fill:#fff;} Grams …" at bounding box center [729, 431] width 1077 height 466
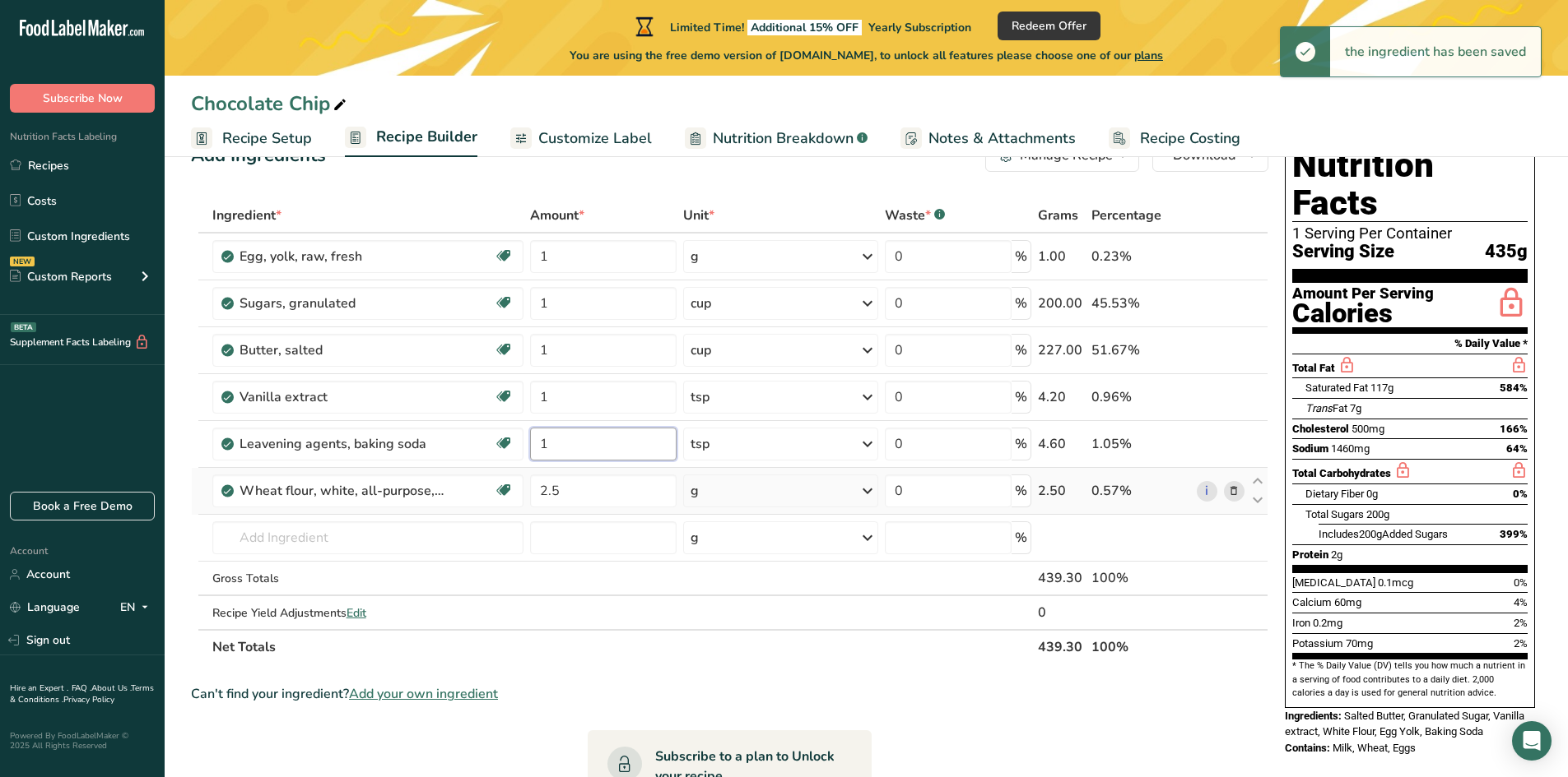
type input "1"
click at [767, 486] on div "Ingredient * Amount * Unit * Waste * .a-a{fill:#347362;}.b-a{fill:#fff;} Grams …" at bounding box center [729, 431] width 1077 height 466
click at [867, 492] on icon at bounding box center [867, 491] width 20 height 30
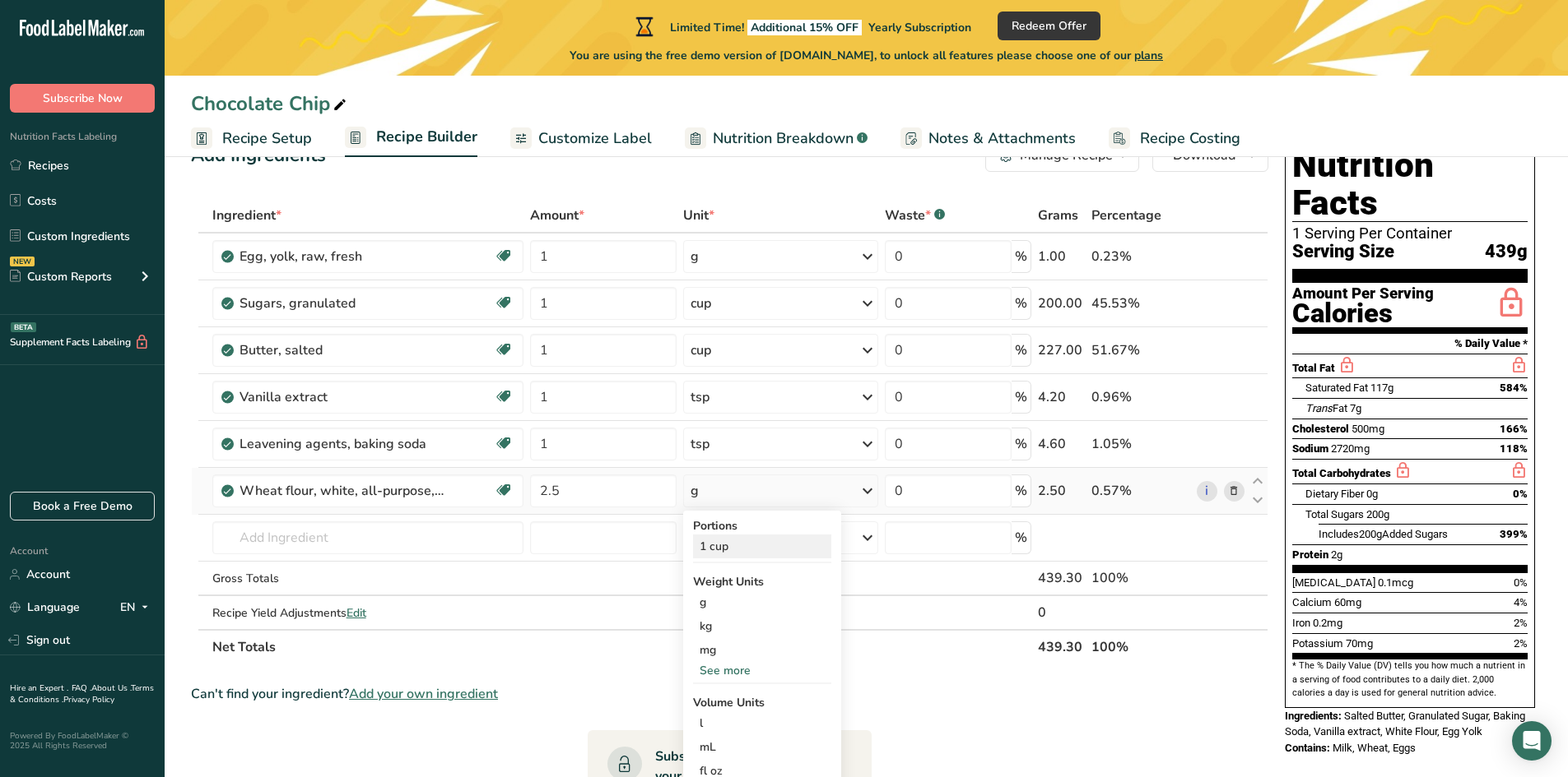
click at [798, 553] on div "1 cup" at bounding box center [763, 546] width 139 height 24
click at [394, 532] on input "text" at bounding box center [368, 538] width 312 height 33
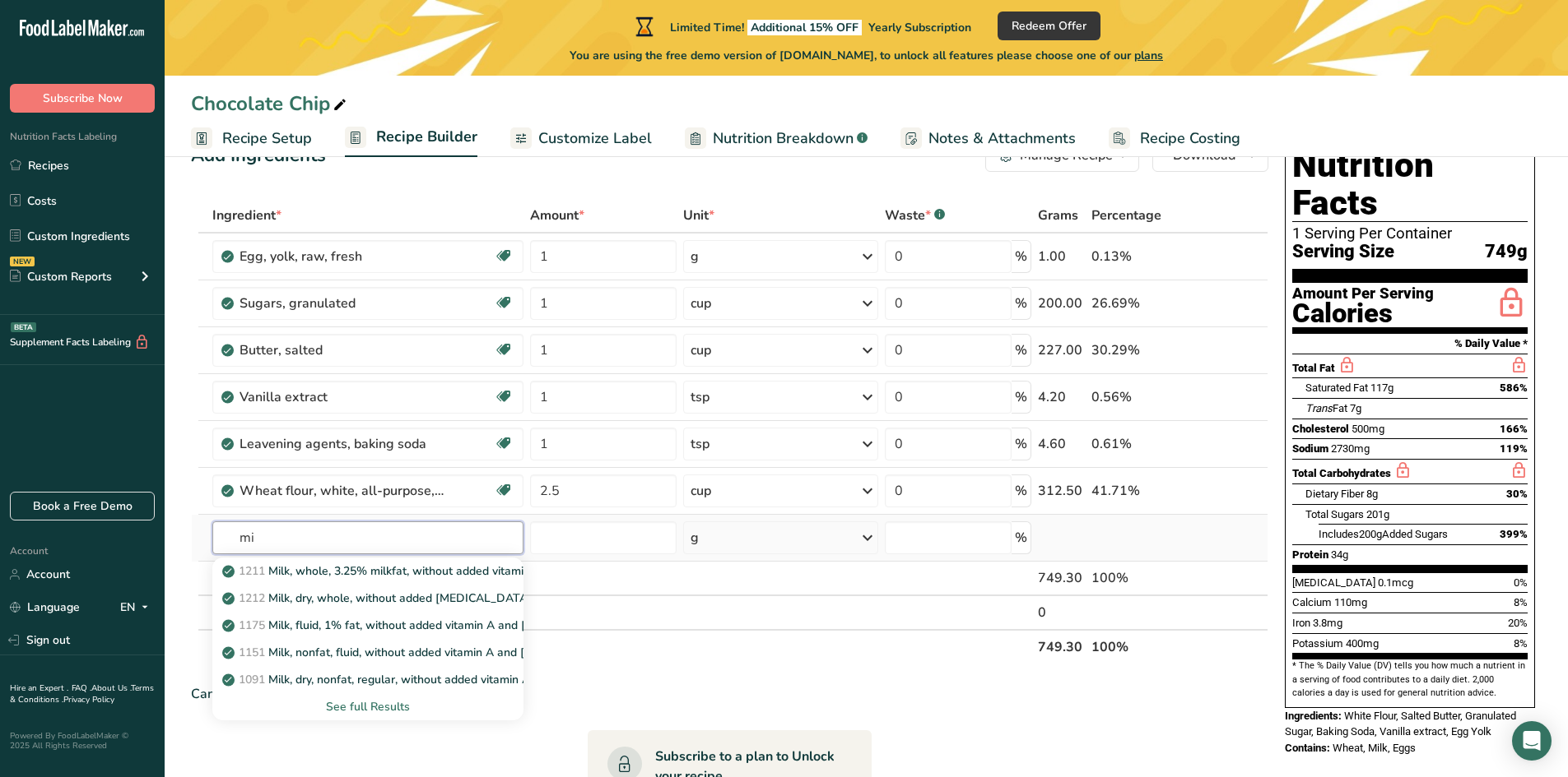
type input "m"
type input "semi sweet"
click at [418, 597] on p "A11223344 Semi Sweet Chocolate Chips" at bounding box center [340, 598] width 230 height 17
type input "Semi Sweet Chocolate Chips"
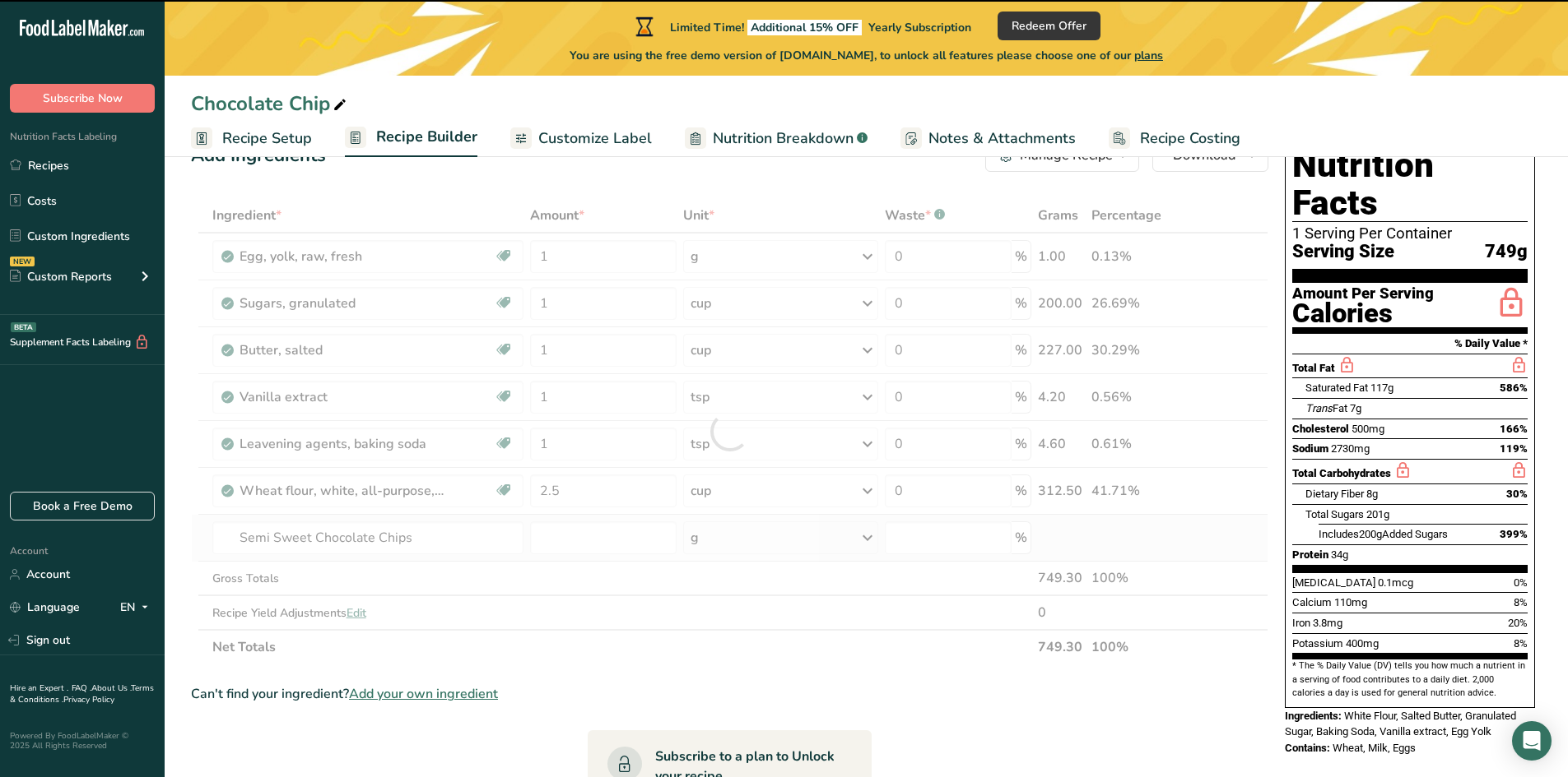
type input "0"
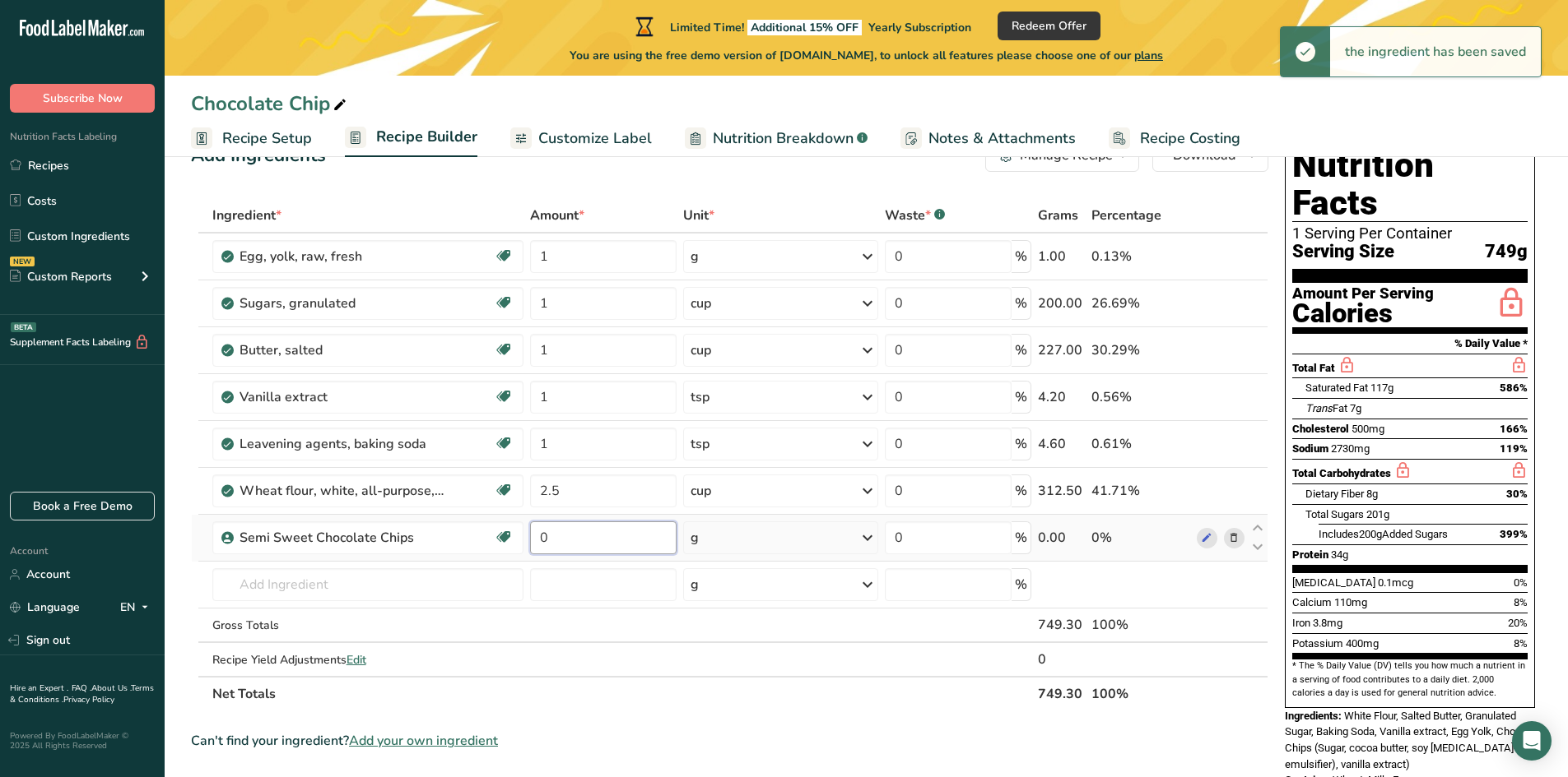
click at [559, 544] on input "0" at bounding box center [603, 538] width 147 height 33
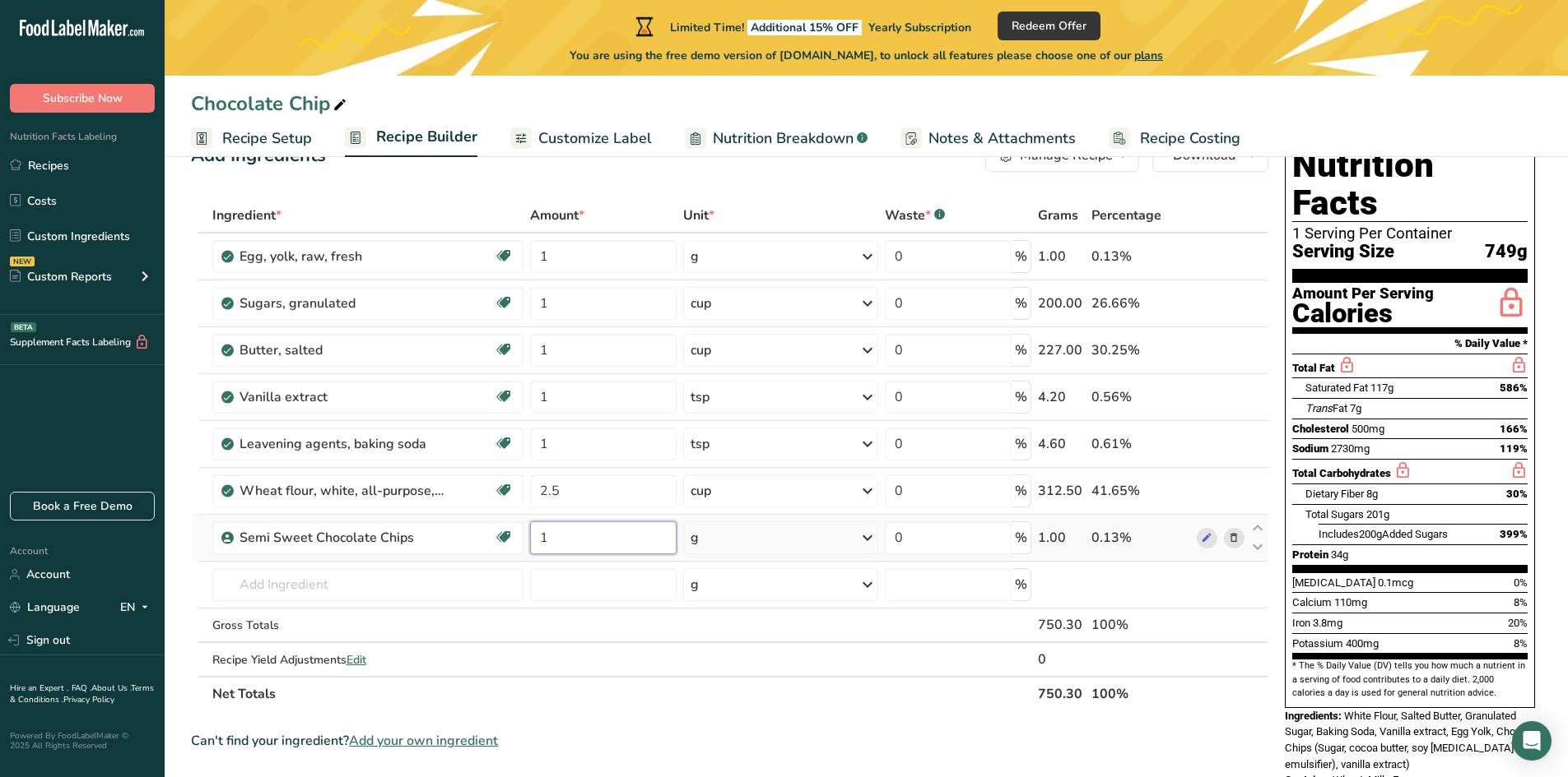
type input "1"
click at [763, 540] on div "Ingredient * Amount * Unit * Waste * .a-a{fill:#347362;}.b-a{fill:#fff;} Grams …" at bounding box center [729, 454] width 1077 height 513
click at [763, 540] on div "g" at bounding box center [781, 538] width 195 height 33
click at [746, 595] on div "1 Cup" at bounding box center [763, 593] width 139 height 24
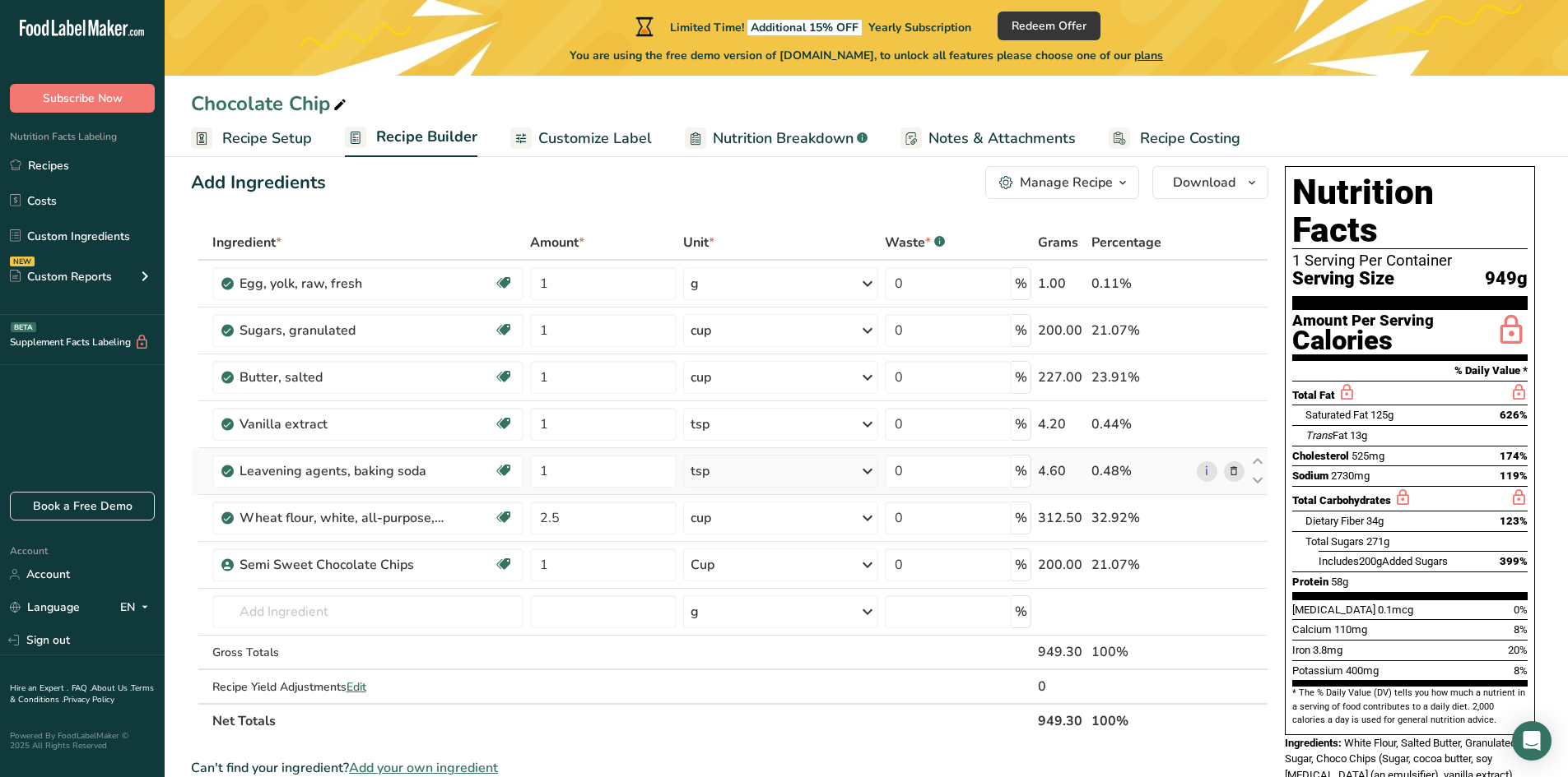
scroll to position [0, 0]
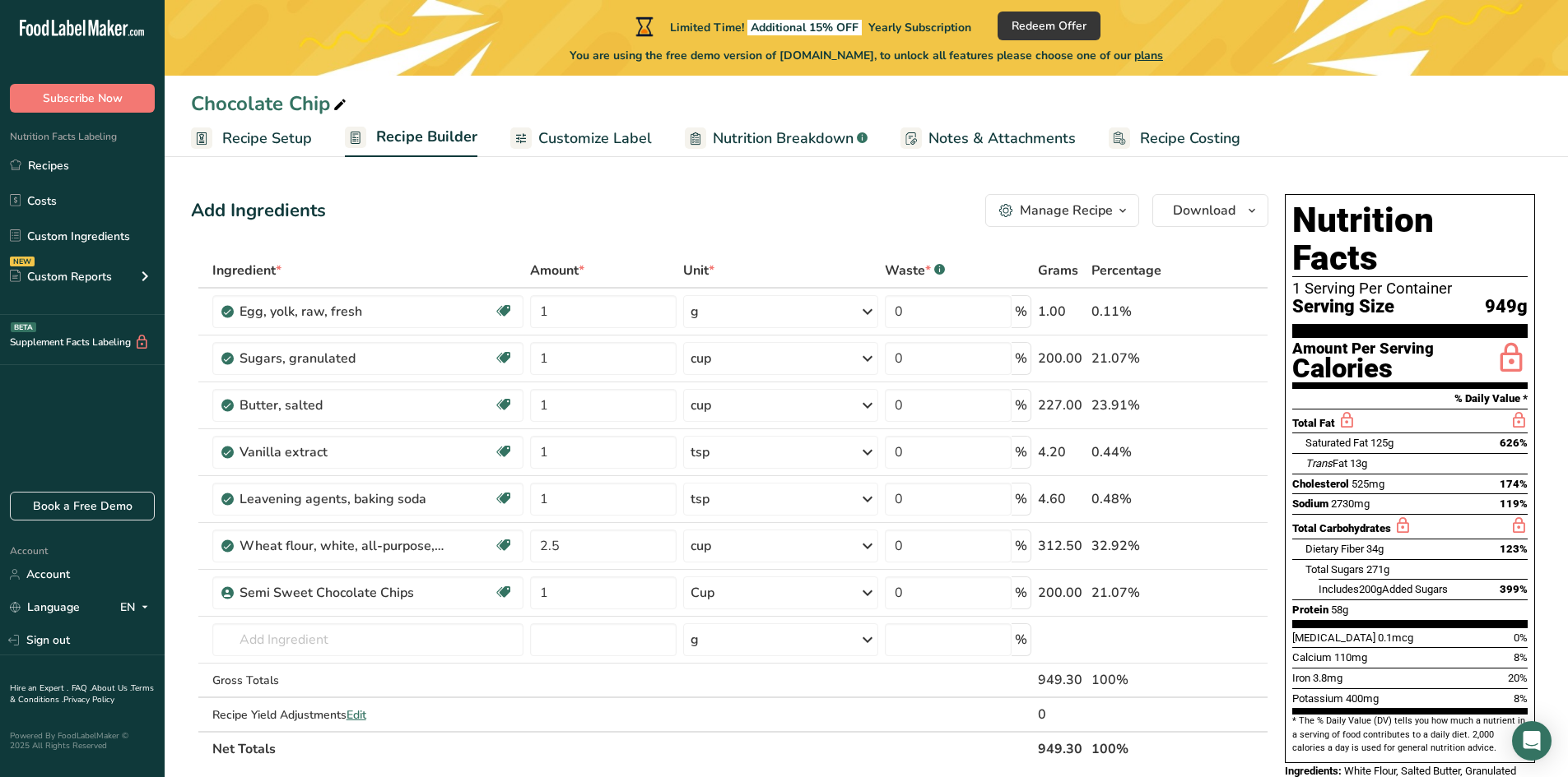
click at [255, 147] on span "Recipe Setup" at bounding box center [267, 139] width 90 height 22
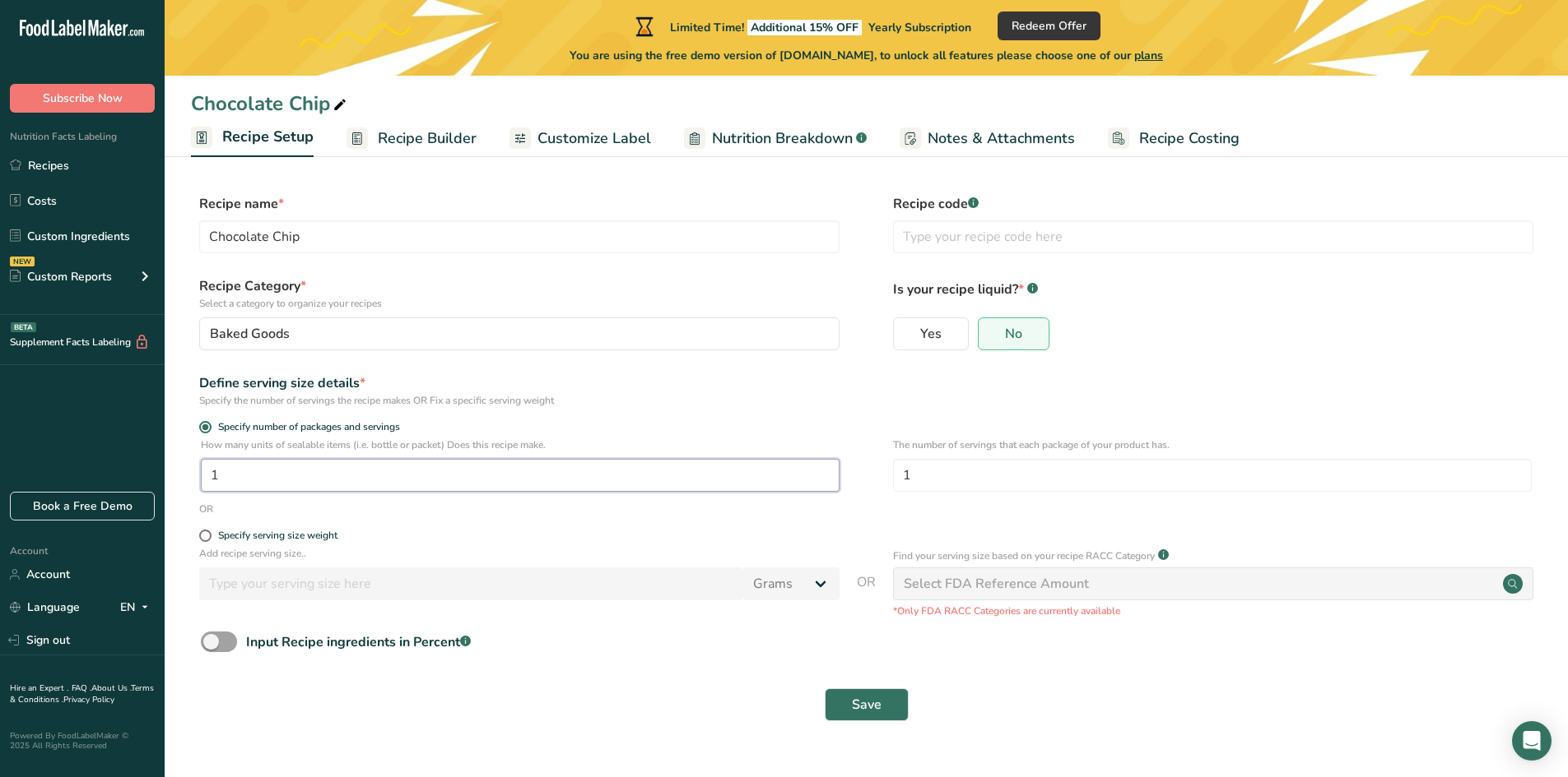
click at [246, 473] on input "1" at bounding box center [520, 475] width 639 height 33
type input "8"
click at [1032, 480] on input "1" at bounding box center [1212, 475] width 639 height 33
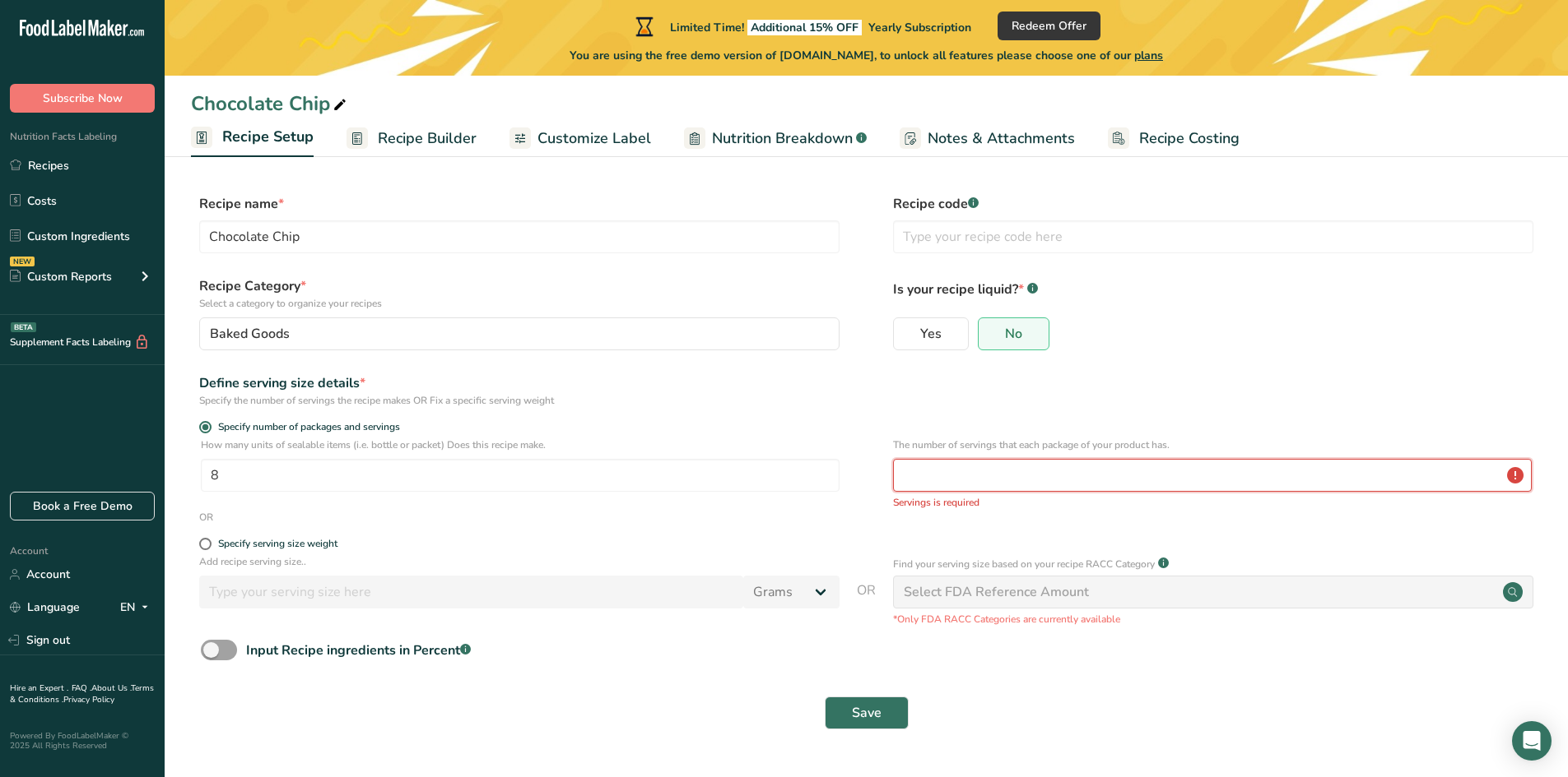
type input "8"
type input "1"
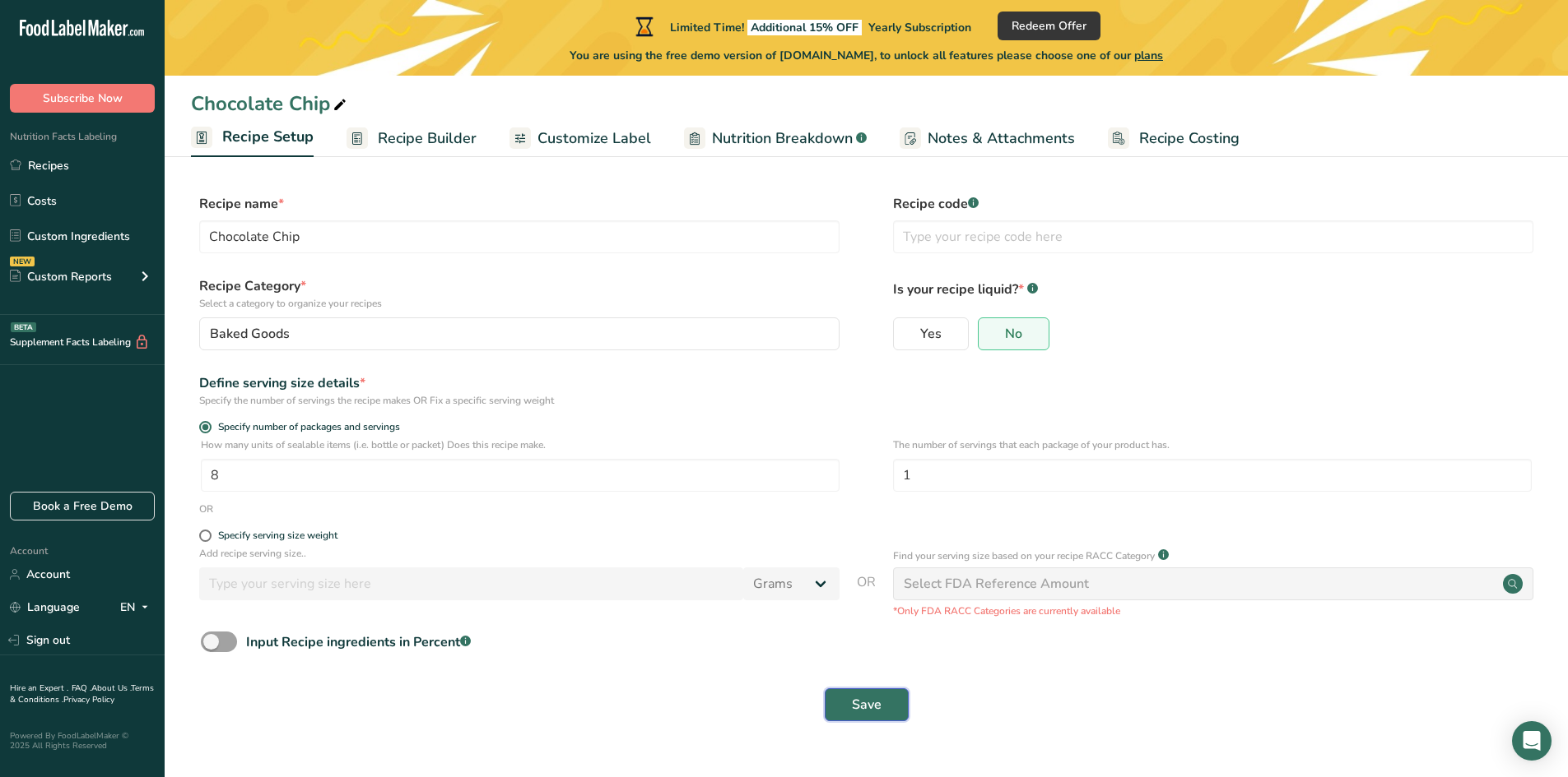
click at [871, 704] on span "Save" at bounding box center [867, 705] width 30 height 20
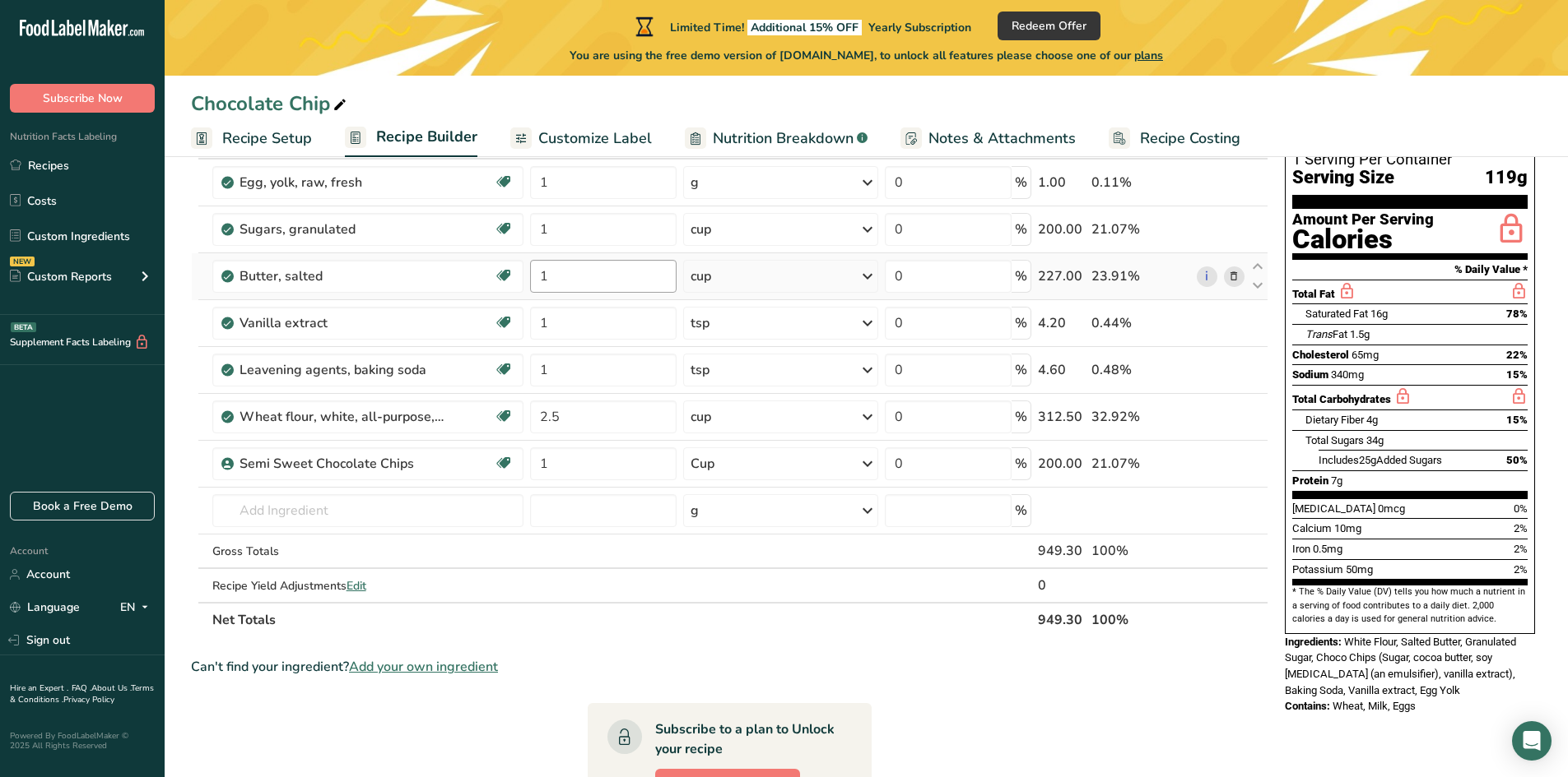
scroll to position [82, 0]
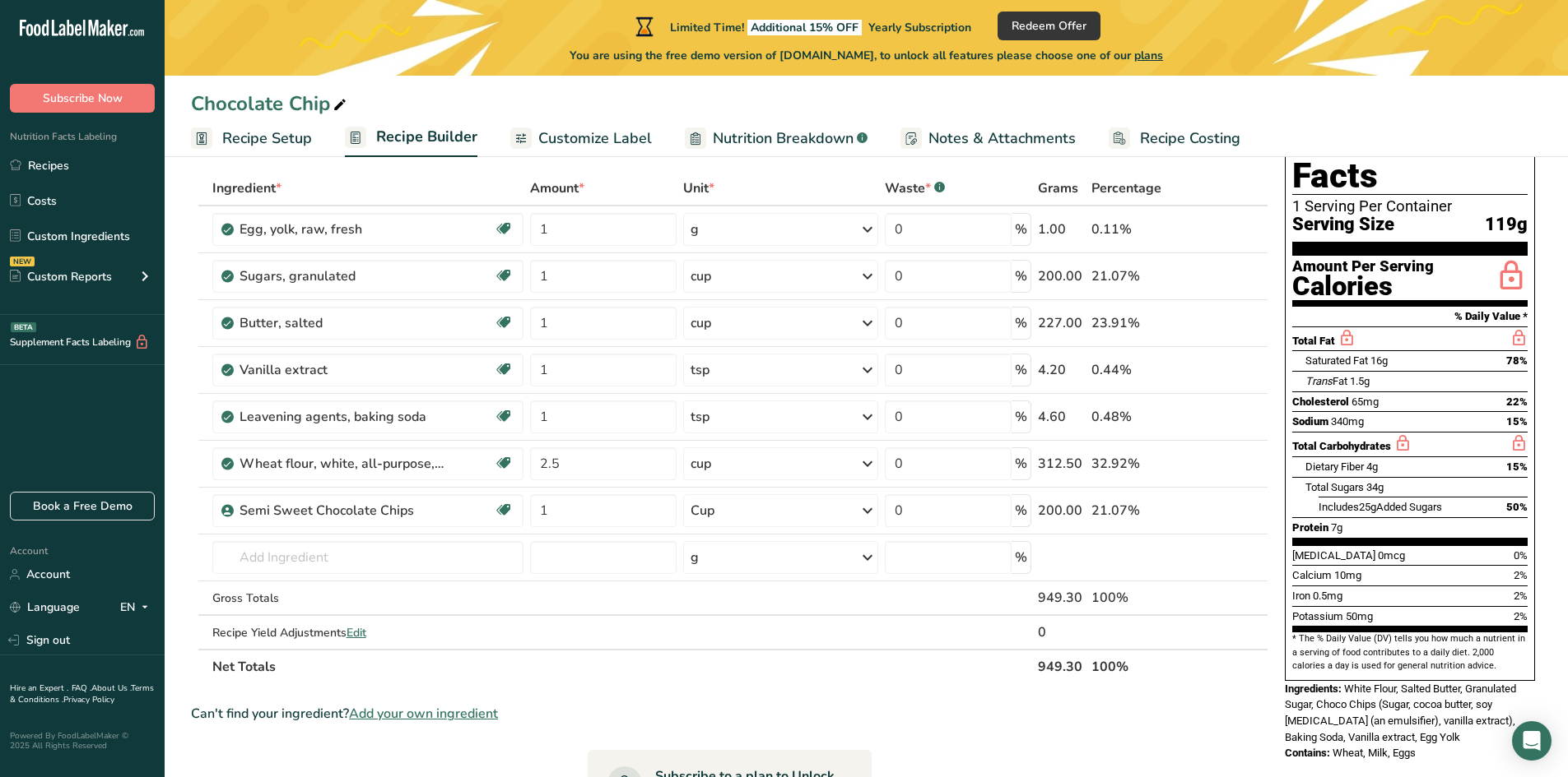
click at [791, 140] on span "Nutrition Breakdown" at bounding box center [783, 139] width 141 height 22
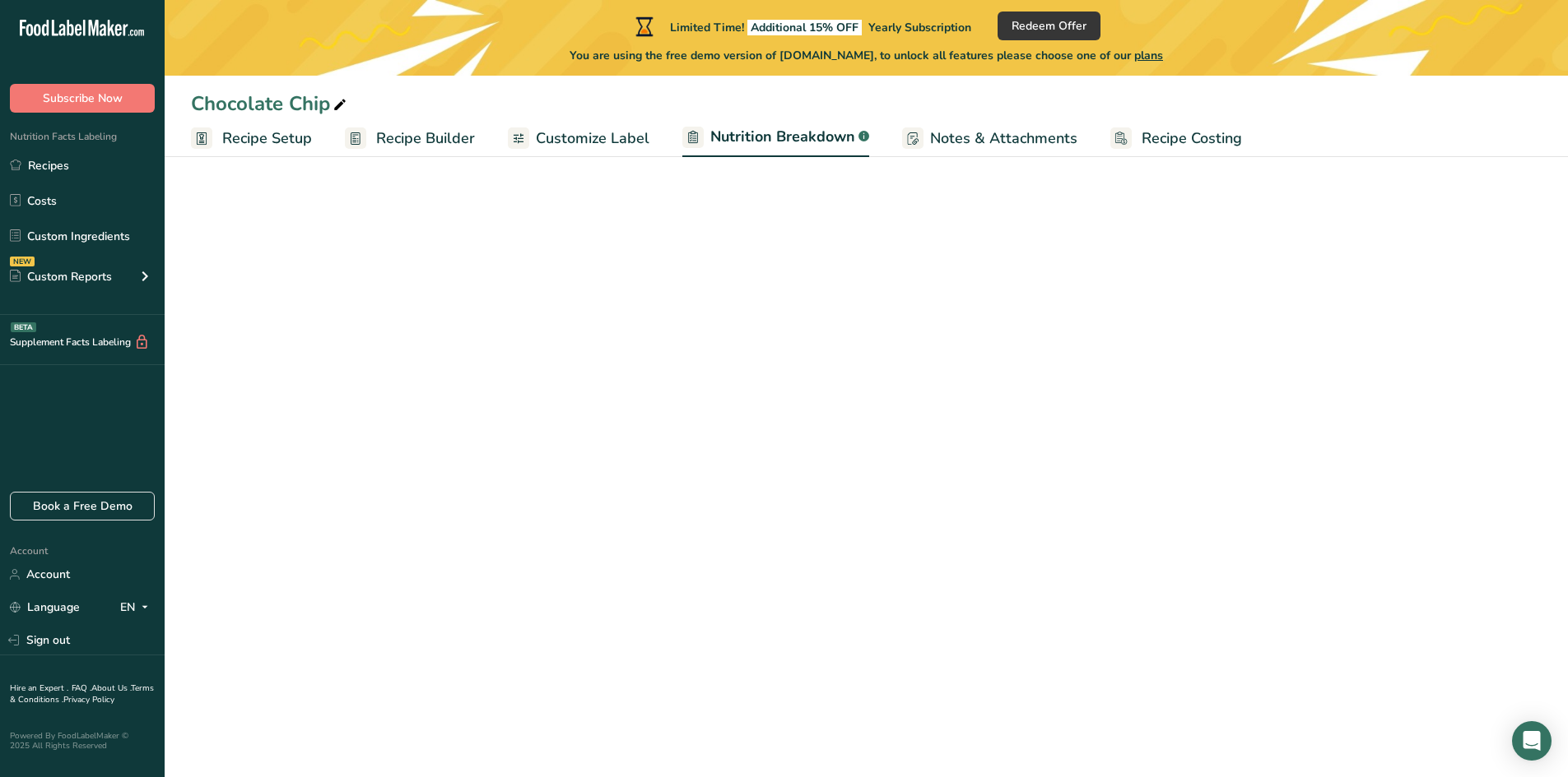
select select "Calories"
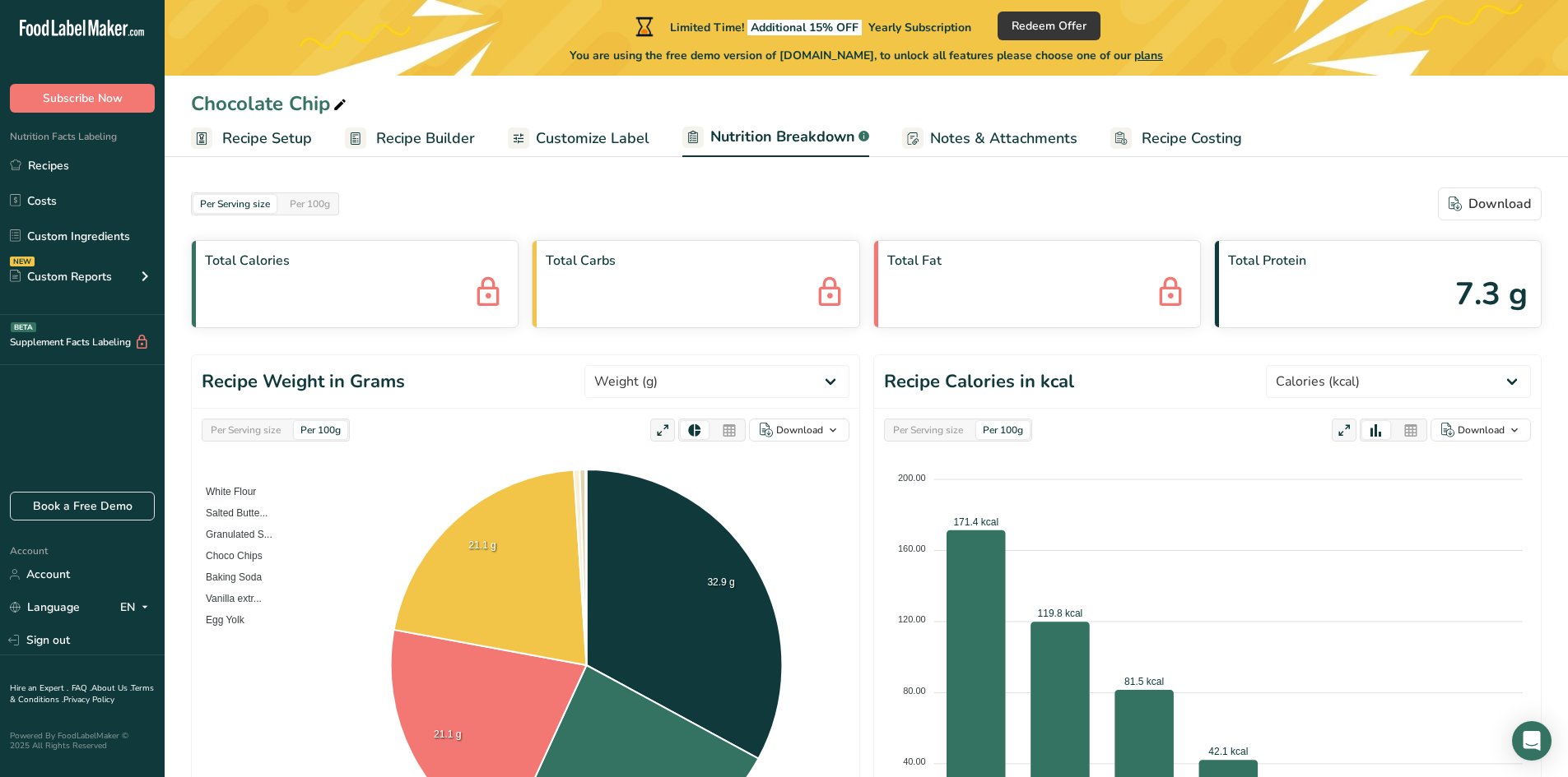
click at [1212, 139] on span "Recipe Costing" at bounding box center [1192, 139] width 101 height 22
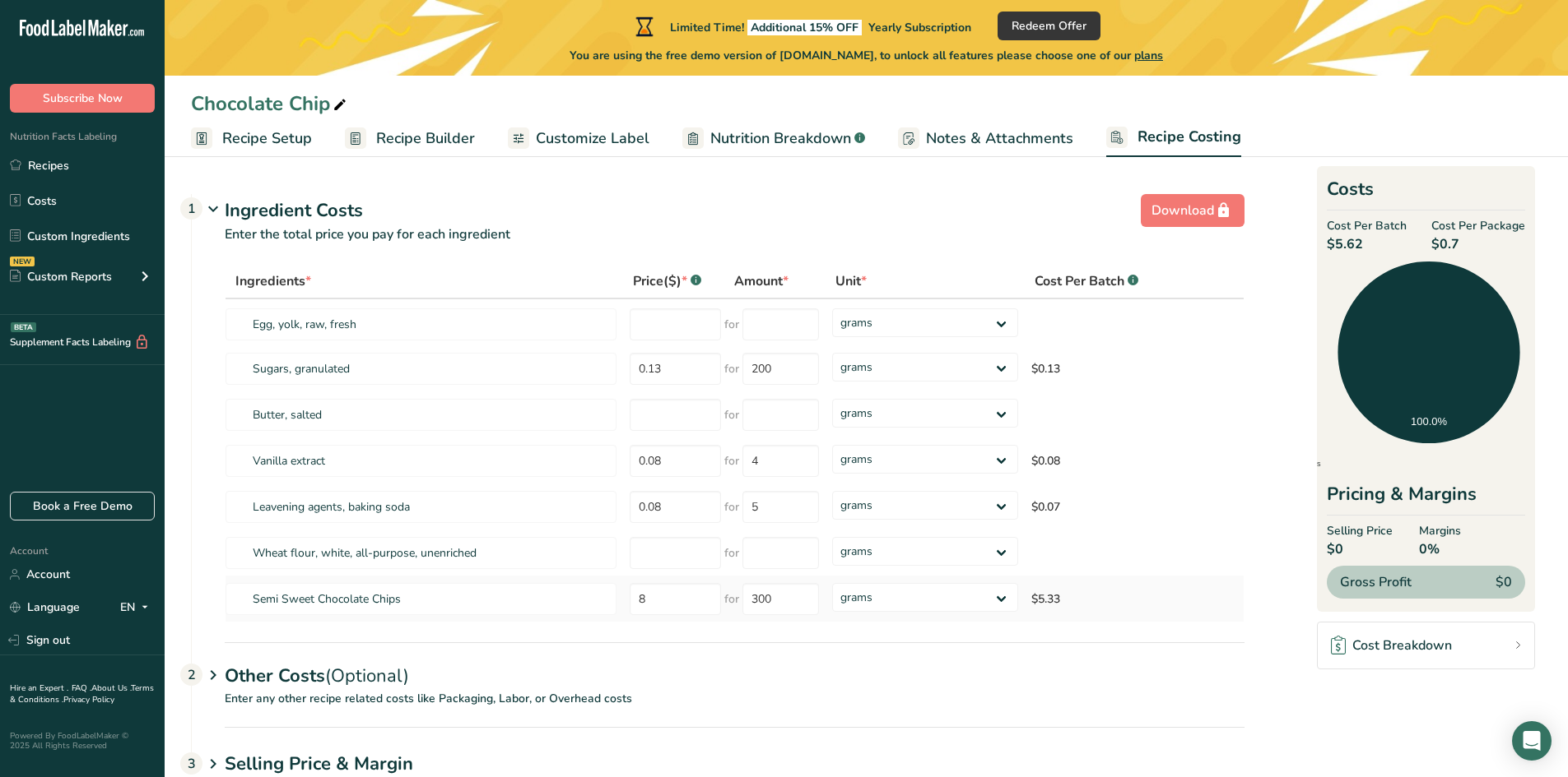
click at [1048, 593] on td "$5.33" at bounding box center [1124, 599] width 199 height 46
click at [715, 555] on input "number" at bounding box center [675, 553] width 92 height 32
click at [670, 327] on input "number" at bounding box center [675, 324] width 92 height 32
type input "3.00"
type input "12"
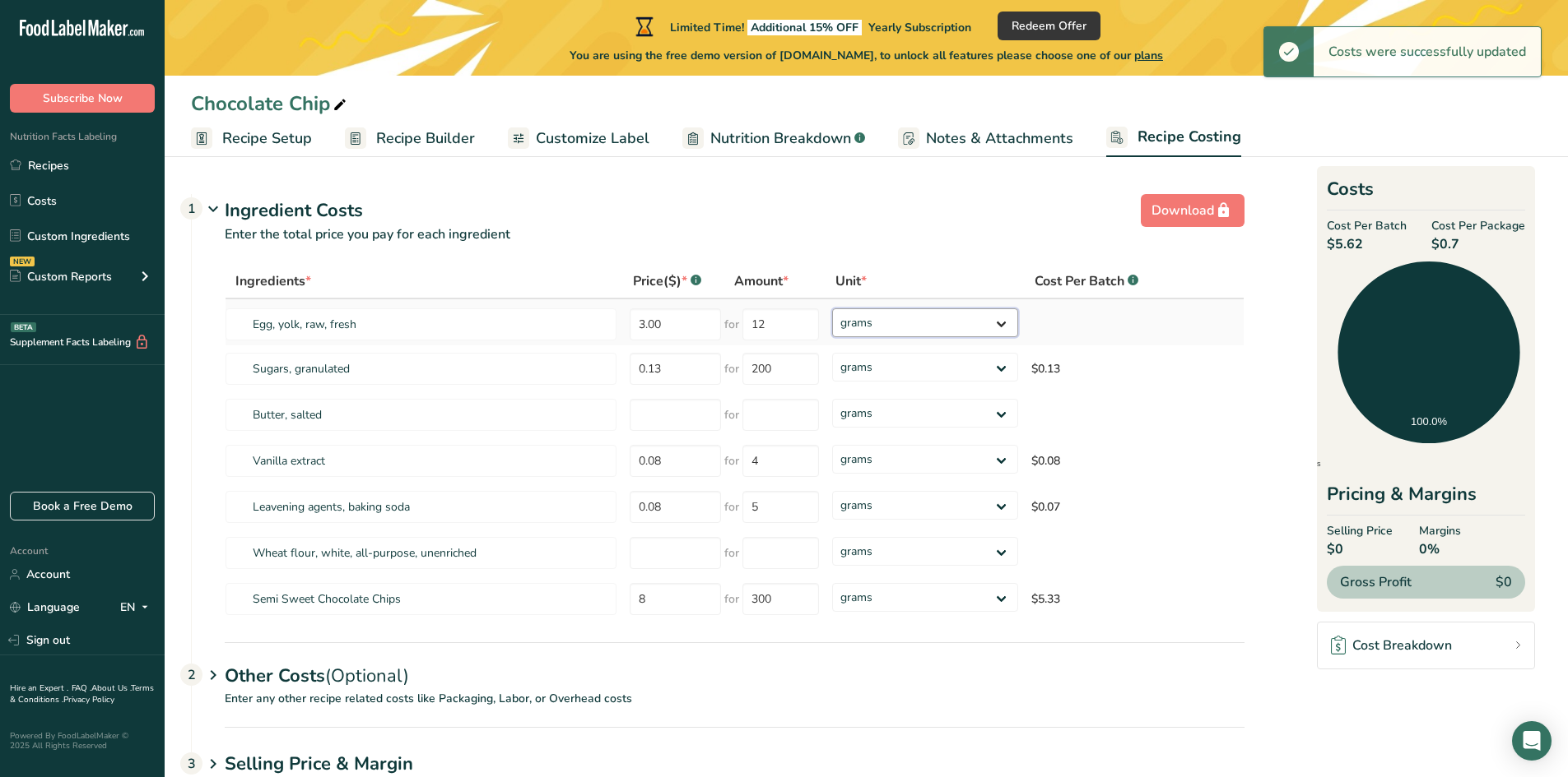
click at [943, 321] on select "grams kg mg mcg lb oz" at bounding box center [924, 323] width 186 height 29
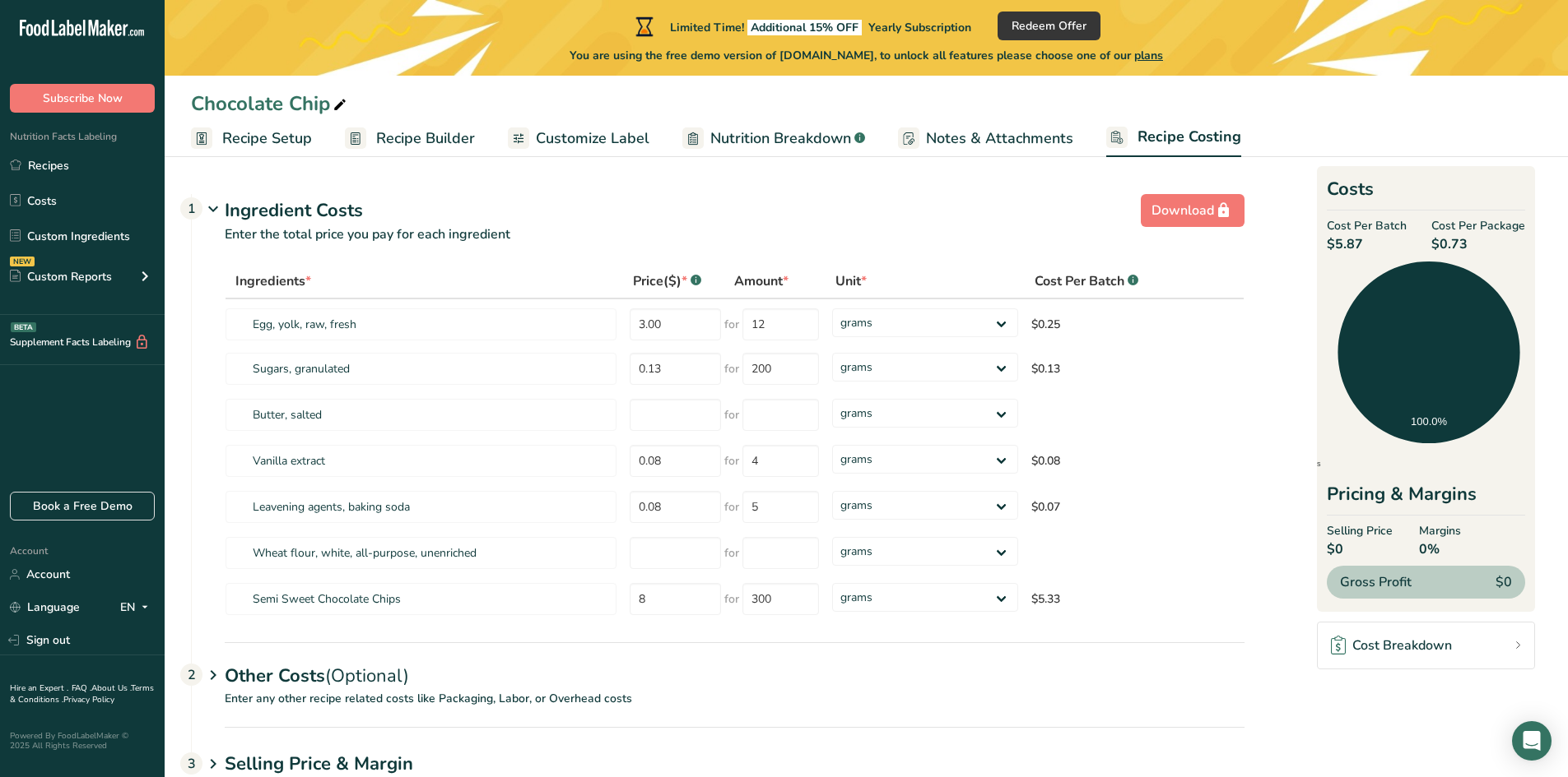
click at [985, 283] on div "Unit *" at bounding box center [924, 281] width 179 height 20
click at [647, 421] on input "number" at bounding box center [675, 415] width 92 height 32
click at [784, 423] on input "number" at bounding box center [780, 415] width 77 height 32
click at [669, 421] on input "number" at bounding box center [675, 415] width 92 height 32
type input "2.00"
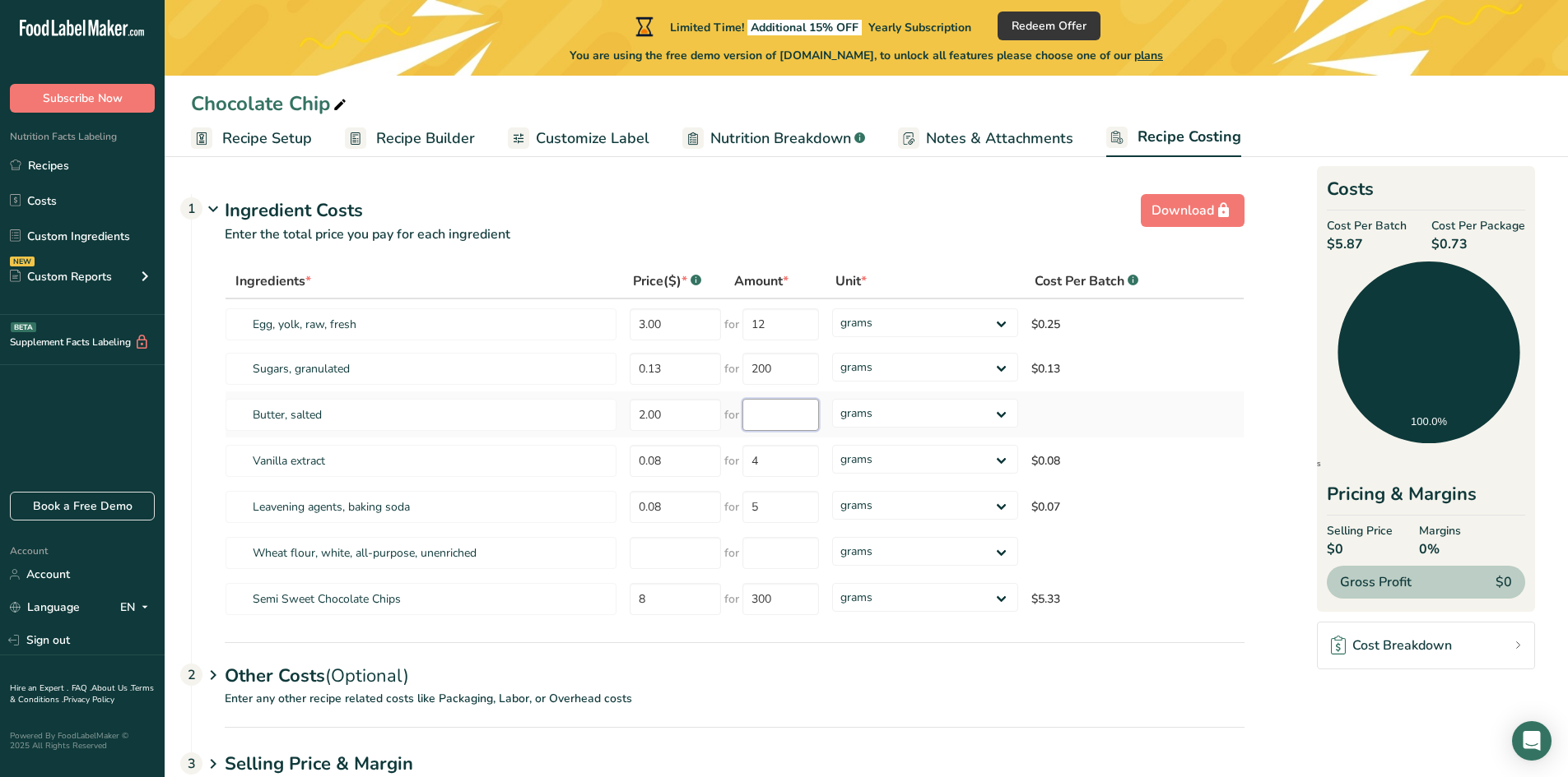
click at [793, 410] on input "number" at bounding box center [780, 415] width 77 height 32
type input "1"
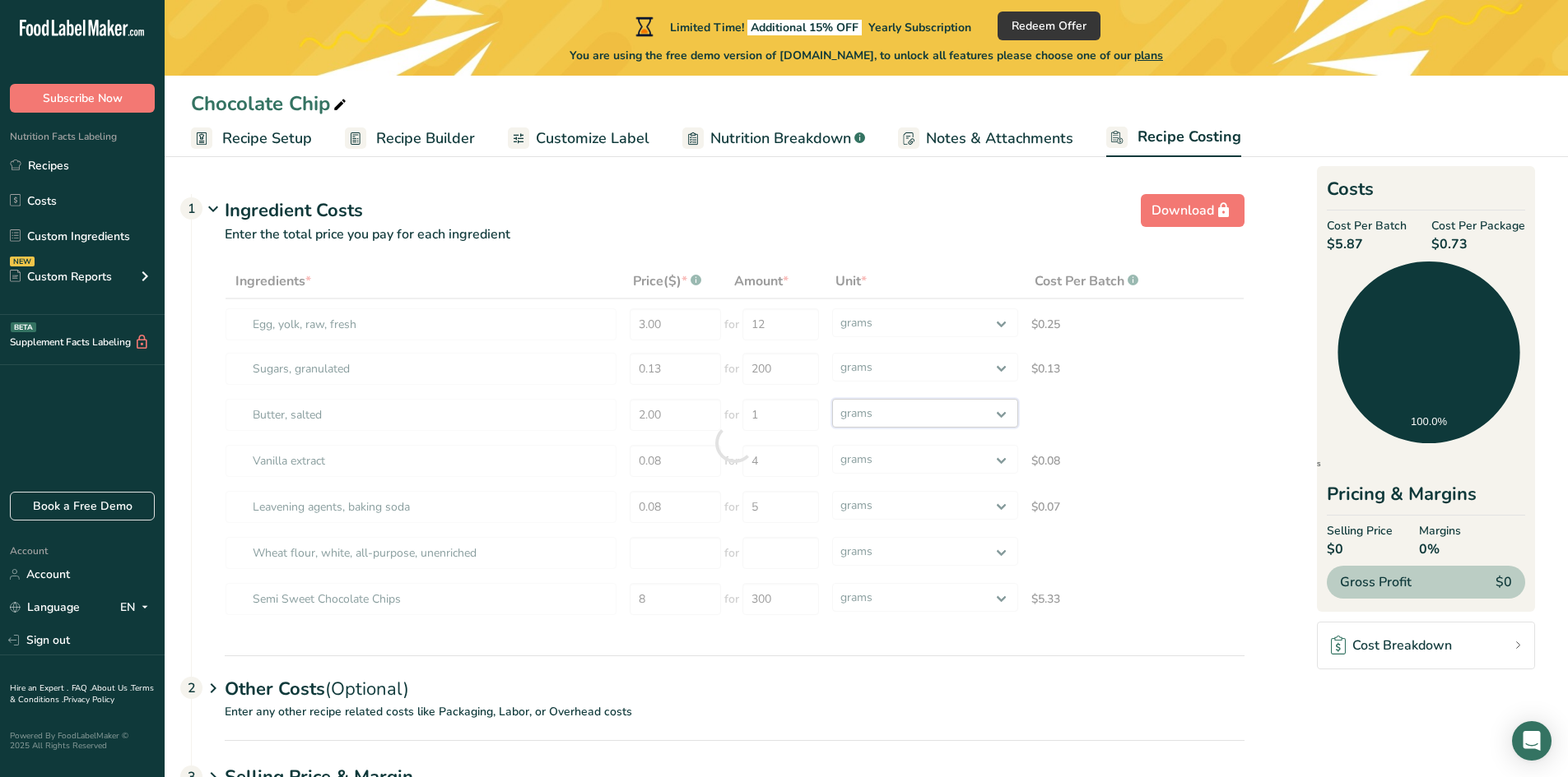
click at [956, 421] on div "Ingredients * Price($) * .a-a{fill:#347362;}.b-a{fill:#fff;} Amount * Unit * Co…" at bounding box center [734, 443] width 1020 height 359
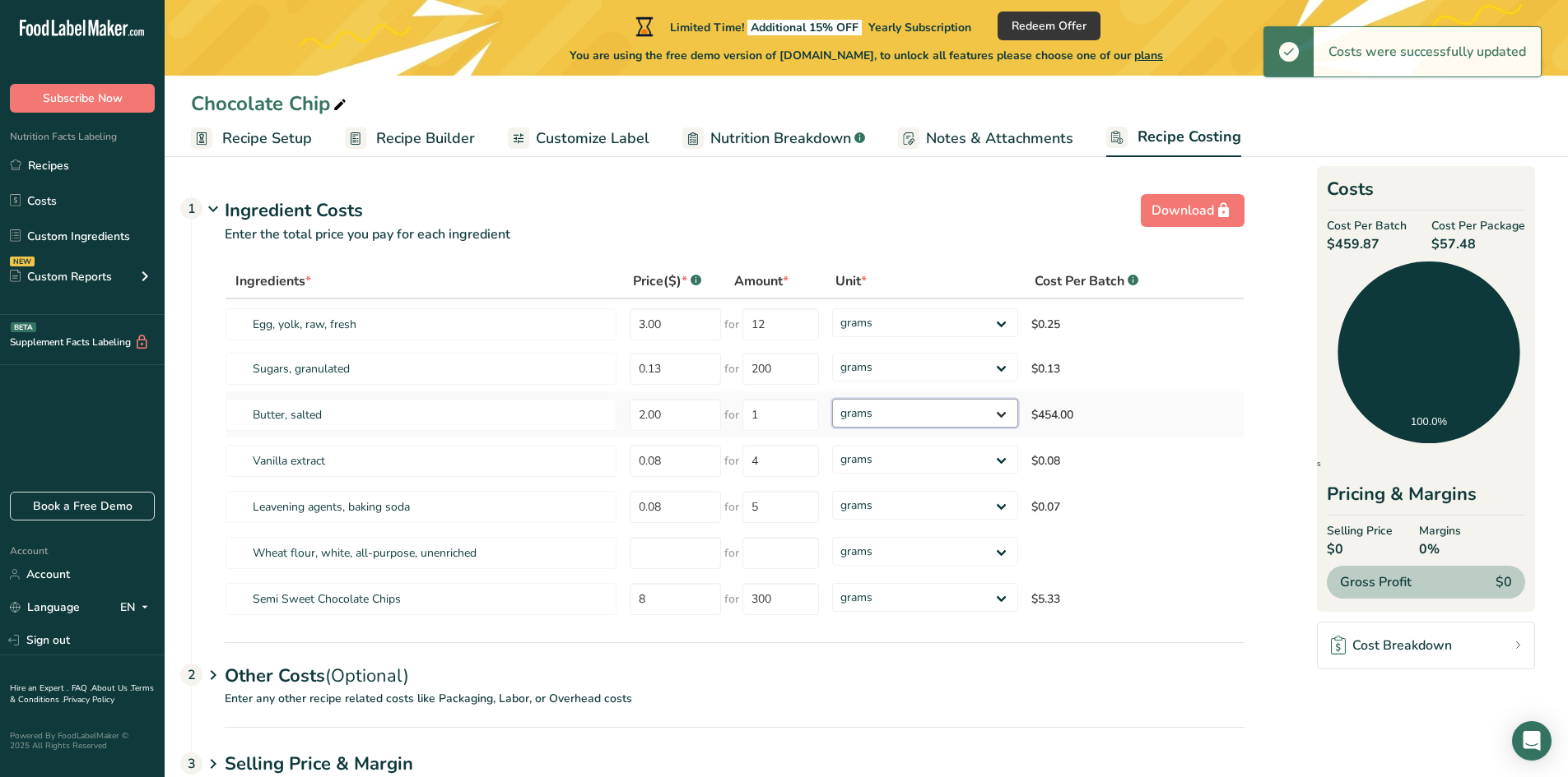
select select "5"
click at [832, 399] on select "grams kg mg mcg lb oz" at bounding box center [924, 413] width 186 height 29
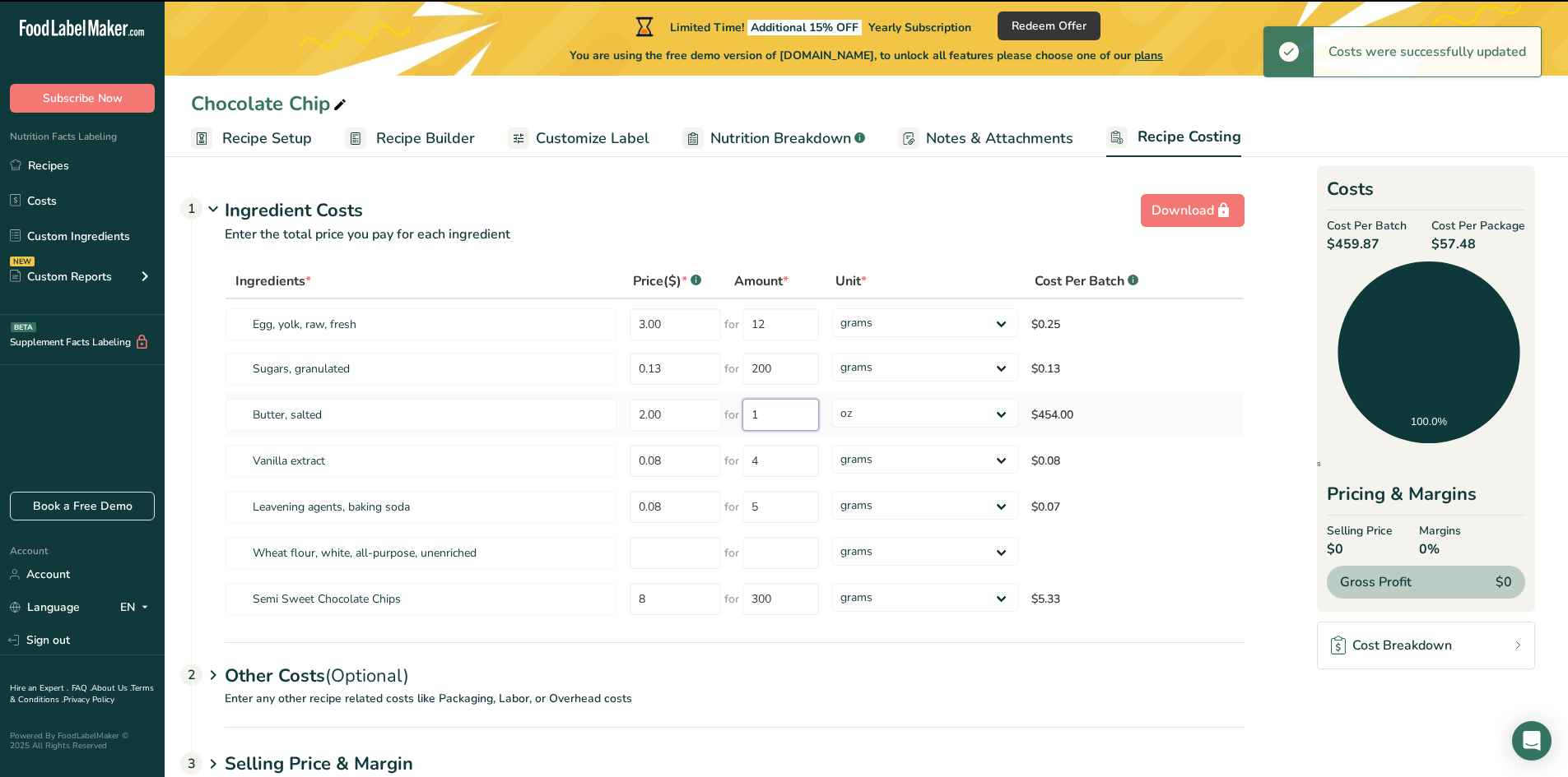
click at [783, 418] on input "1" at bounding box center [780, 415] width 77 height 32
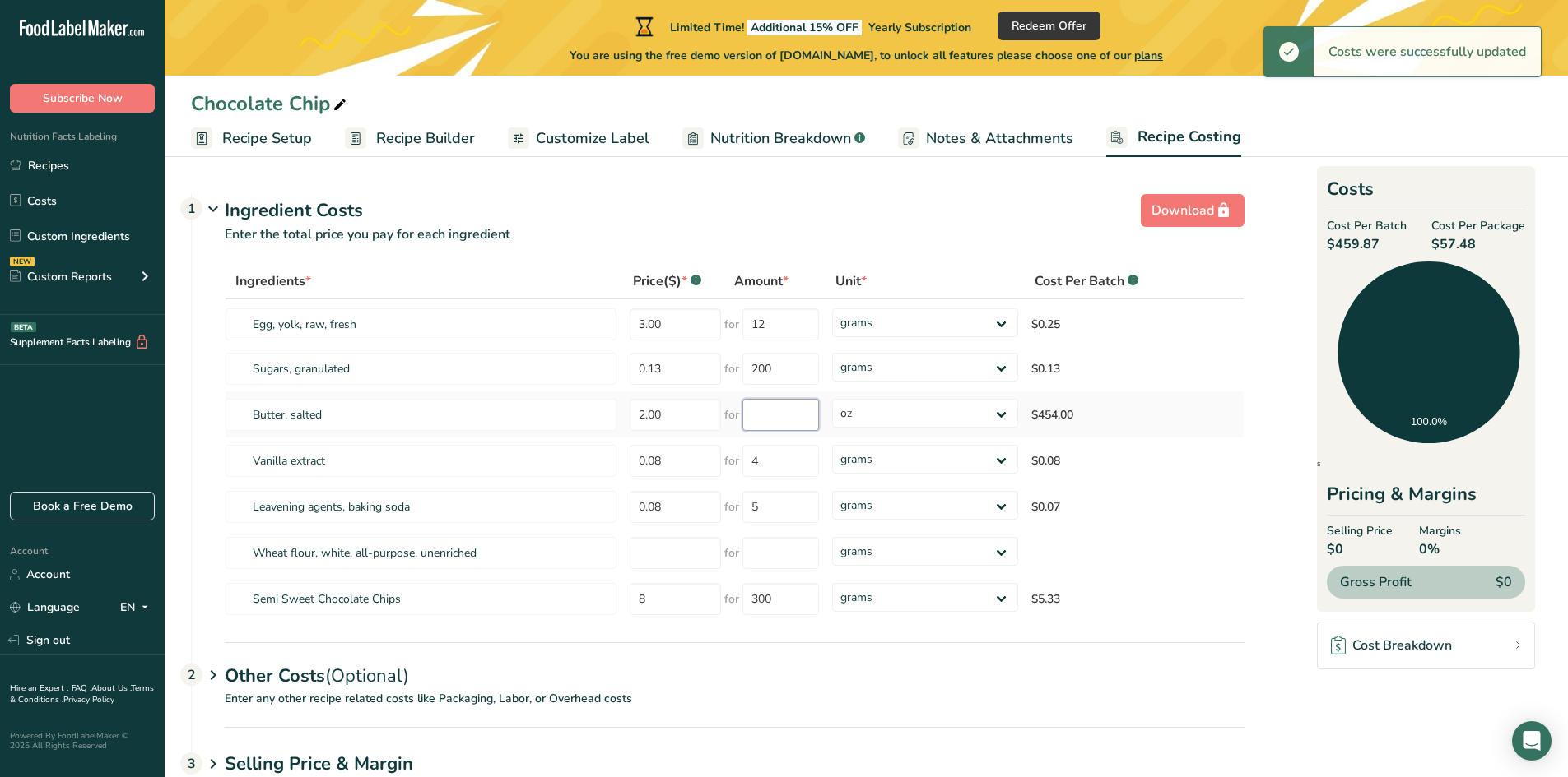
type input "1"
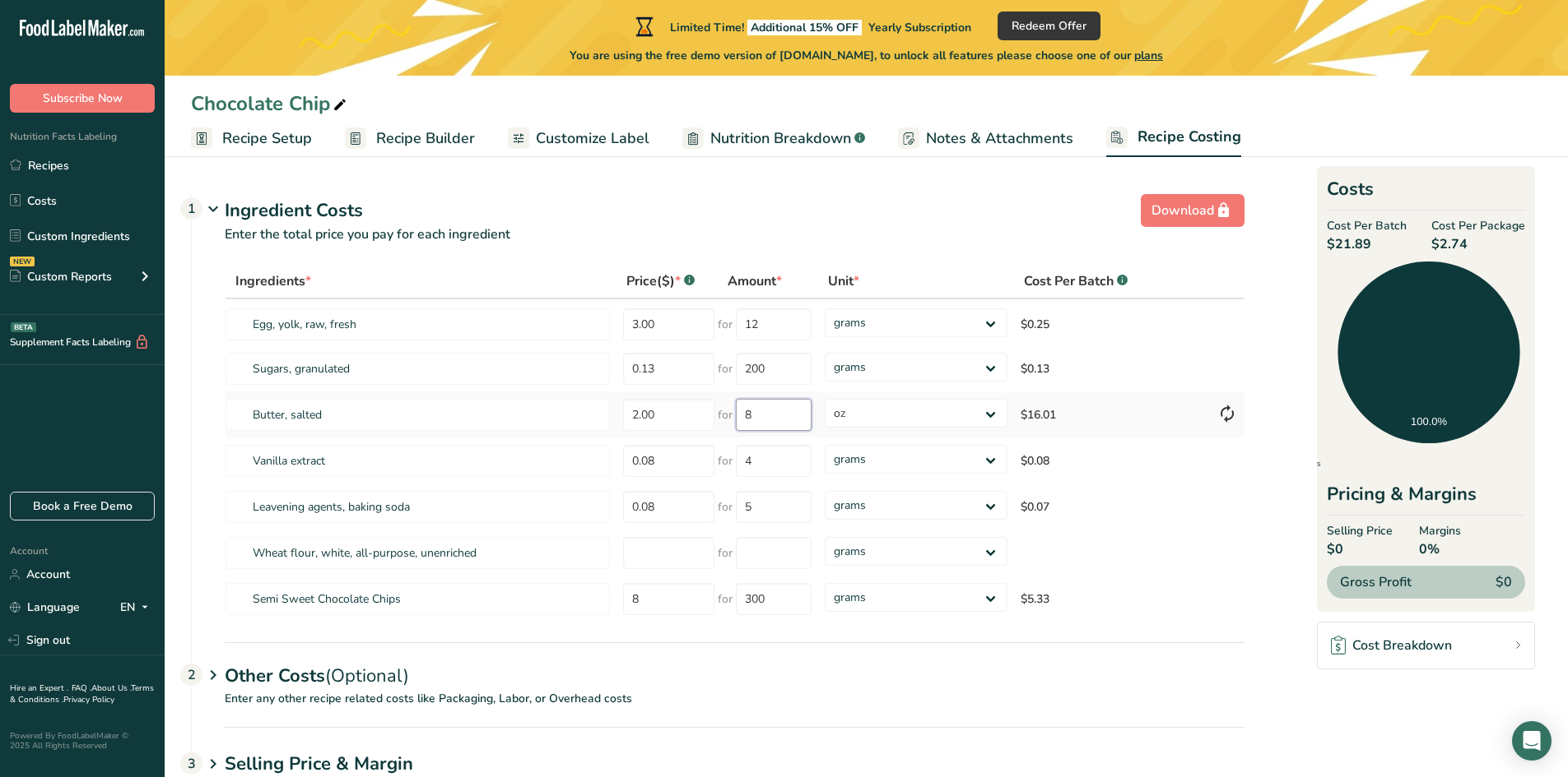
type input "8"
drag, startPoint x: 675, startPoint y: 328, endPoint x: 668, endPoint y: 316, distance: 13.9
click at [674, 324] on input "3.00" at bounding box center [668, 324] width 92 height 32
type input "3"
click at [777, 325] on input "12" at bounding box center [774, 324] width 76 height 32
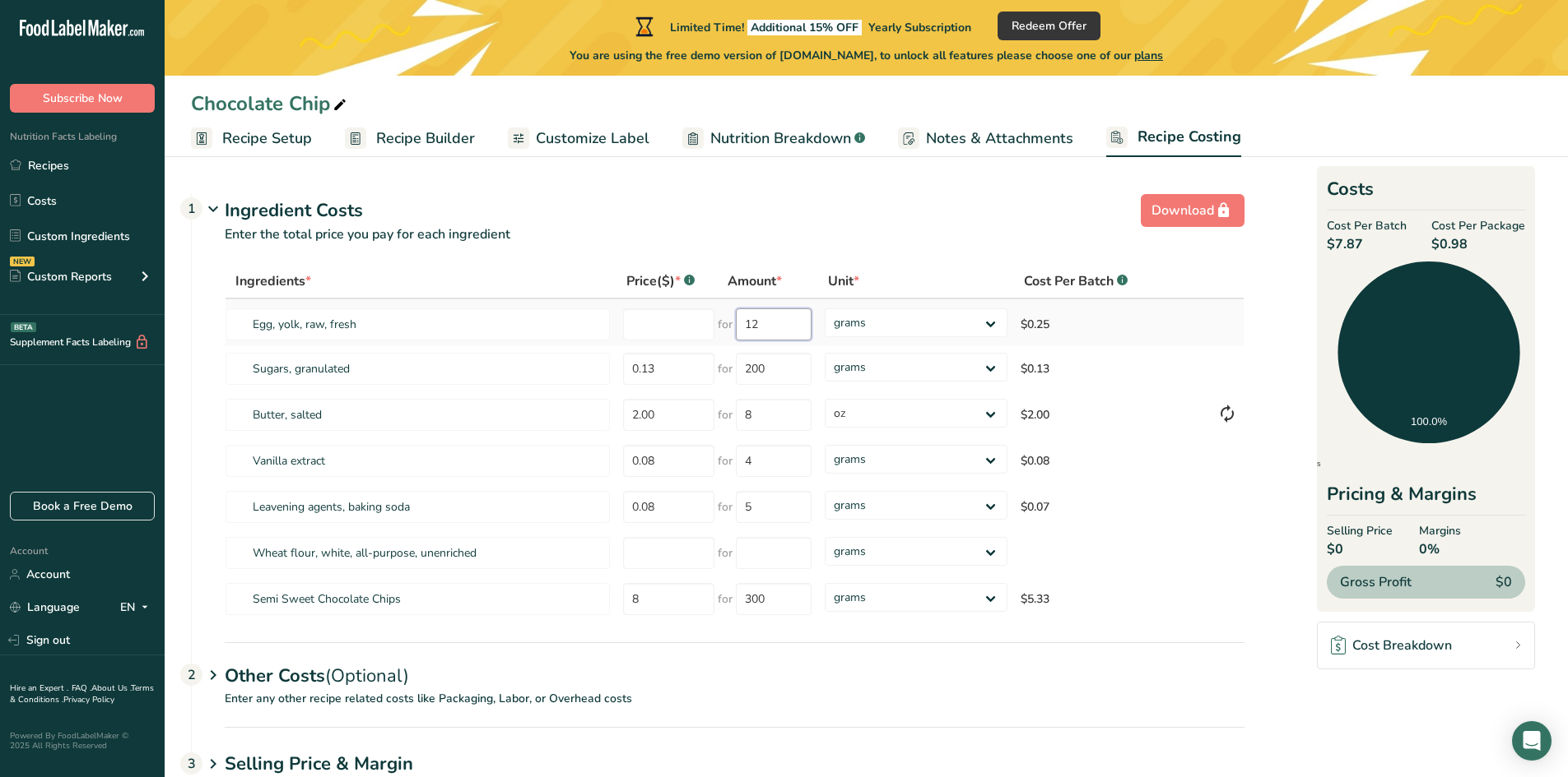
type input "1"
click at [989, 333] on select "grams kg mg mcg lb oz" at bounding box center [915, 323] width 182 height 29
click at [1118, 665] on div "Other Costs (Optional) 2" at bounding box center [734, 666] width 1020 height 48
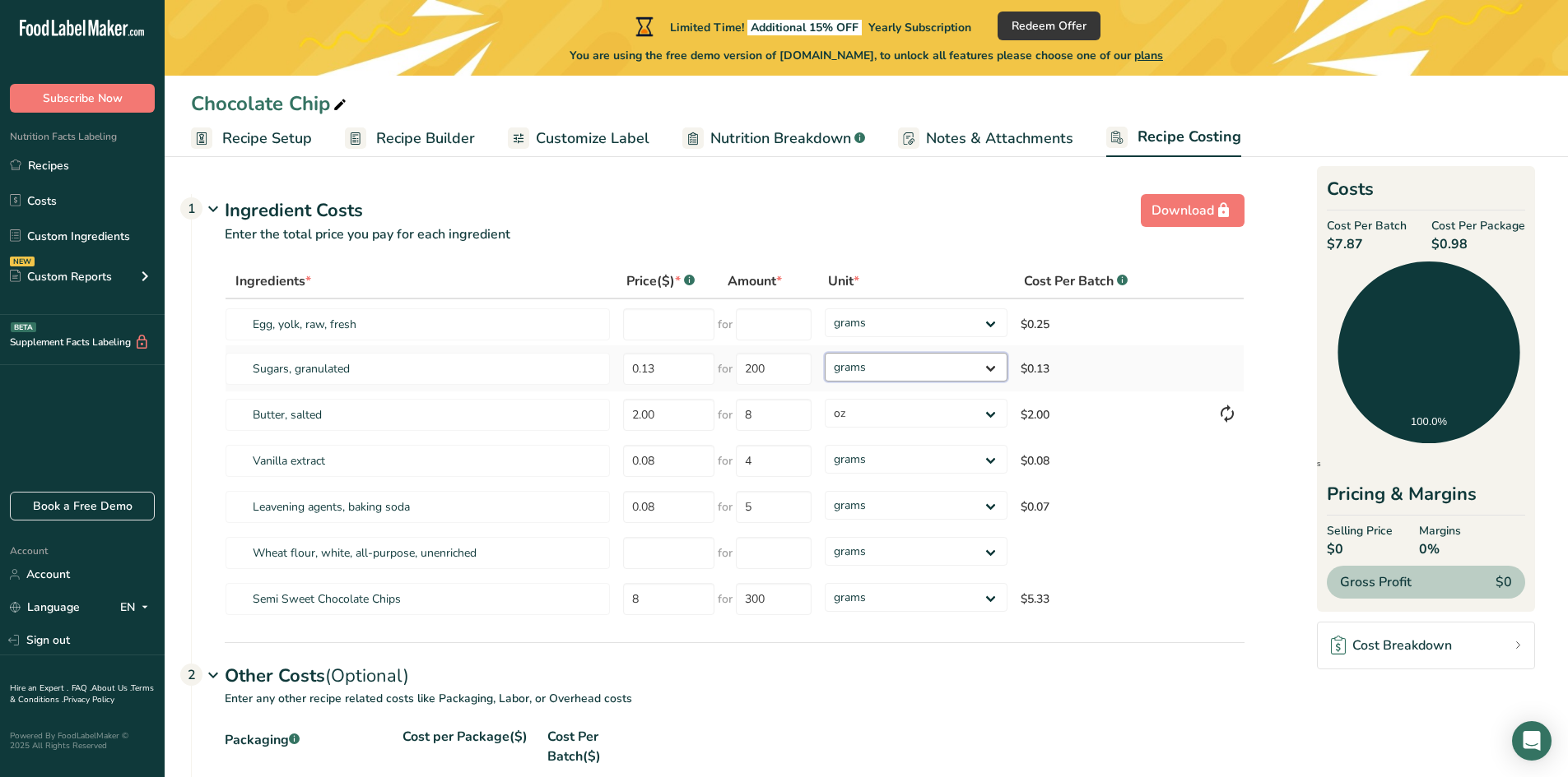
click at [995, 373] on select "grams kg mg mcg lb oz" at bounding box center [915, 367] width 182 height 29
select select "5"
click at [824, 353] on select "grams kg mg mcg lb oz" at bounding box center [915, 367] width 182 height 29
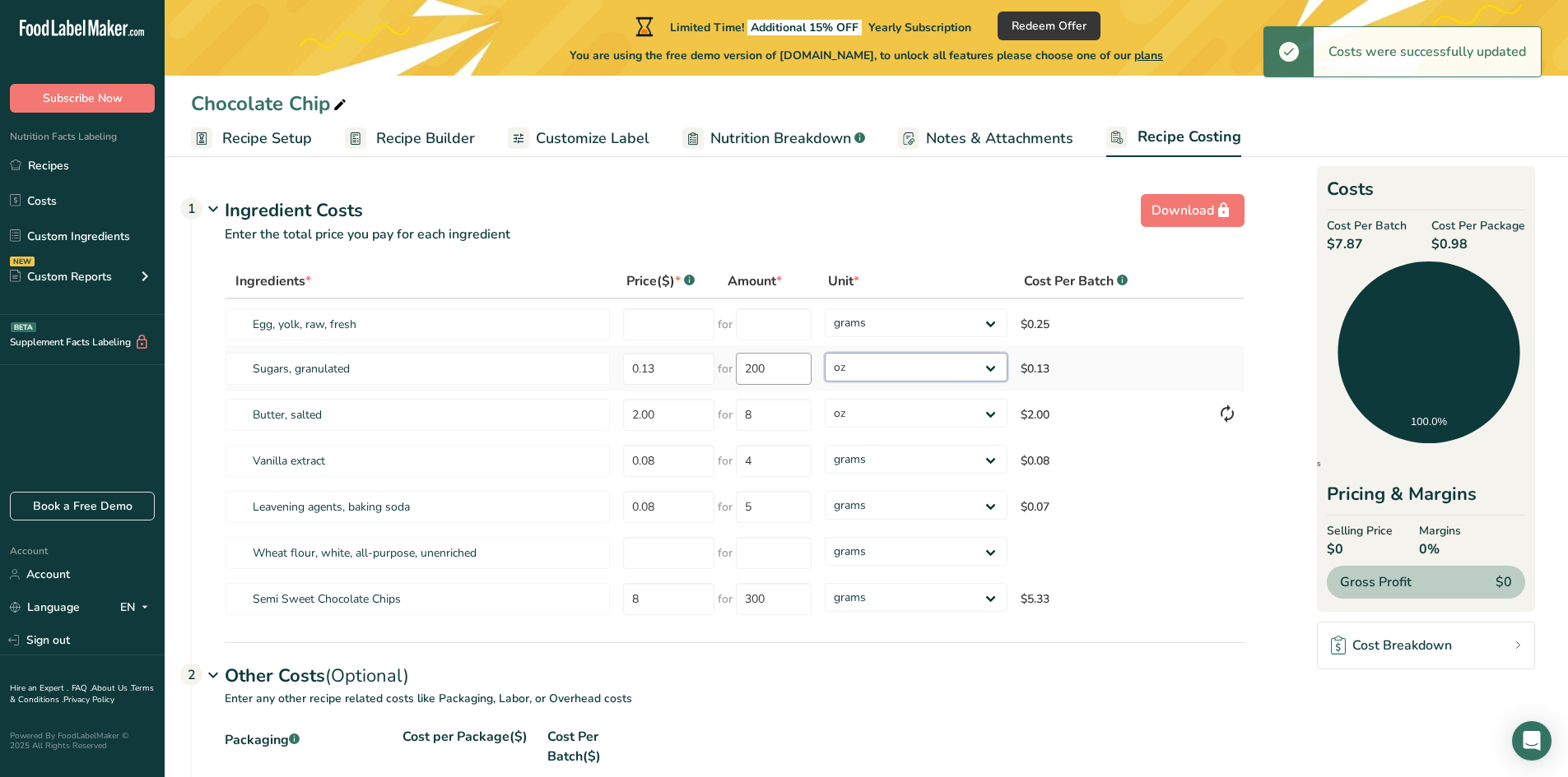
type input "3"
type input "12"
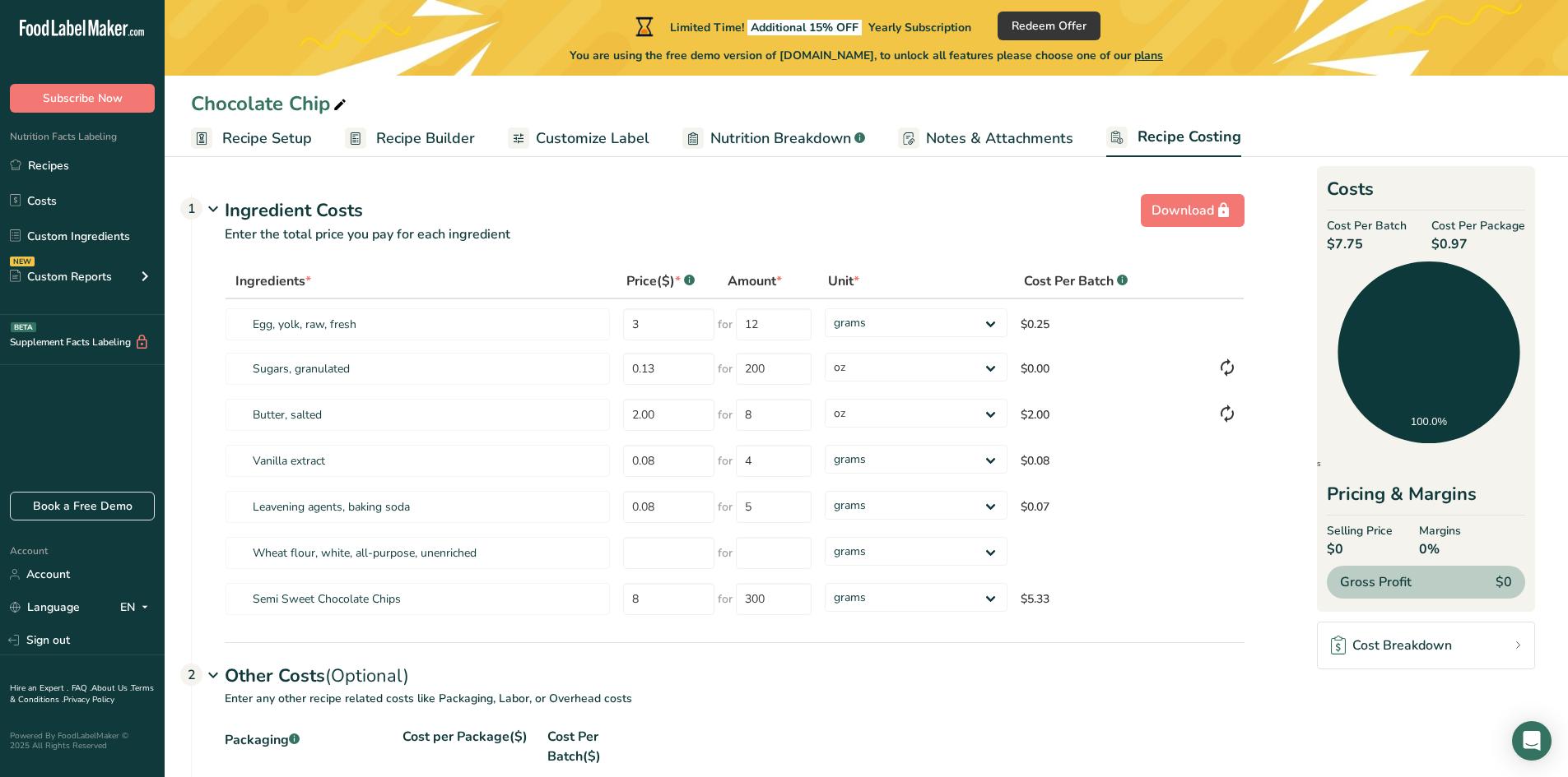
click at [620, 139] on span "Customize Label" at bounding box center [593, 139] width 114 height 22
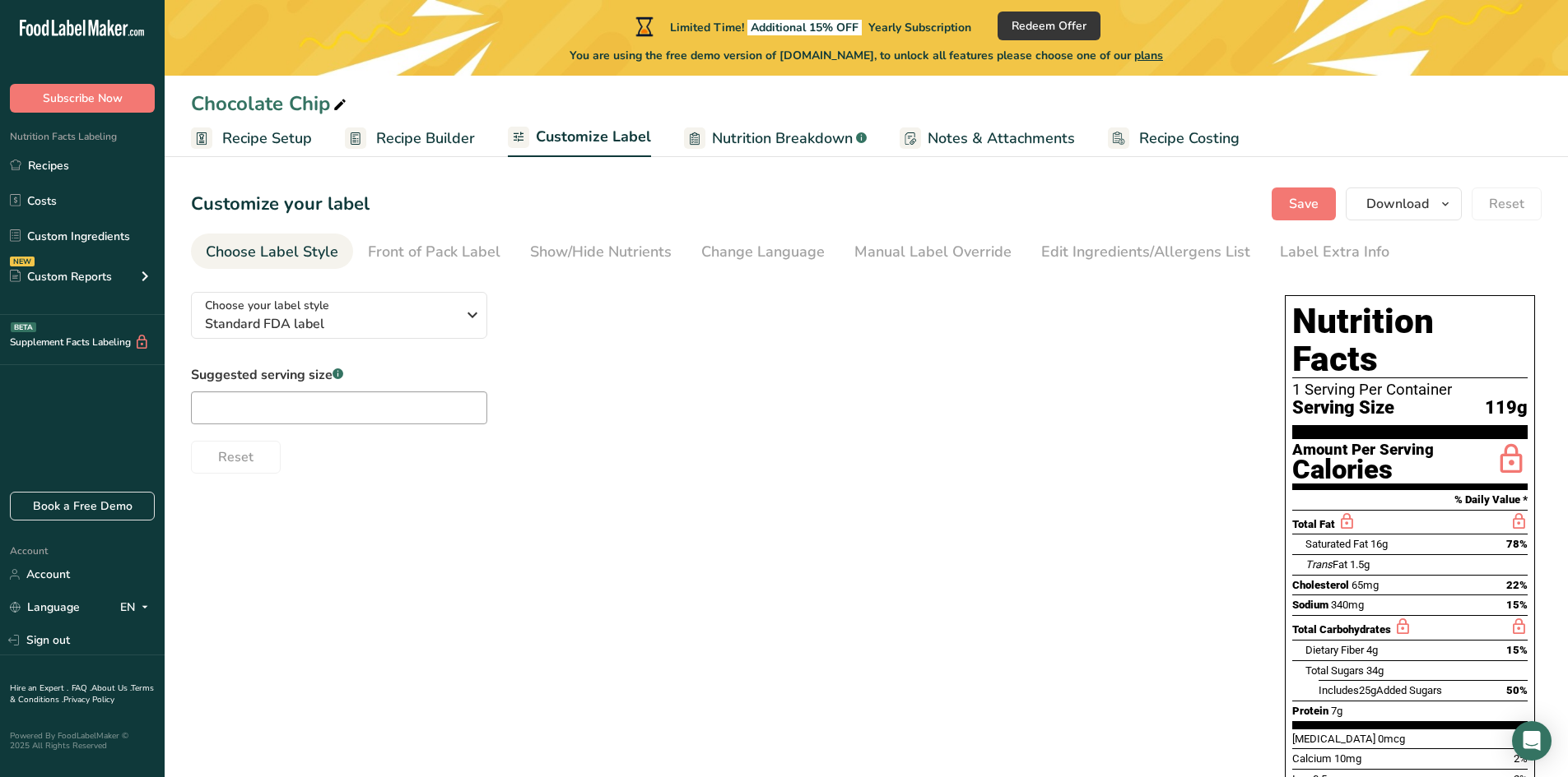
click at [765, 139] on span "Nutrition Breakdown" at bounding box center [782, 139] width 141 height 22
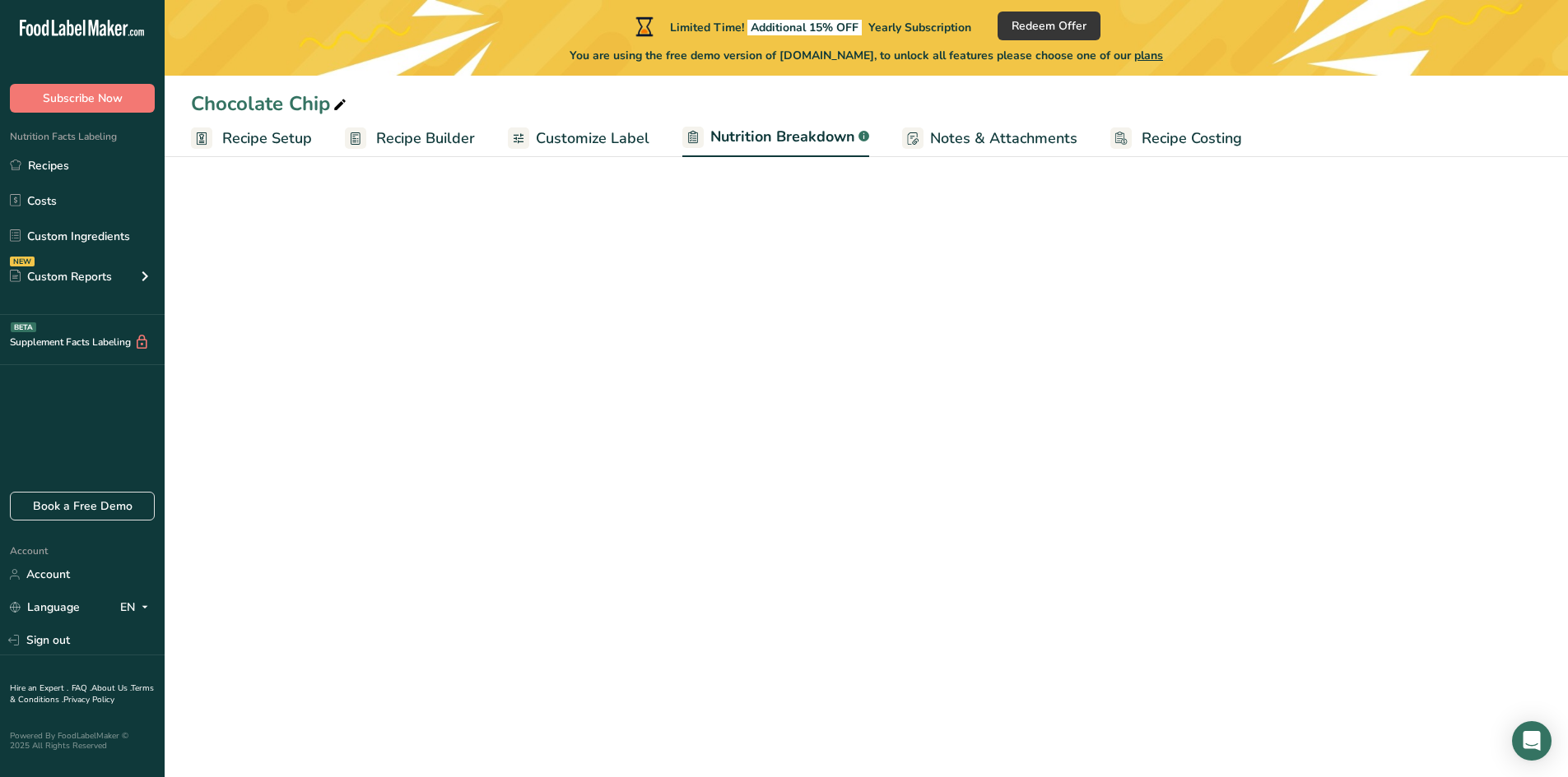
select select "Calories"
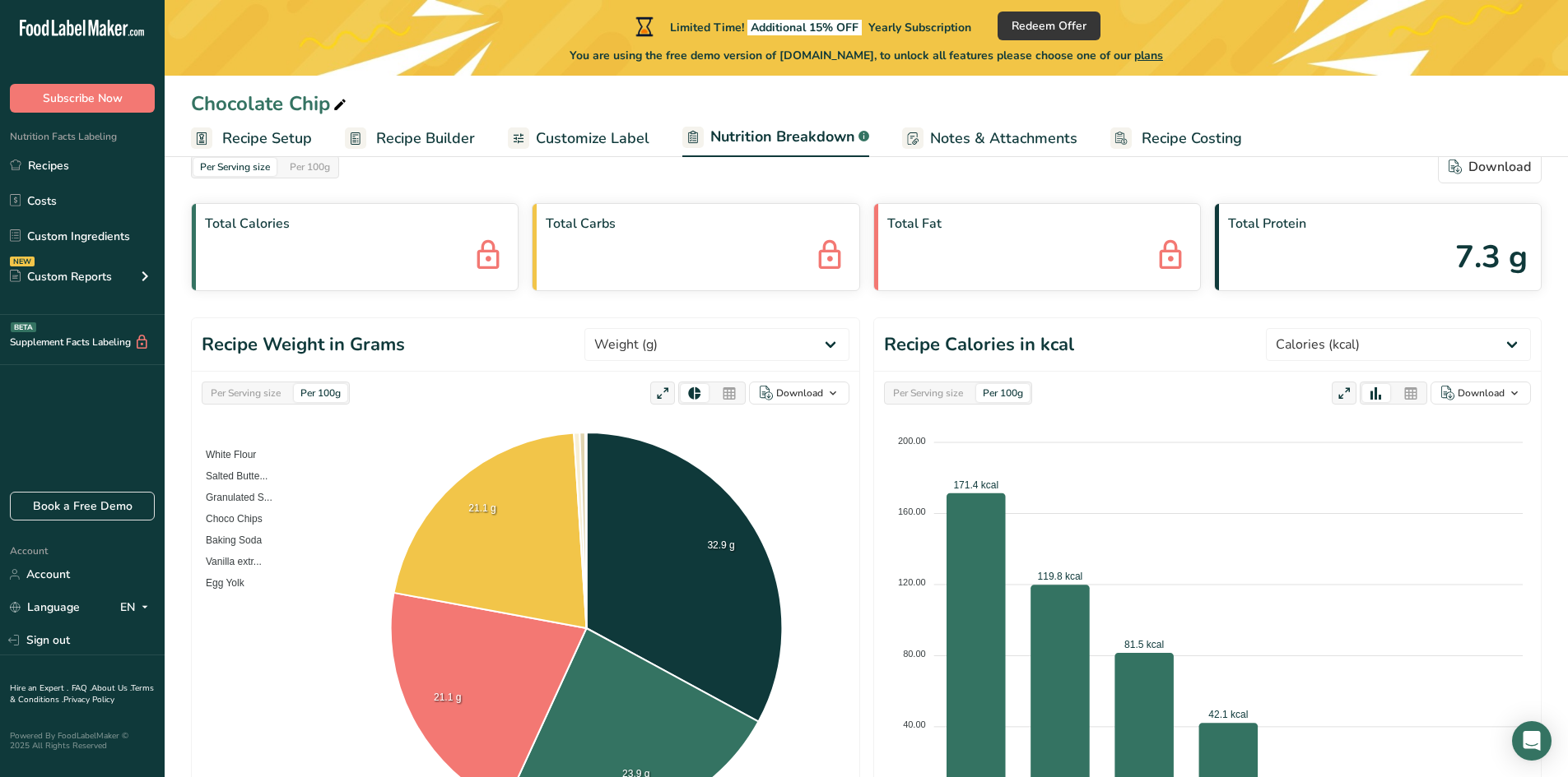
scroll to position [164, 0]
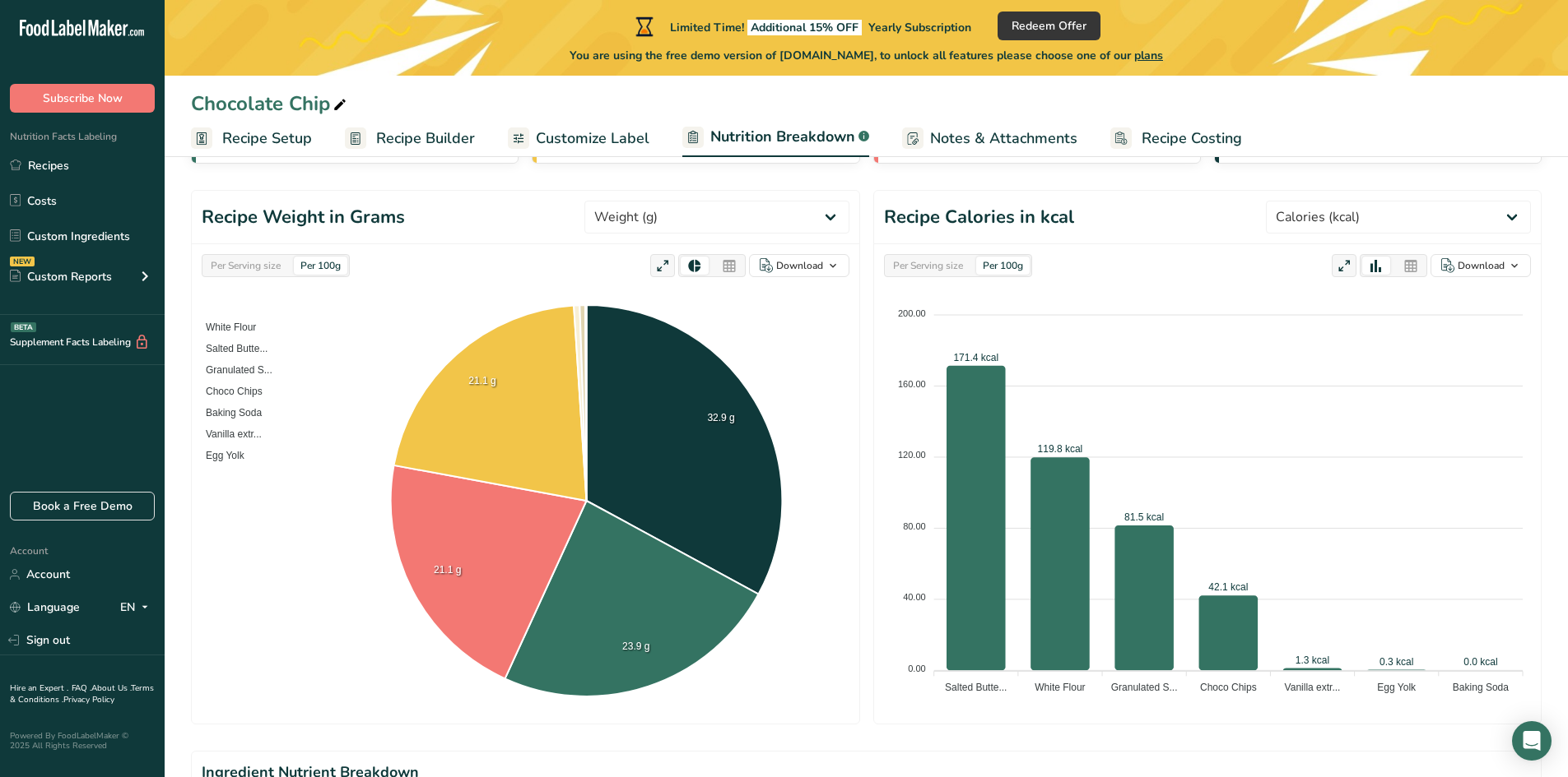
click at [410, 133] on span "Recipe Builder" at bounding box center [426, 139] width 99 height 22
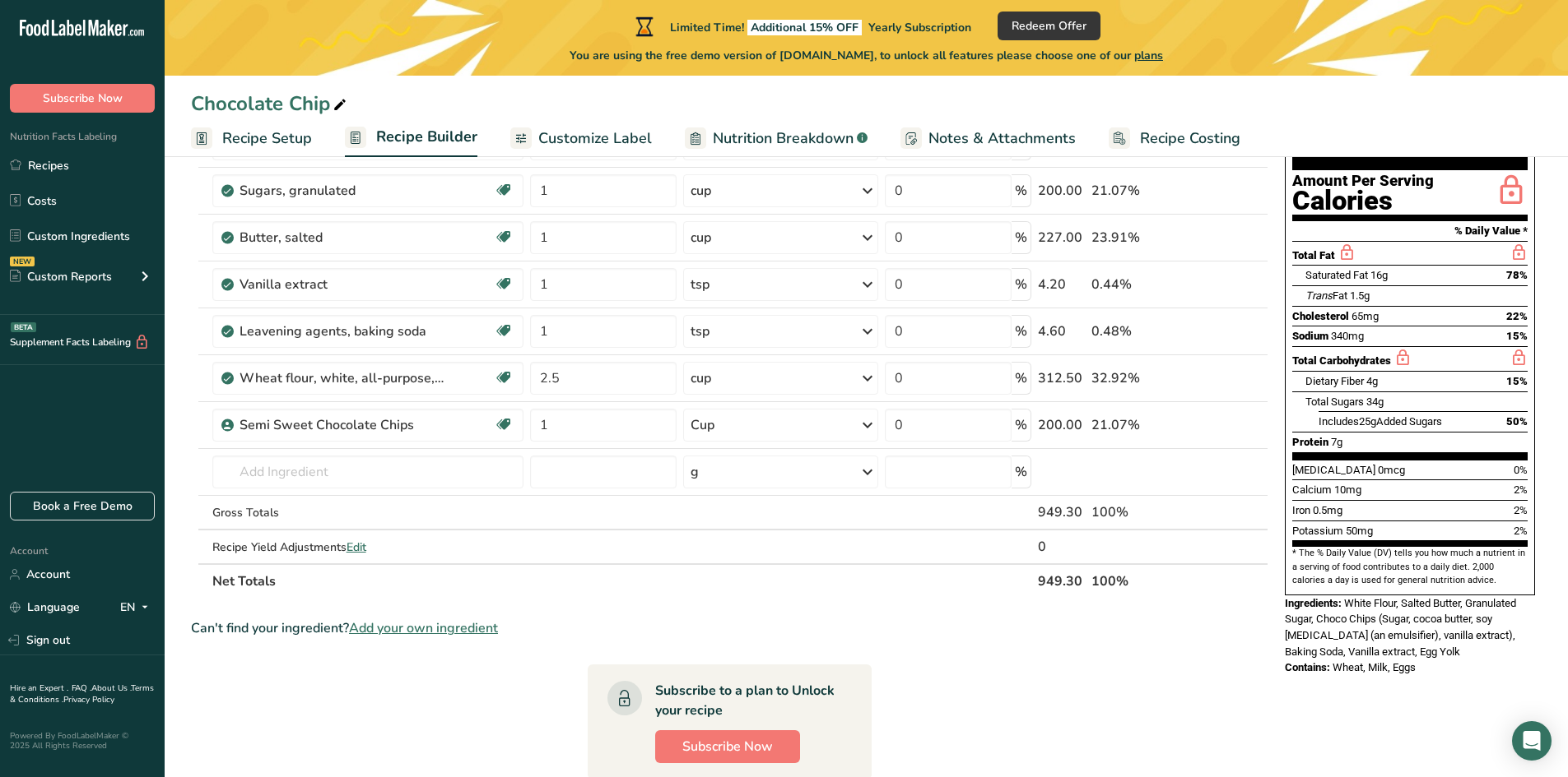
scroll to position [208, 0]
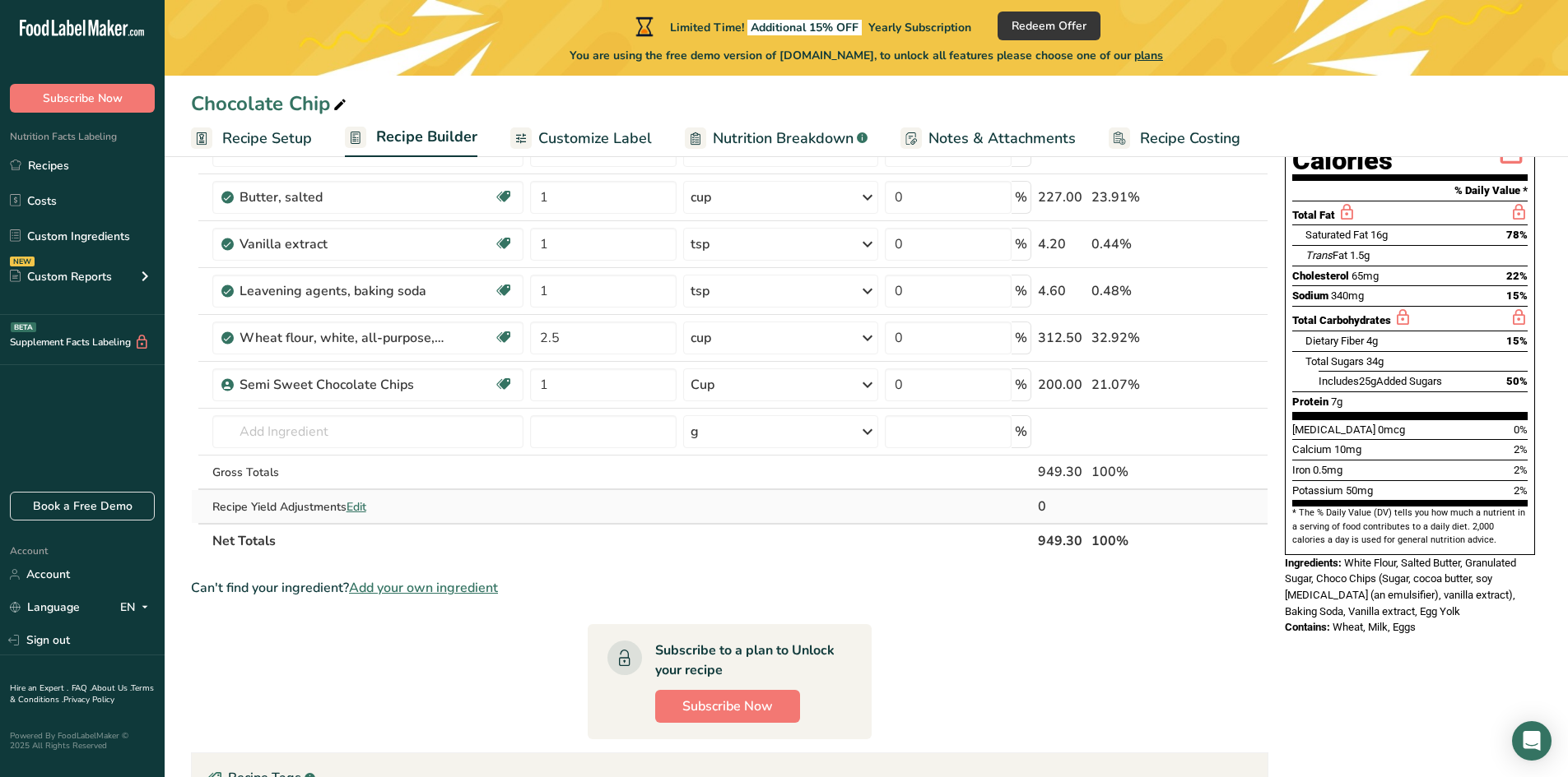
click at [366, 509] on span "Edit" at bounding box center [357, 506] width 20 height 16
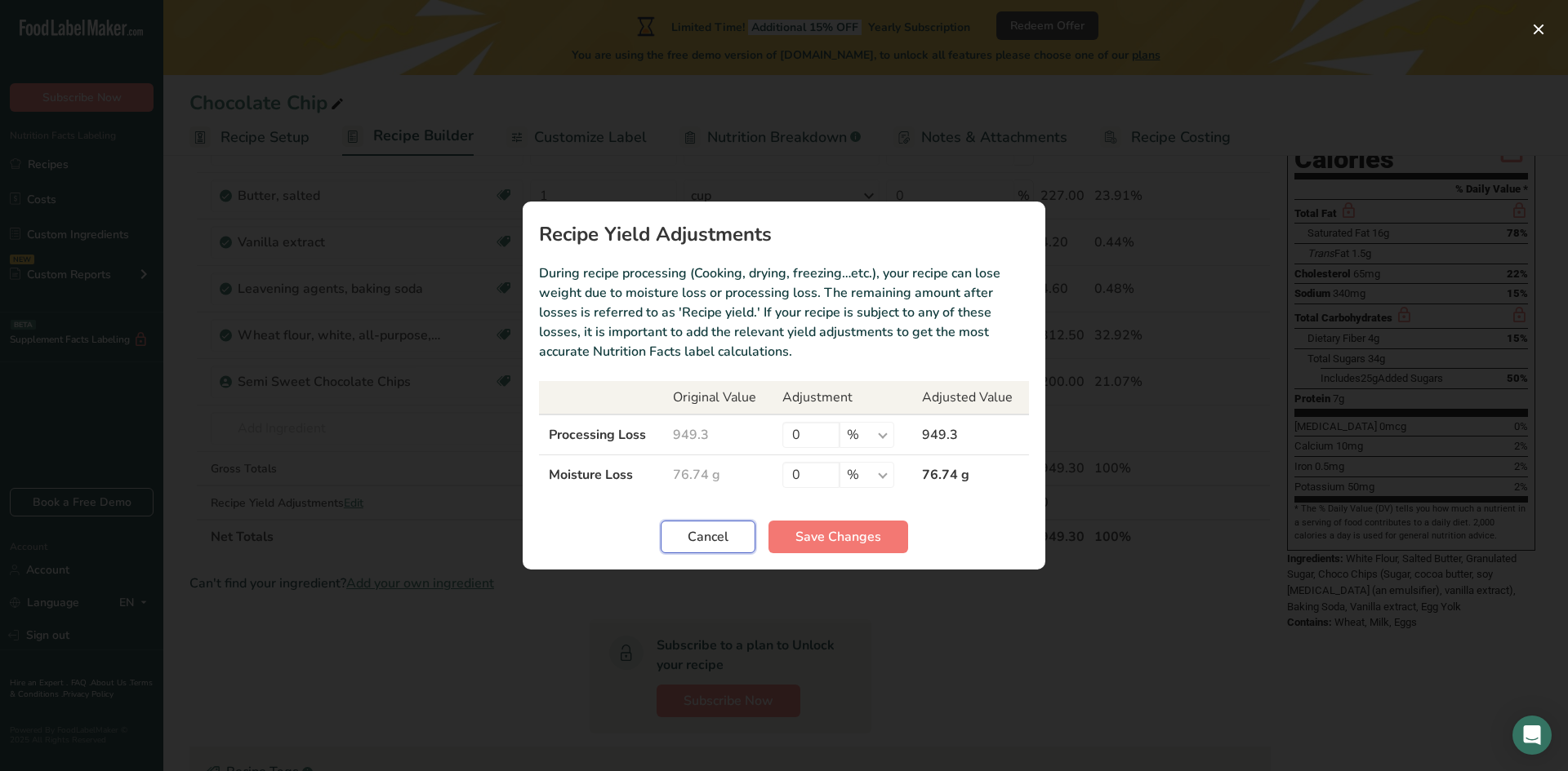
click at [715, 543] on span "Cancel" at bounding box center [708, 537] width 41 height 20
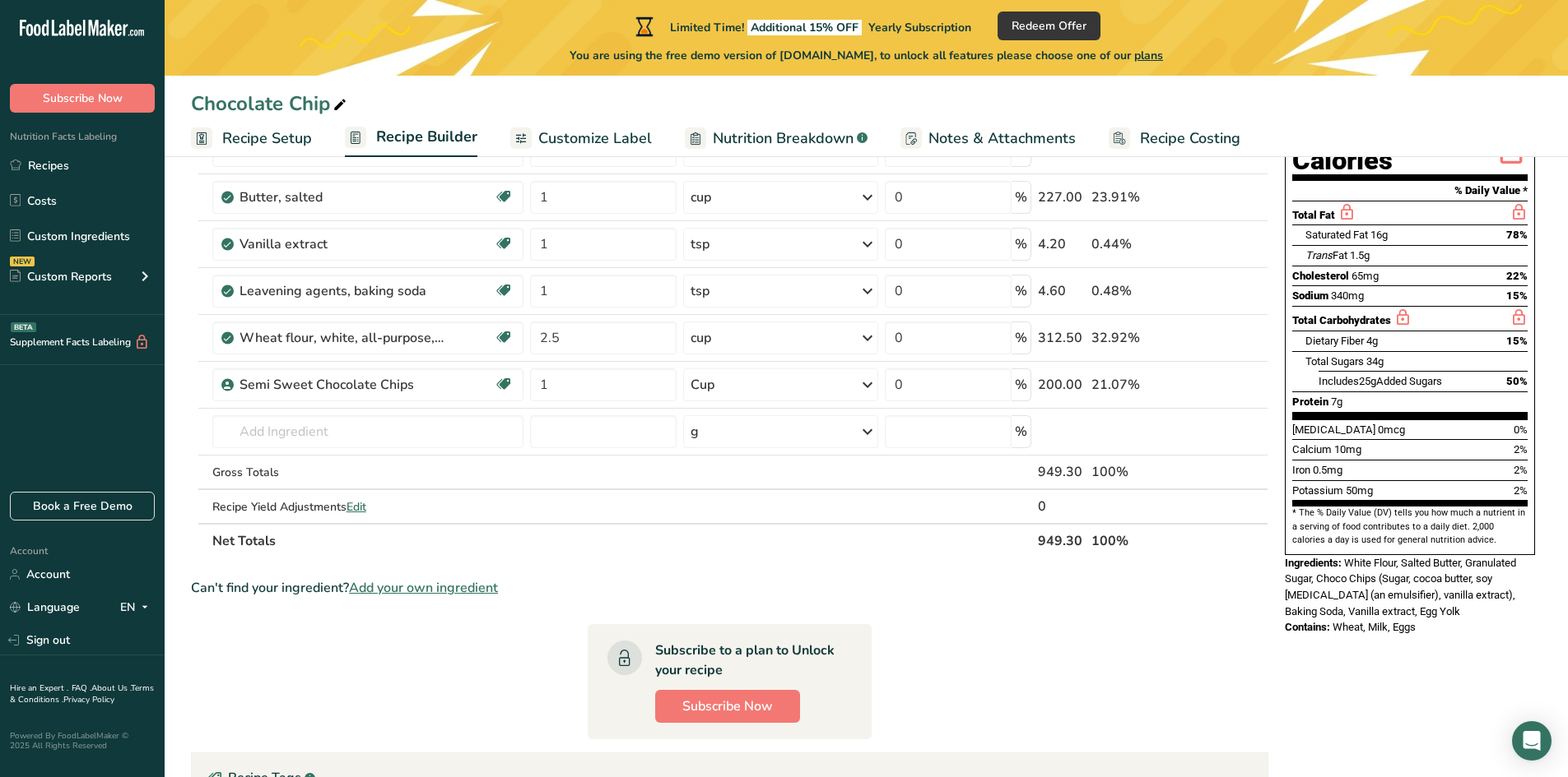
click at [1214, 138] on span "Recipe Costing" at bounding box center [1190, 139] width 101 height 22
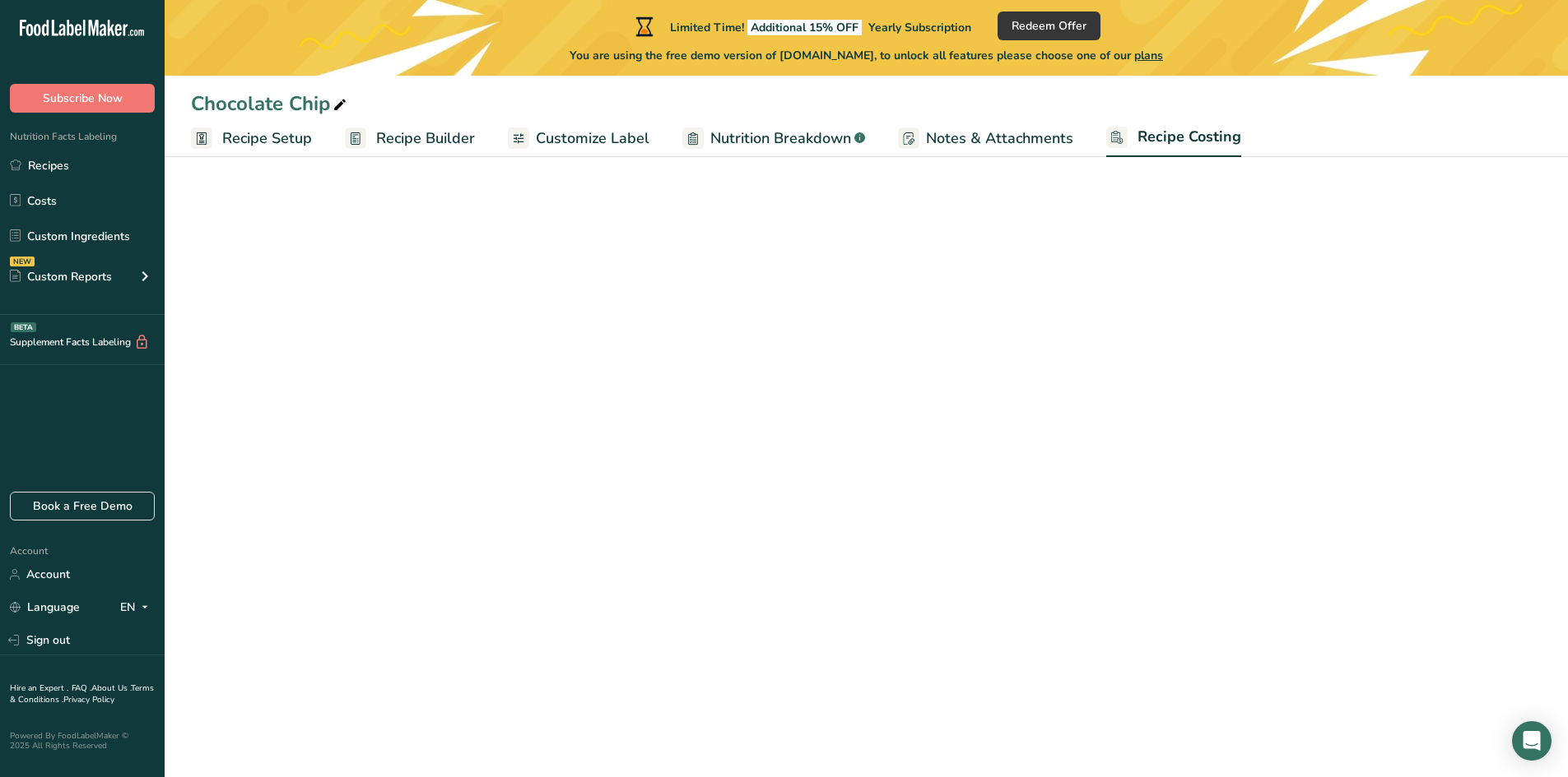
select select "5"
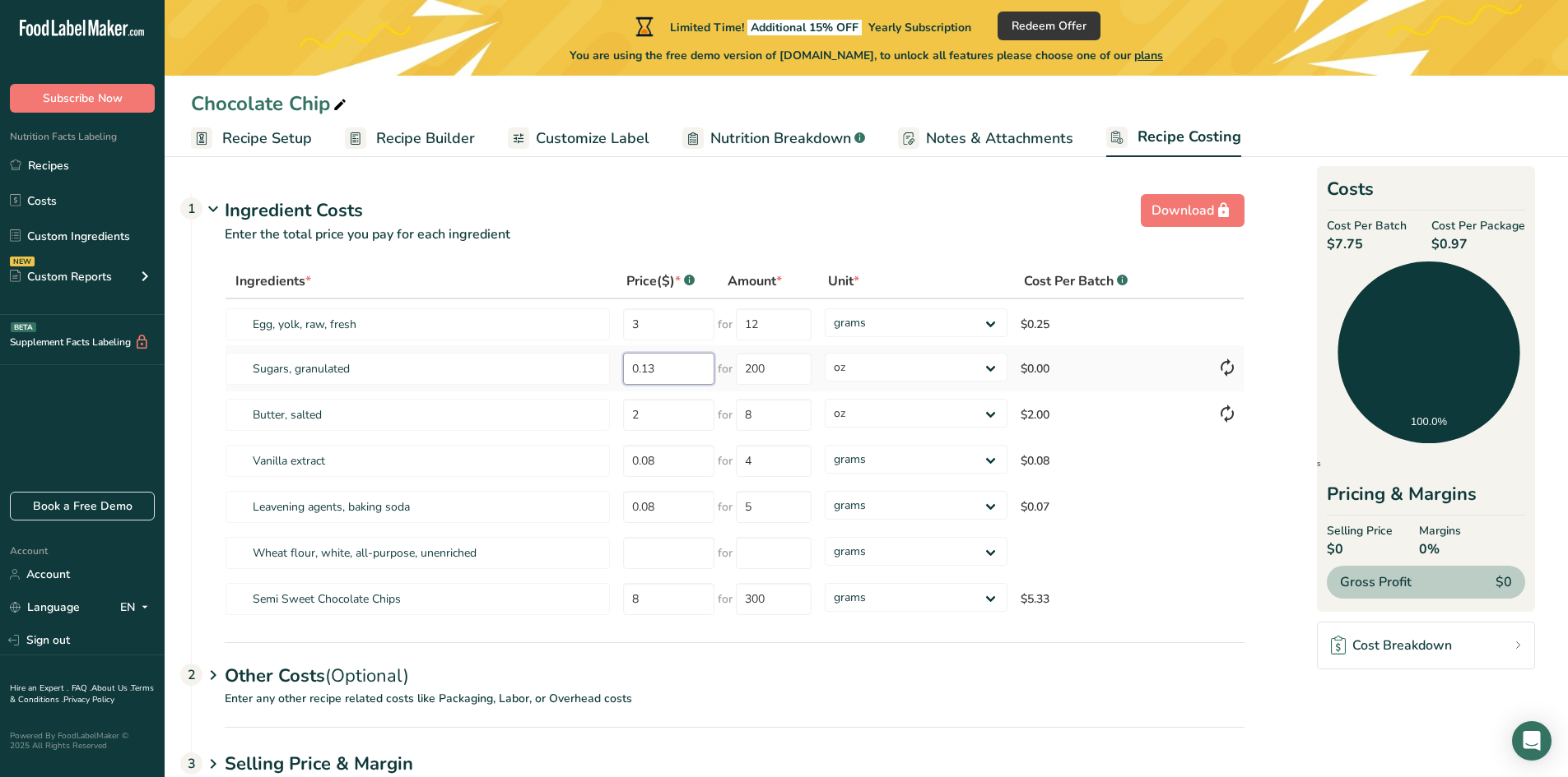
click at [689, 371] on input "0.13" at bounding box center [668, 369] width 92 height 32
type input "0"
type input "3"
click at [782, 370] on input "200" at bounding box center [774, 369] width 76 height 32
type input "2"
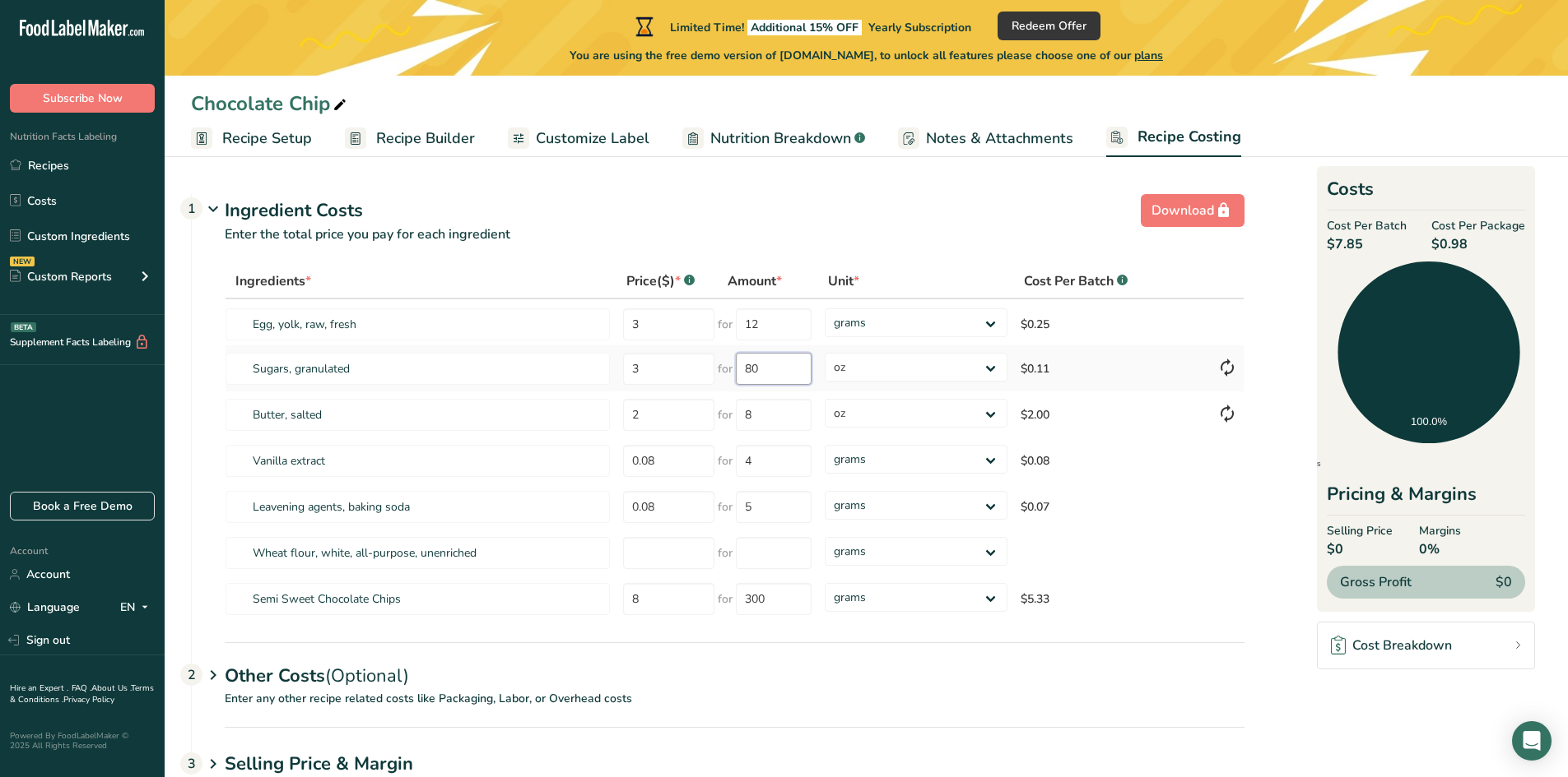
type input "80"
click at [656, 412] on input "2" at bounding box center [668, 415] width 92 height 32
type input "4.5"
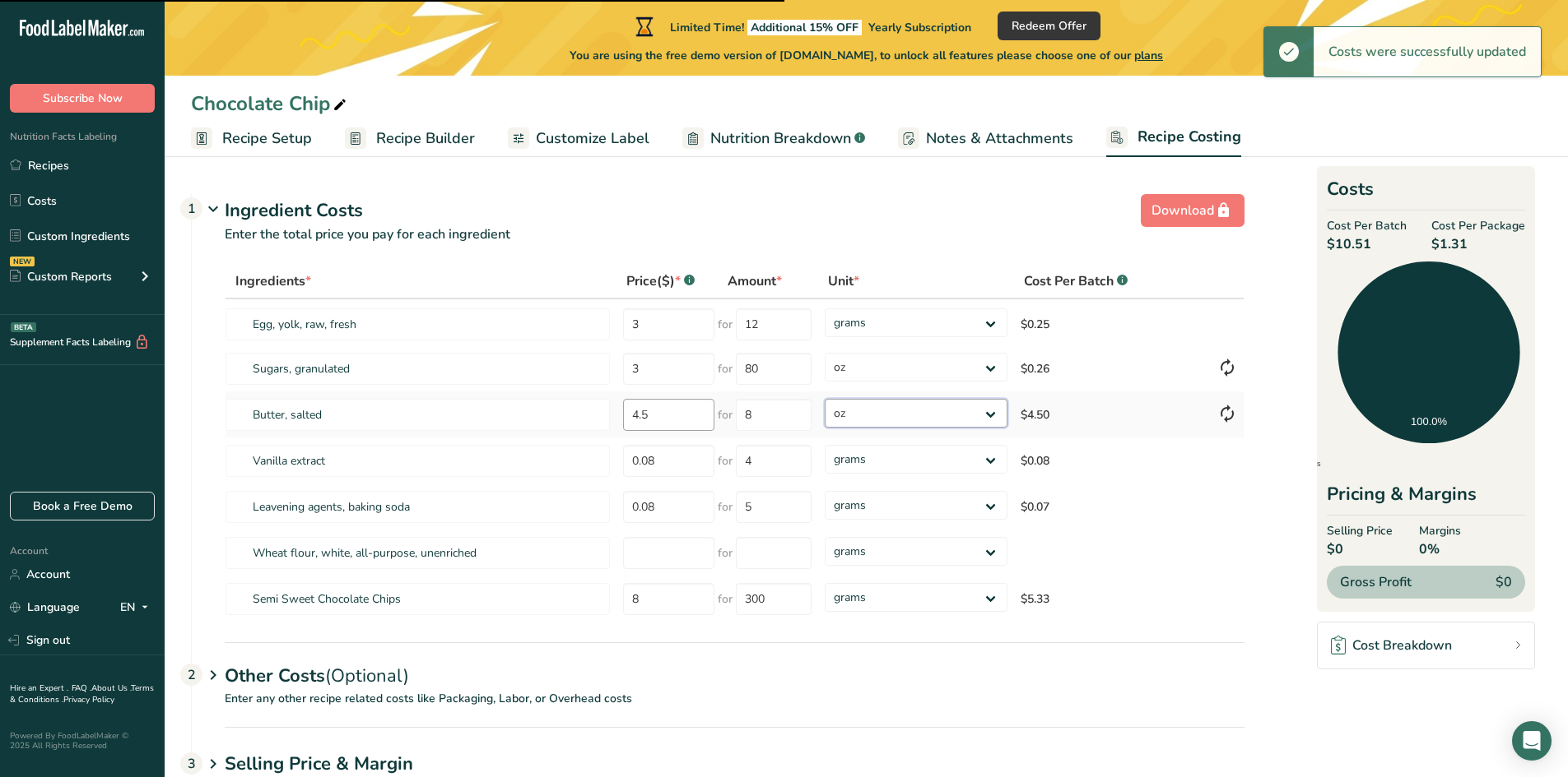
type input "16"
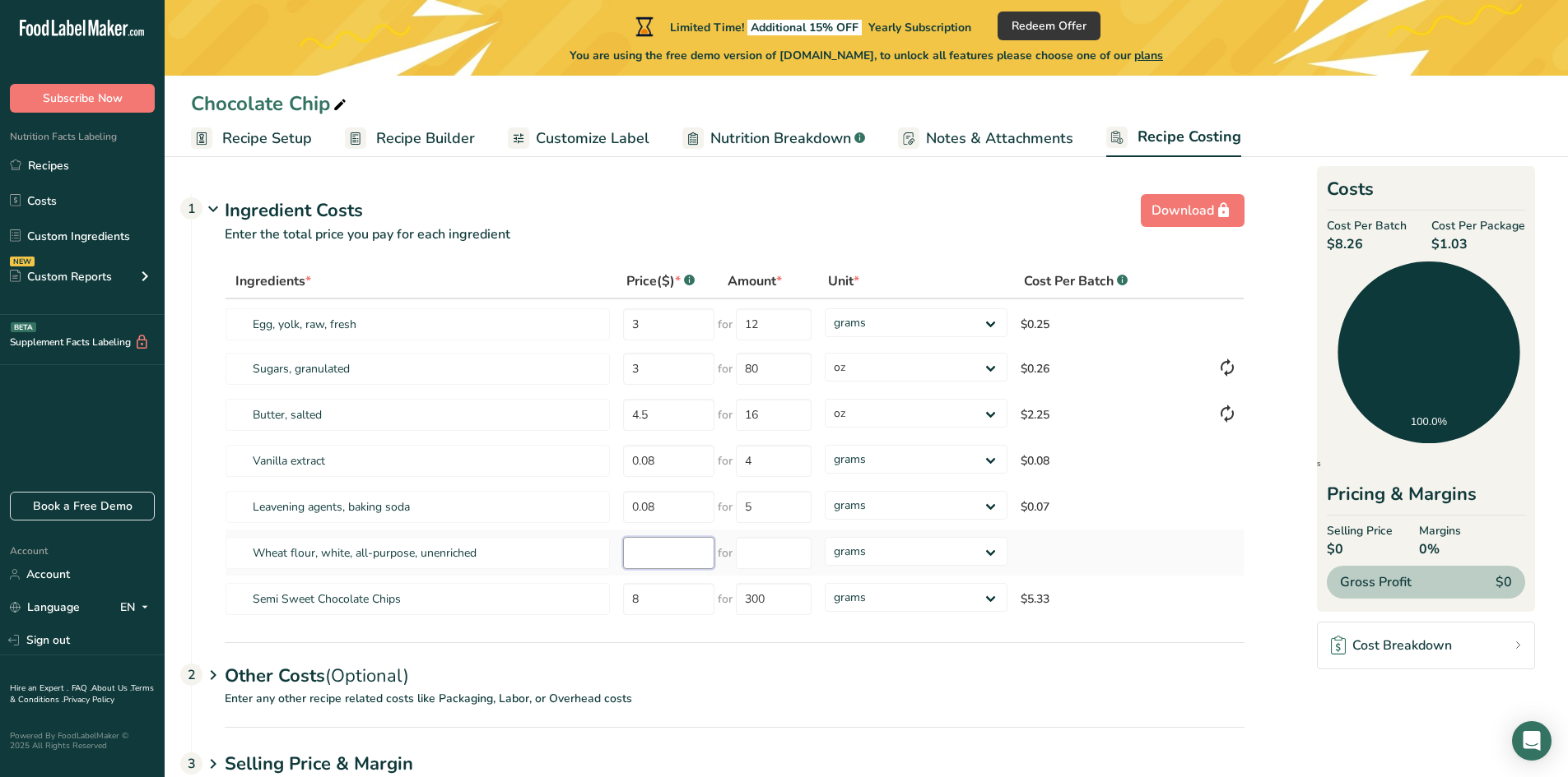
click at [659, 558] on input "number" at bounding box center [668, 553] width 92 height 32
type input "3.50"
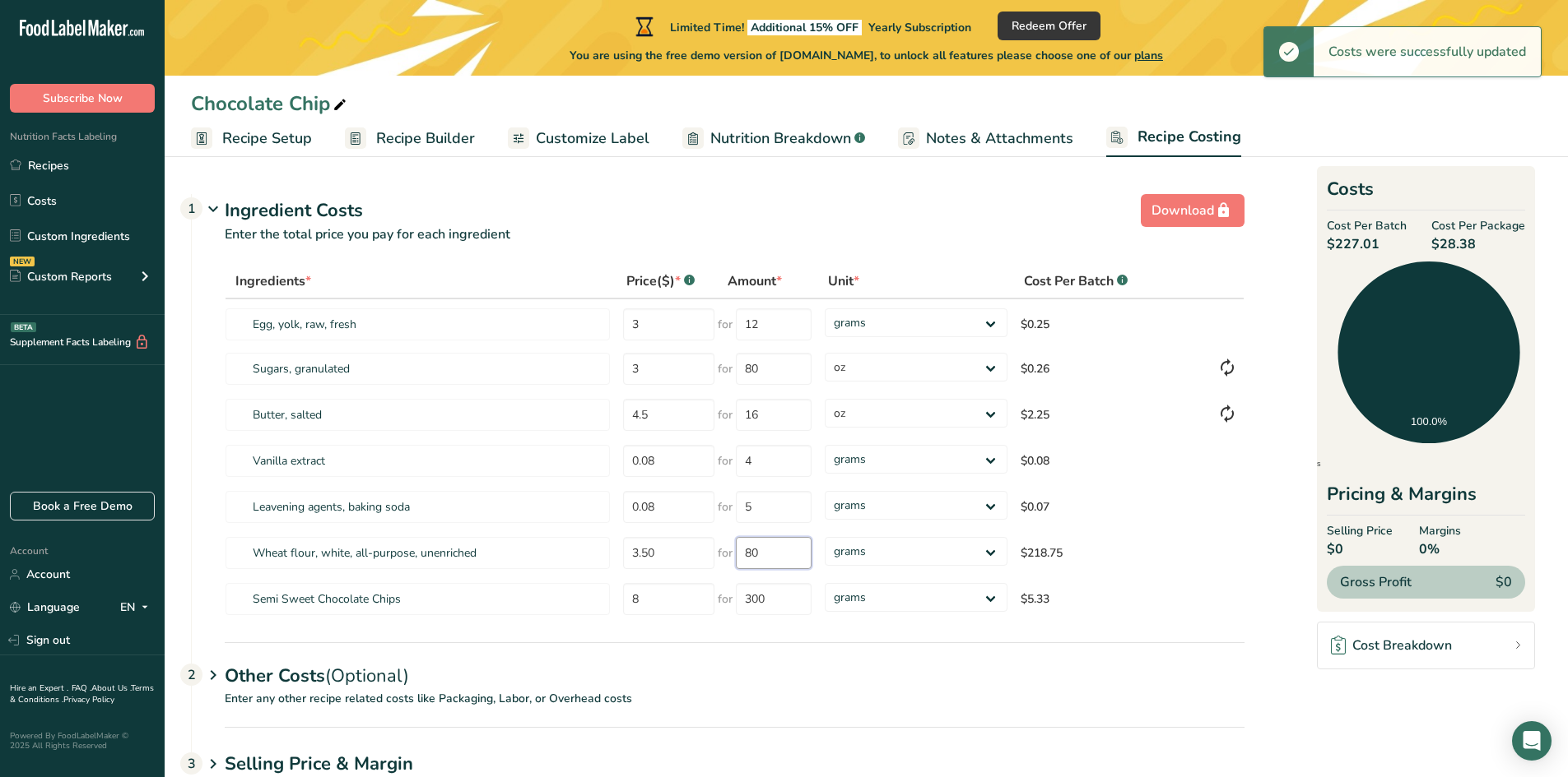
type input "80"
click at [986, 554] on select "grams kg mg mcg lb oz" at bounding box center [915, 551] width 182 height 29
select select "5"
click at [824, 537] on select "grams kg mg mcg lb oz" at bounding box center [915, 551] width 182 height 29
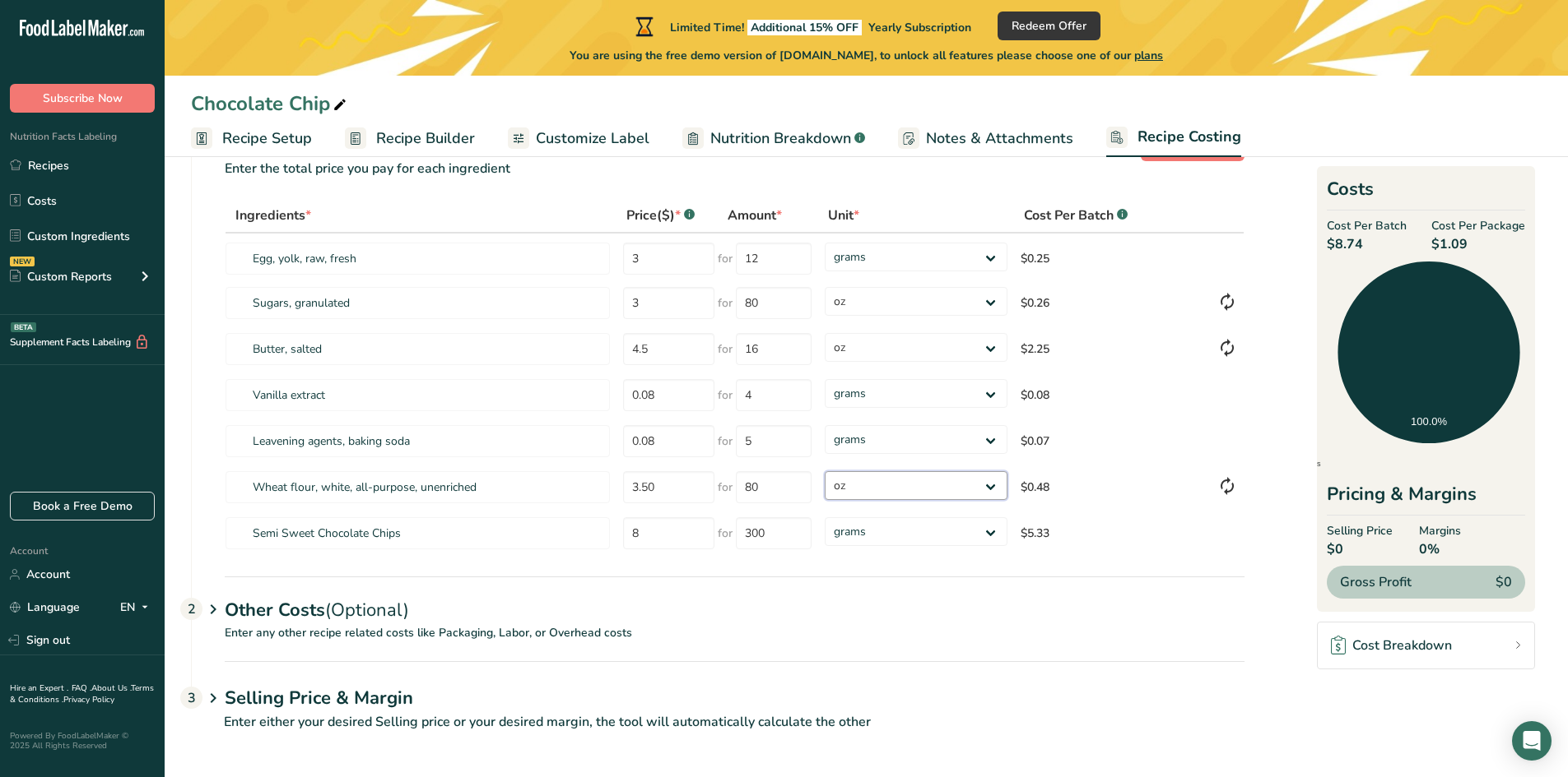
scroll to position [67, 0]
click at [195, 607] on div "2" at bounding box center [191, 608] width 22 height 22
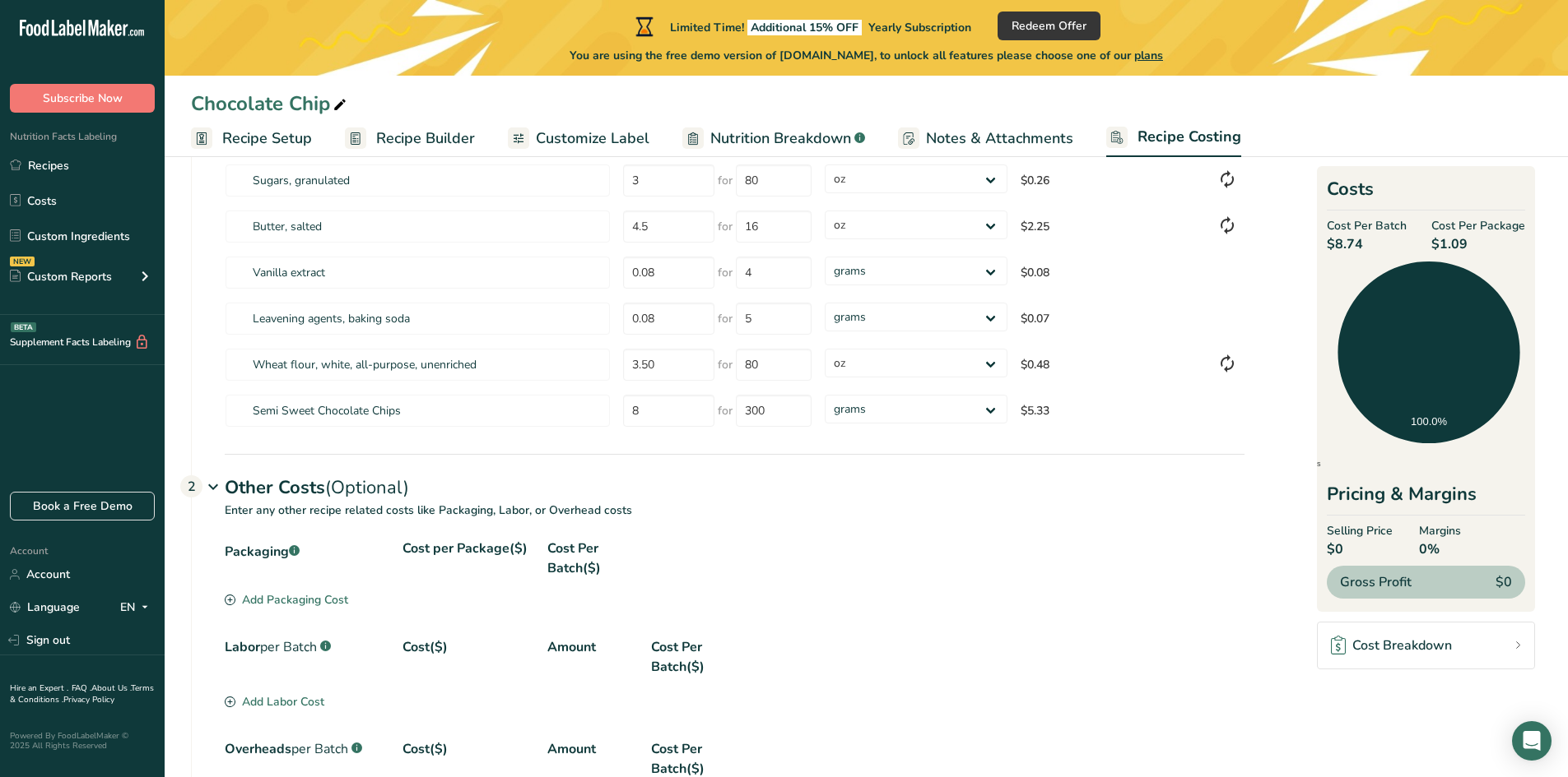
scroll to position [204, 0]
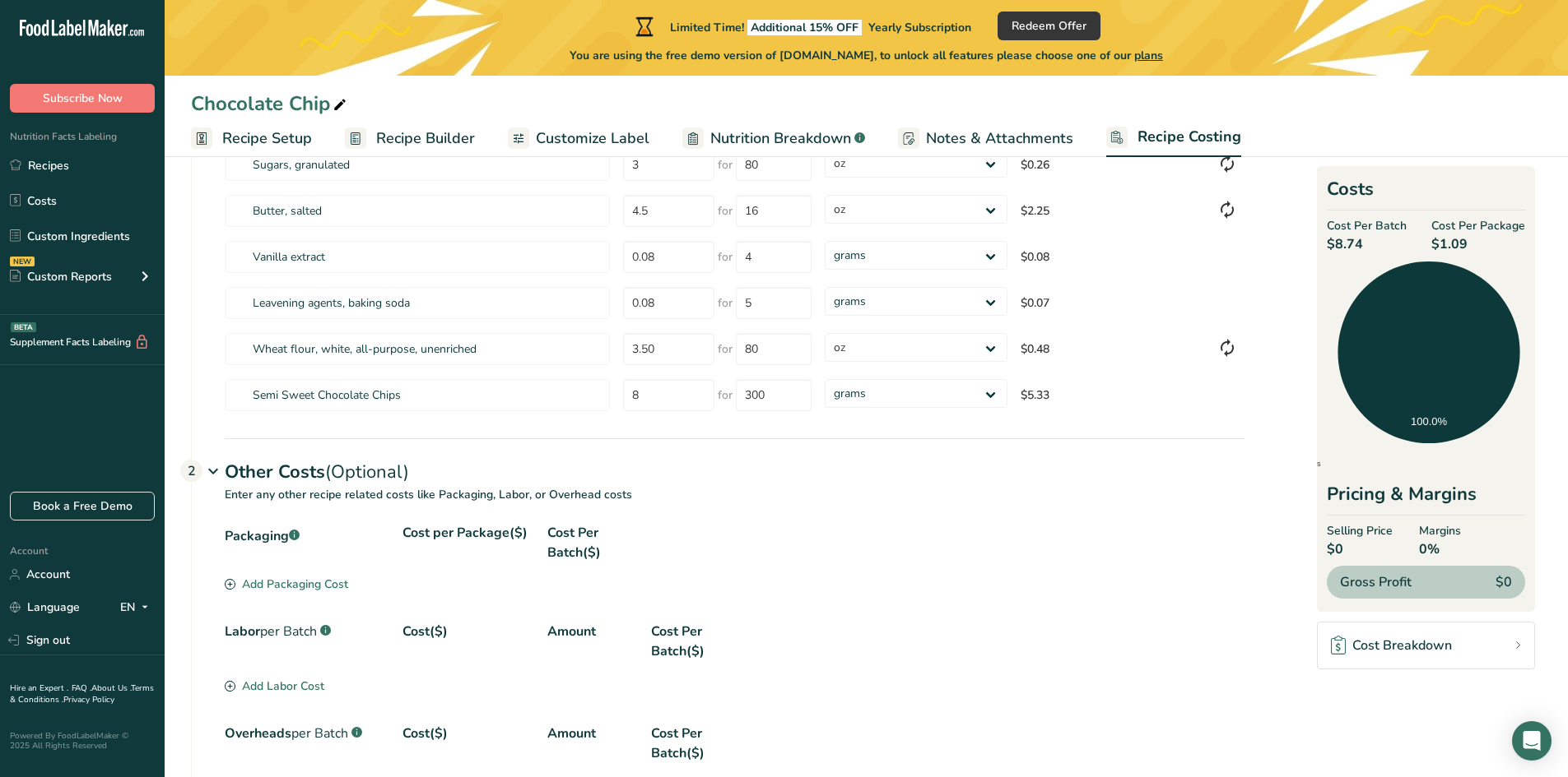
click at [328, 585] on div "Add Packaging Cost" at bounding box center [286, 584] width 124 height 17
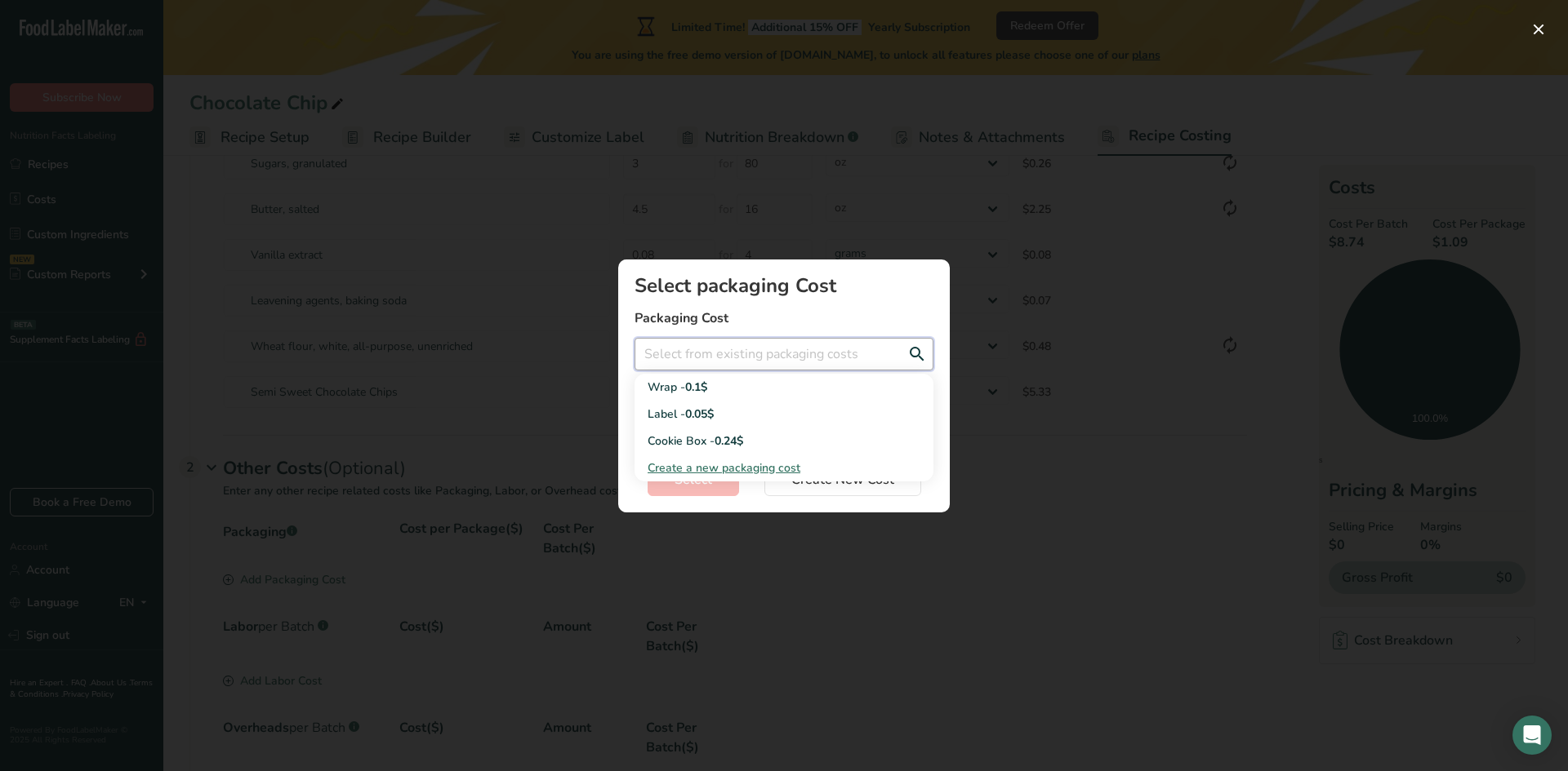
click at [737, 354] on input "Add New Recipe Cost Modal" at bounding box center [784, 354] width 299 height 33
click at [765, 471] on span "Create a new packaging cost" at bounding box center [724, 467] width 152 height 16
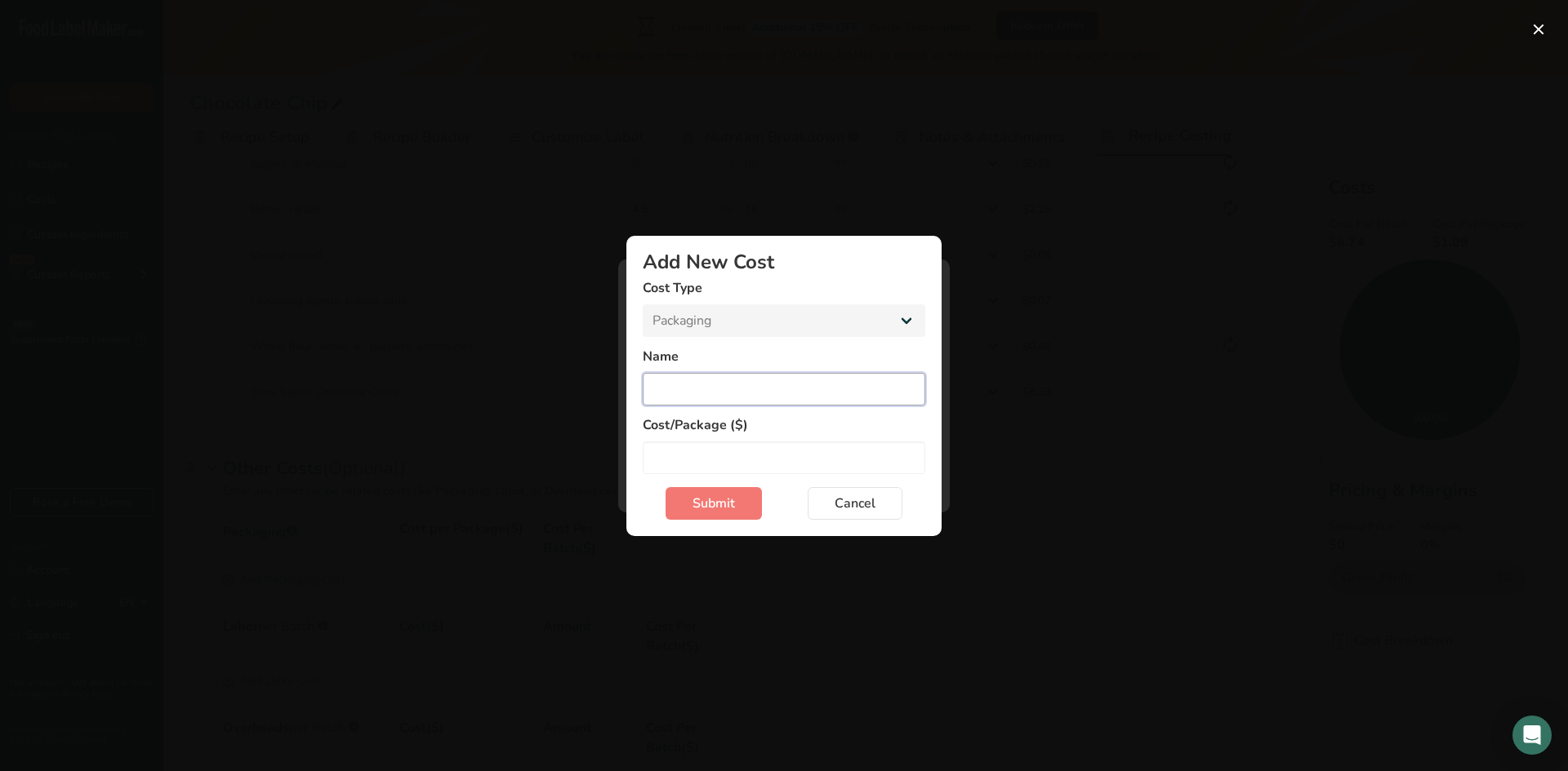
click at [737, 396] on input "Add New Cost Modal" at bounding box center [784, 390] width 282 height 33
type input "box"
click at [795, 461] on input "Add New Cost Modal" at bounding box center [784, 458] width 282 height 33
type input "2.00"
click at [712, 505] on span "Submit" at bounding box center [714, 503] width 43 height 20
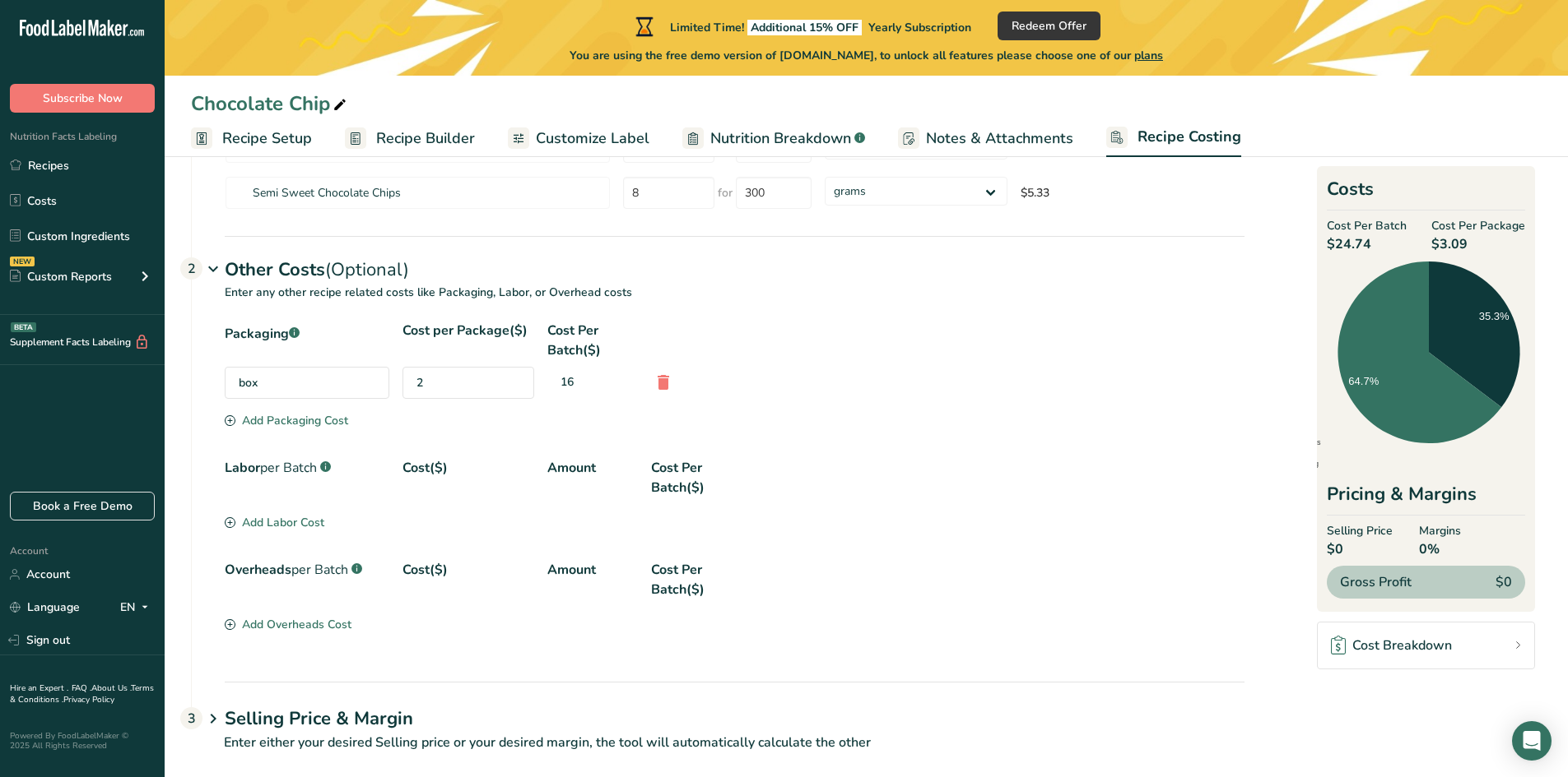
scroll to position [428, 0]
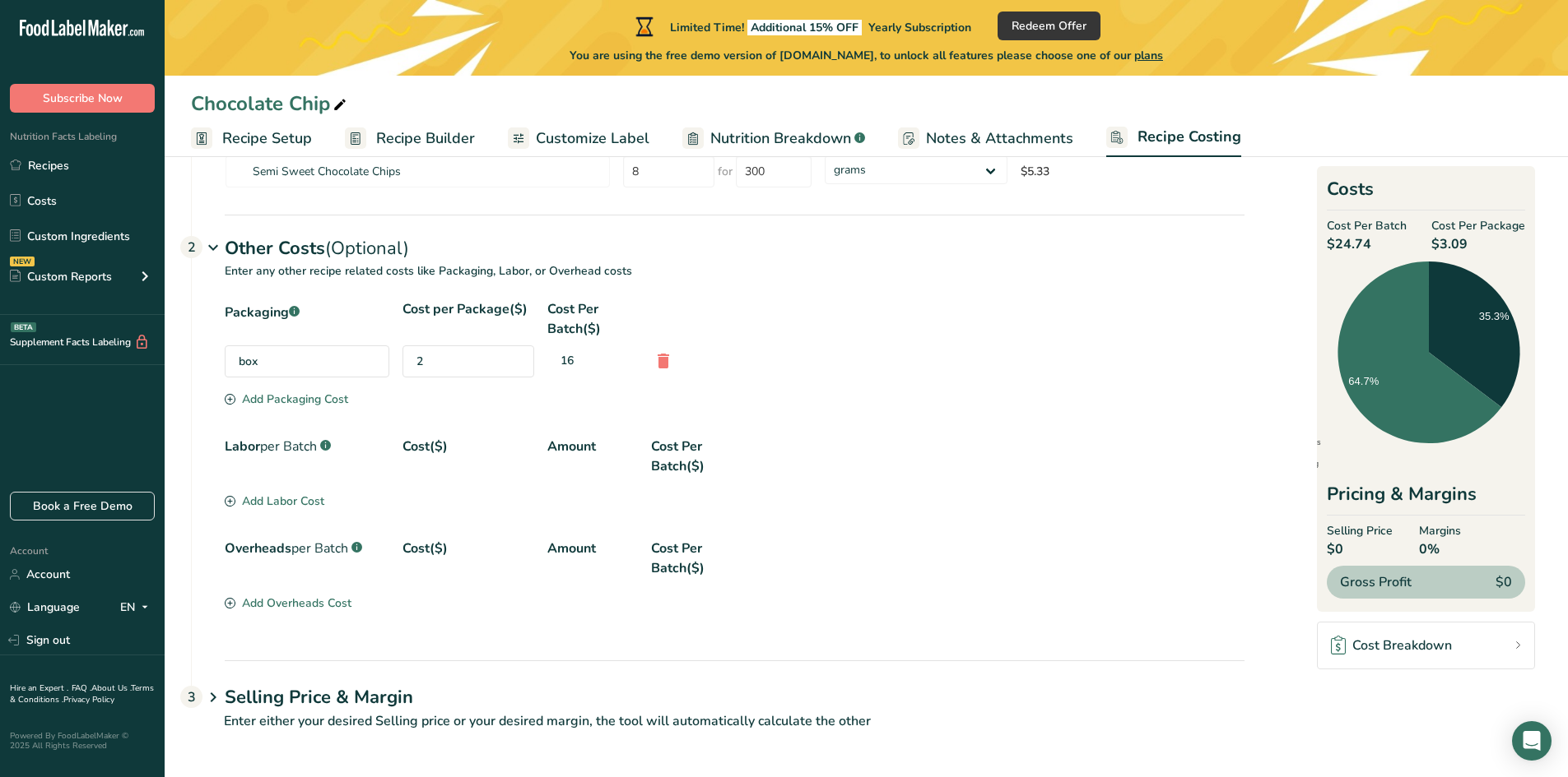
click at [219, 693] on icon at bounding box center [213, 698] width 20 height 31
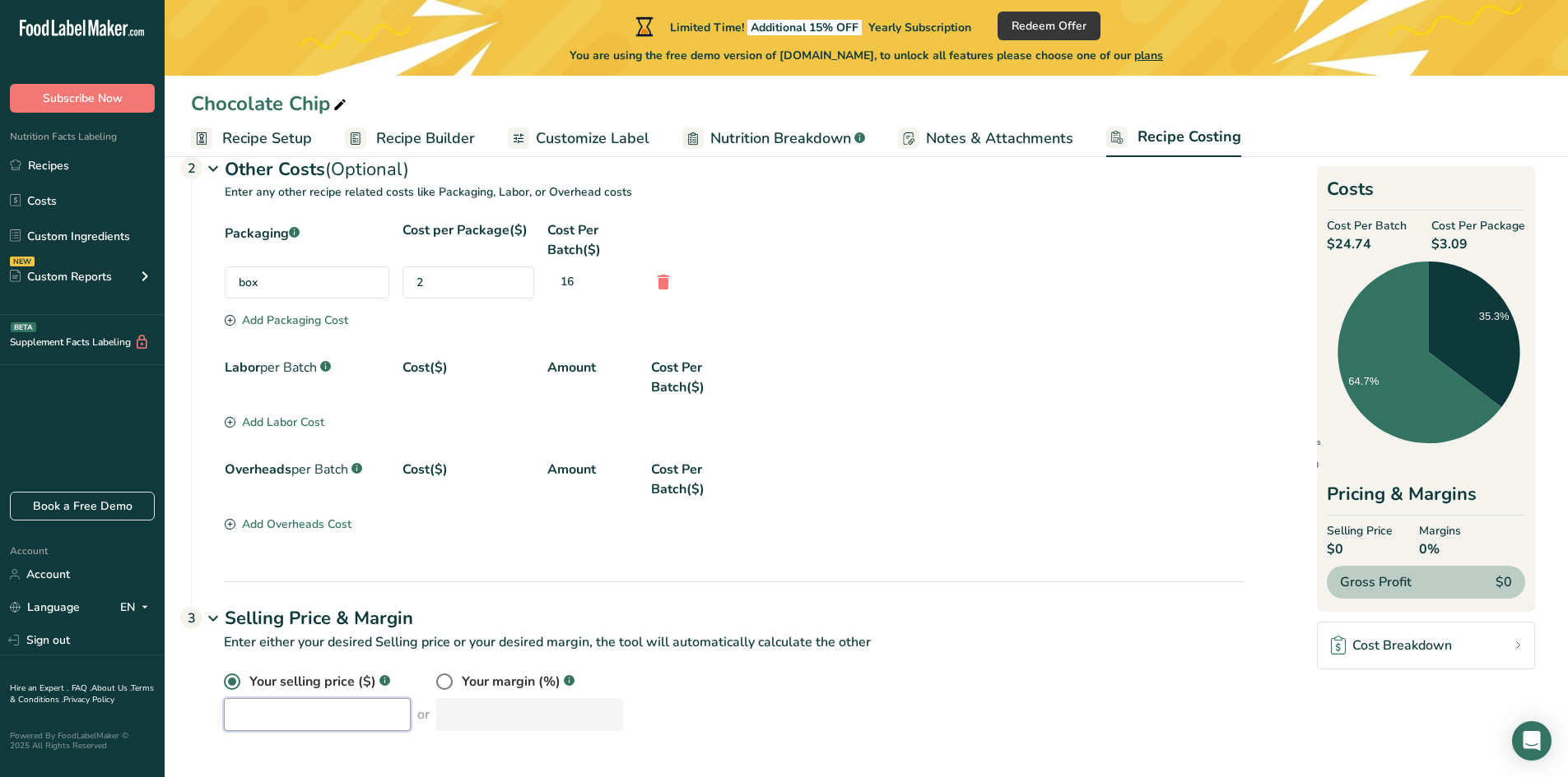
click at [370, 704] on input "number" at bounding box center [317, 715] width 187 height 33
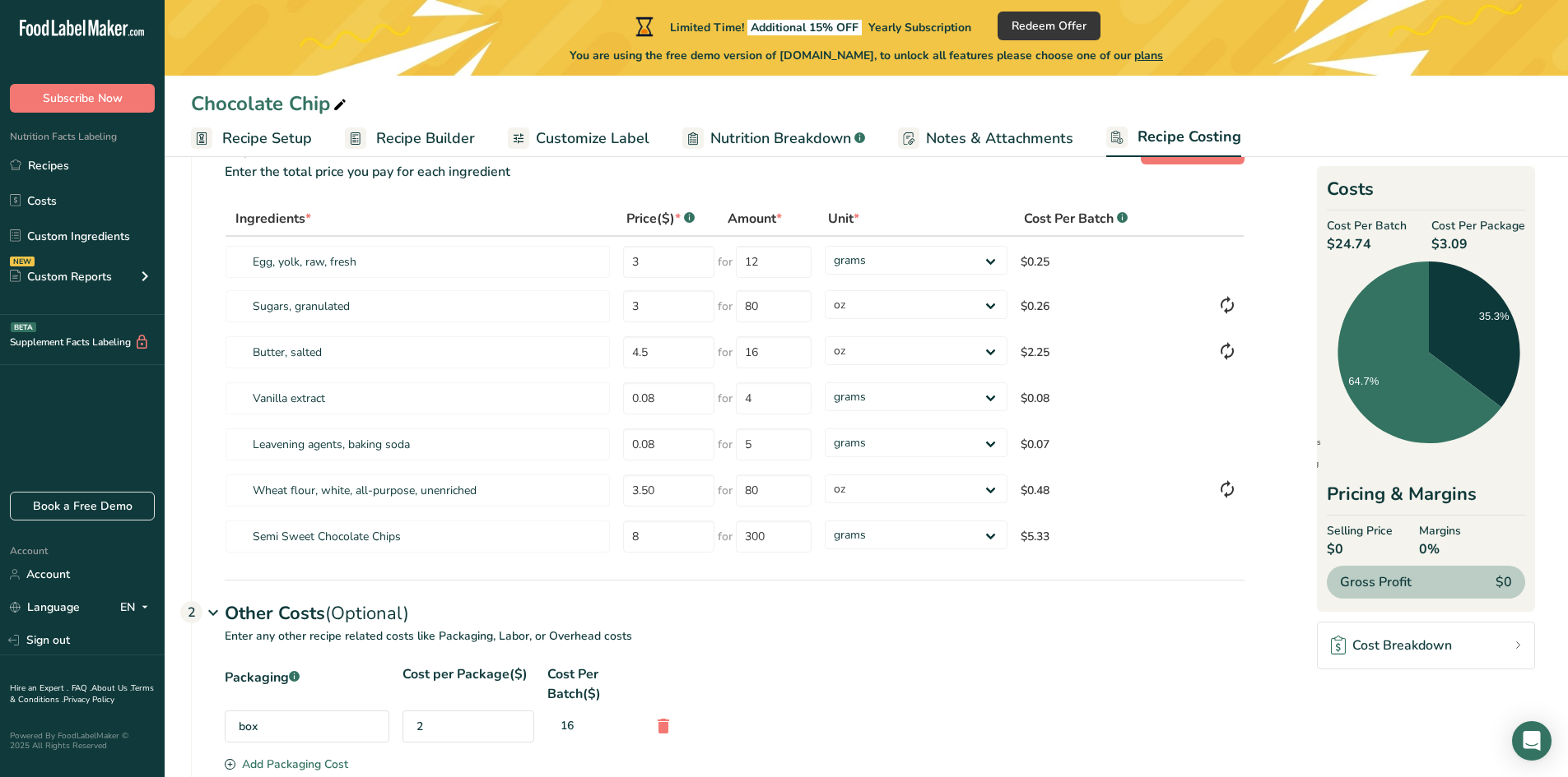
scroll to position [0, 0]
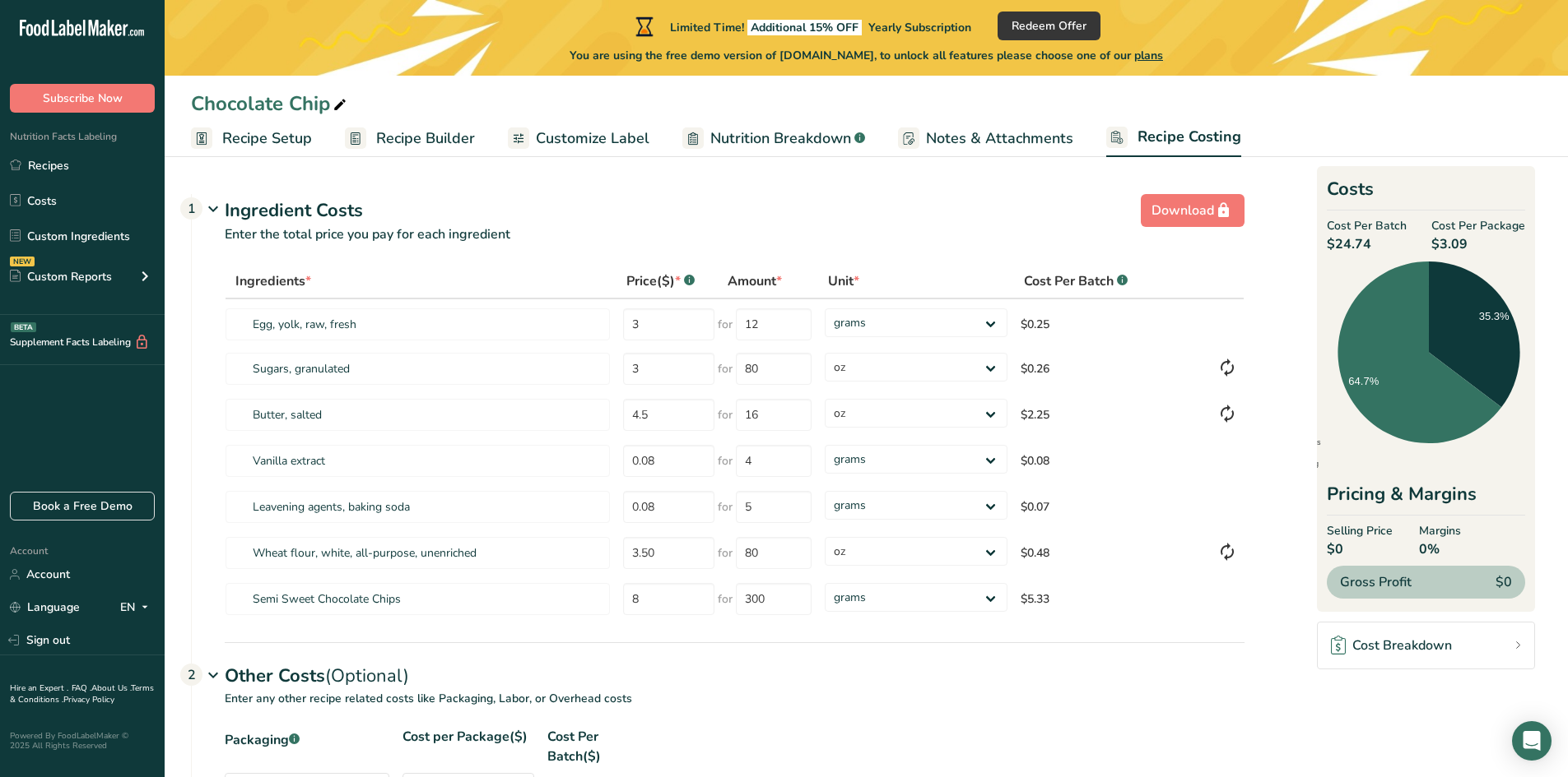
click at [413, 138] on span "Recipe Builder" at bounding box center [426, 139] width 99 height 22
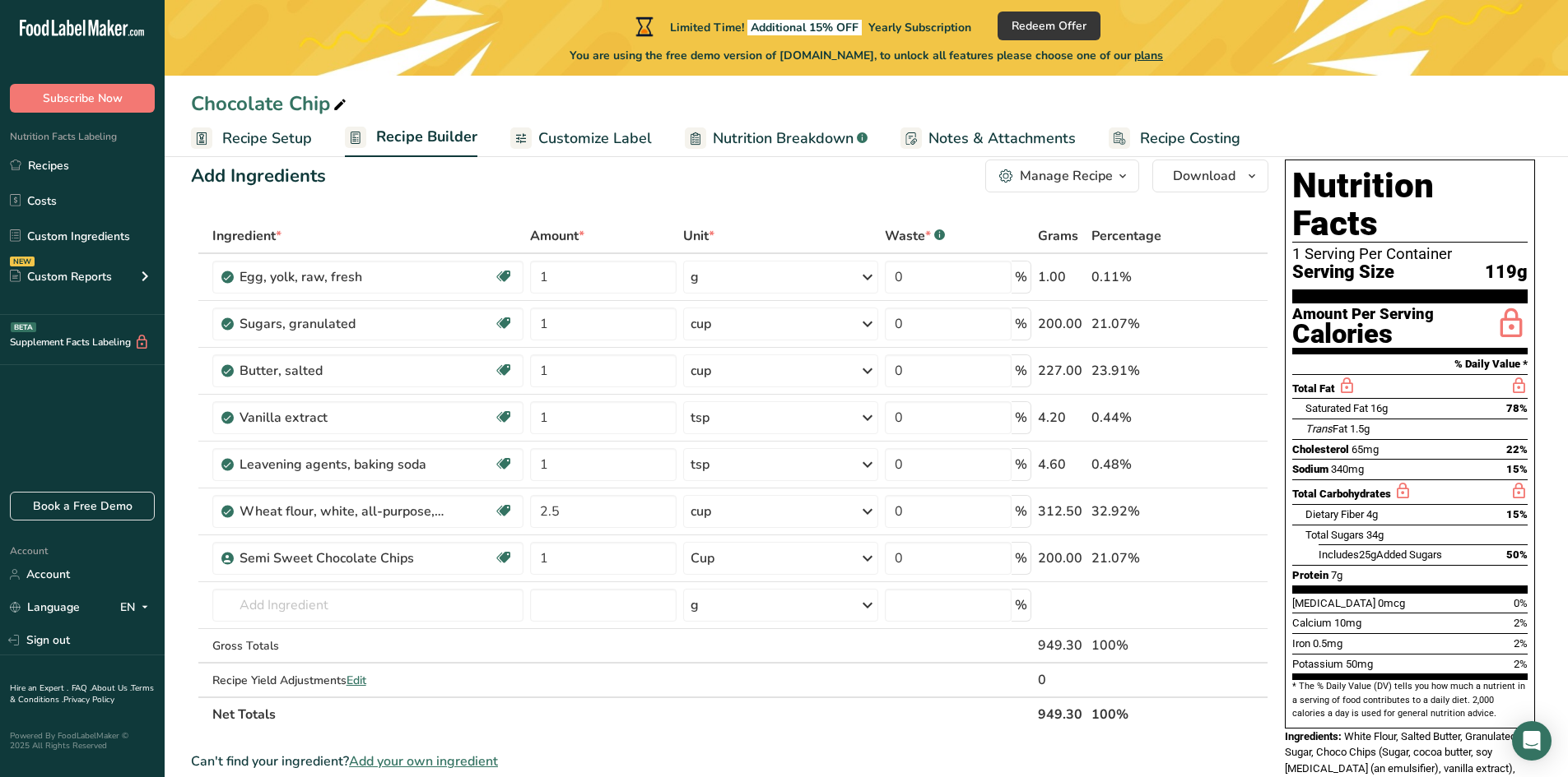
scroll to position [55, 0]
